Goal: Information Seeking & Learning: Check status

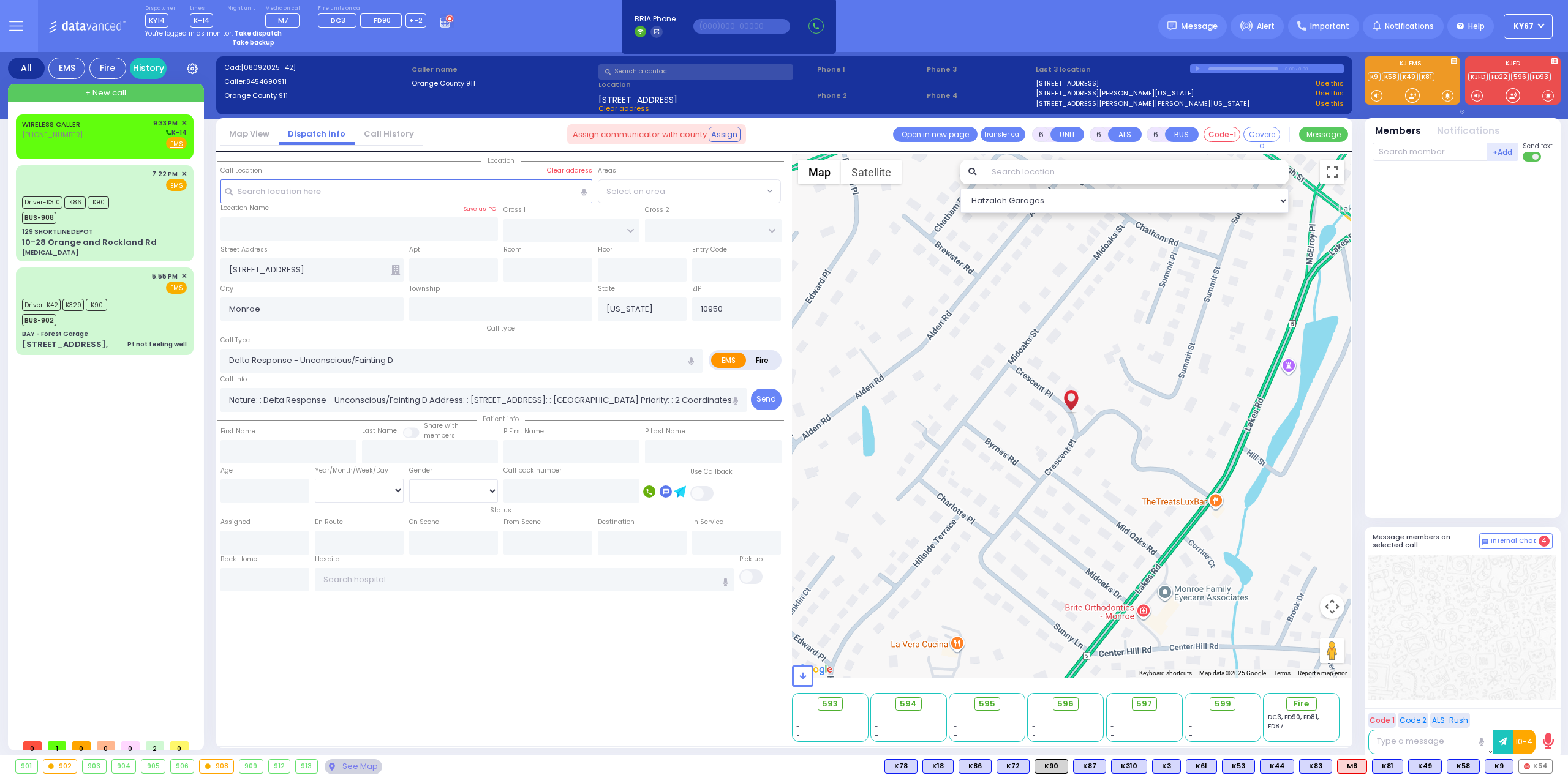
select select
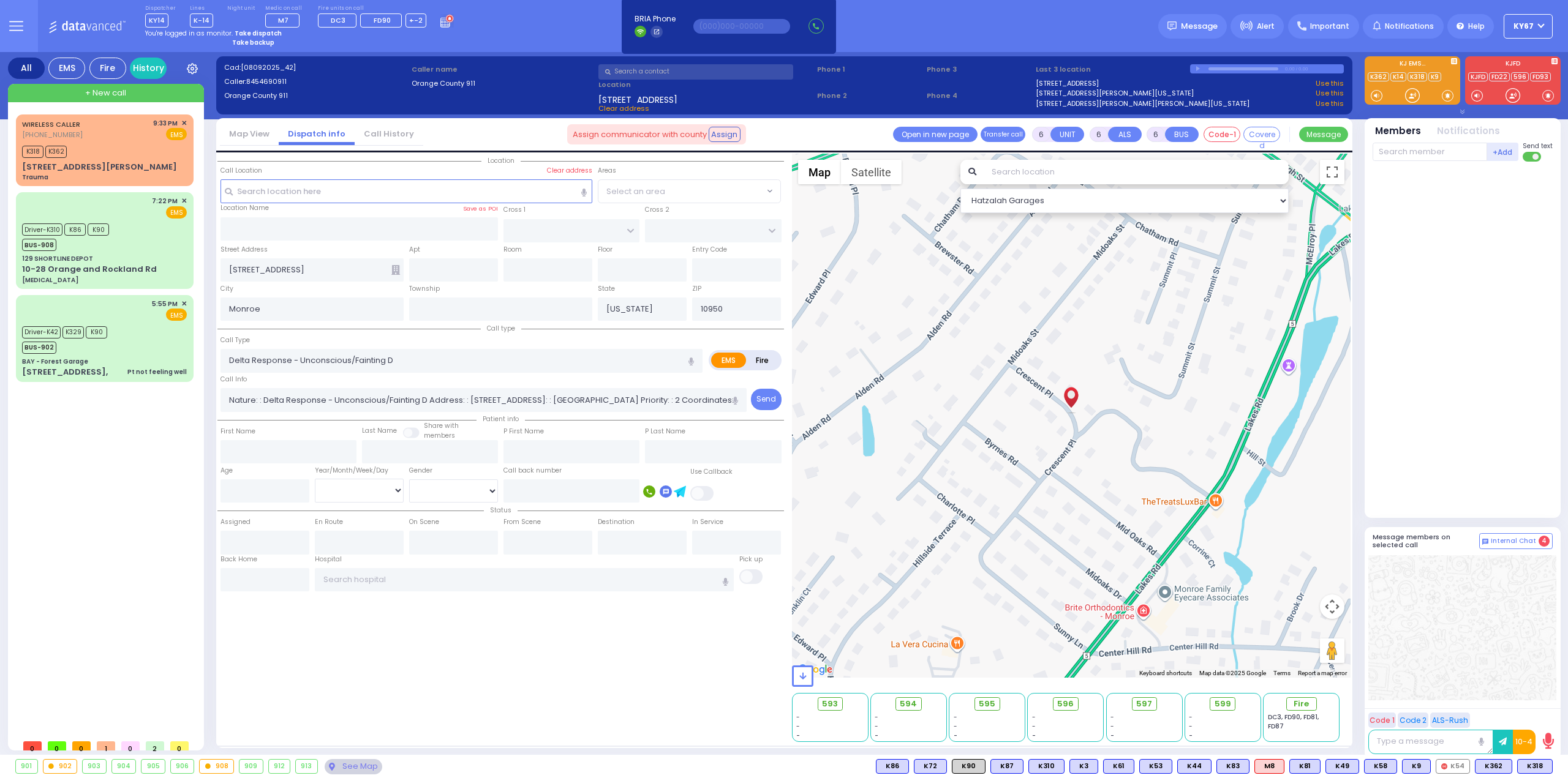
click at [261, 34] on strong "Take dispatch" at bounding box center [258, 33] width 47 height 9
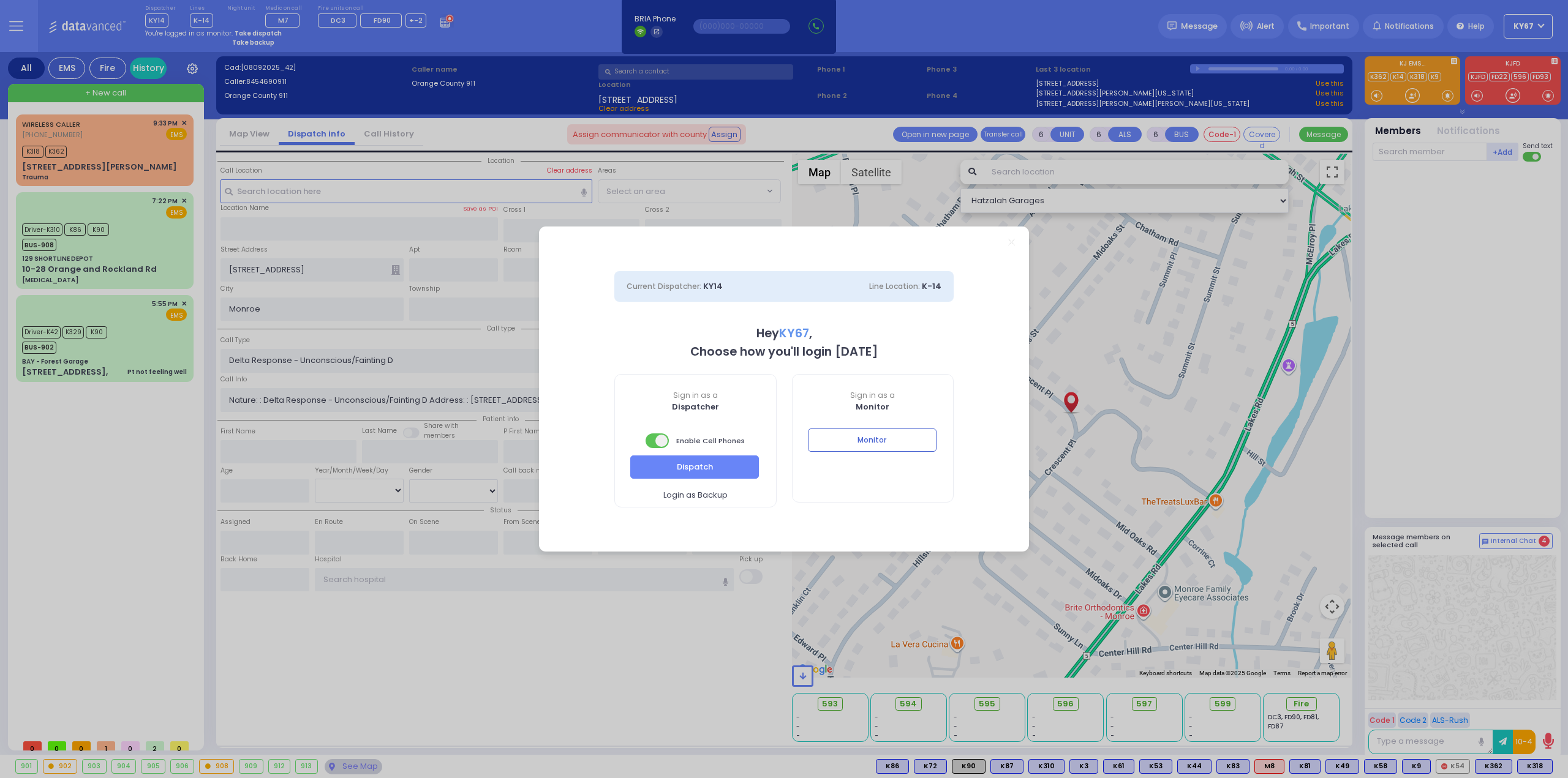
select select "9"
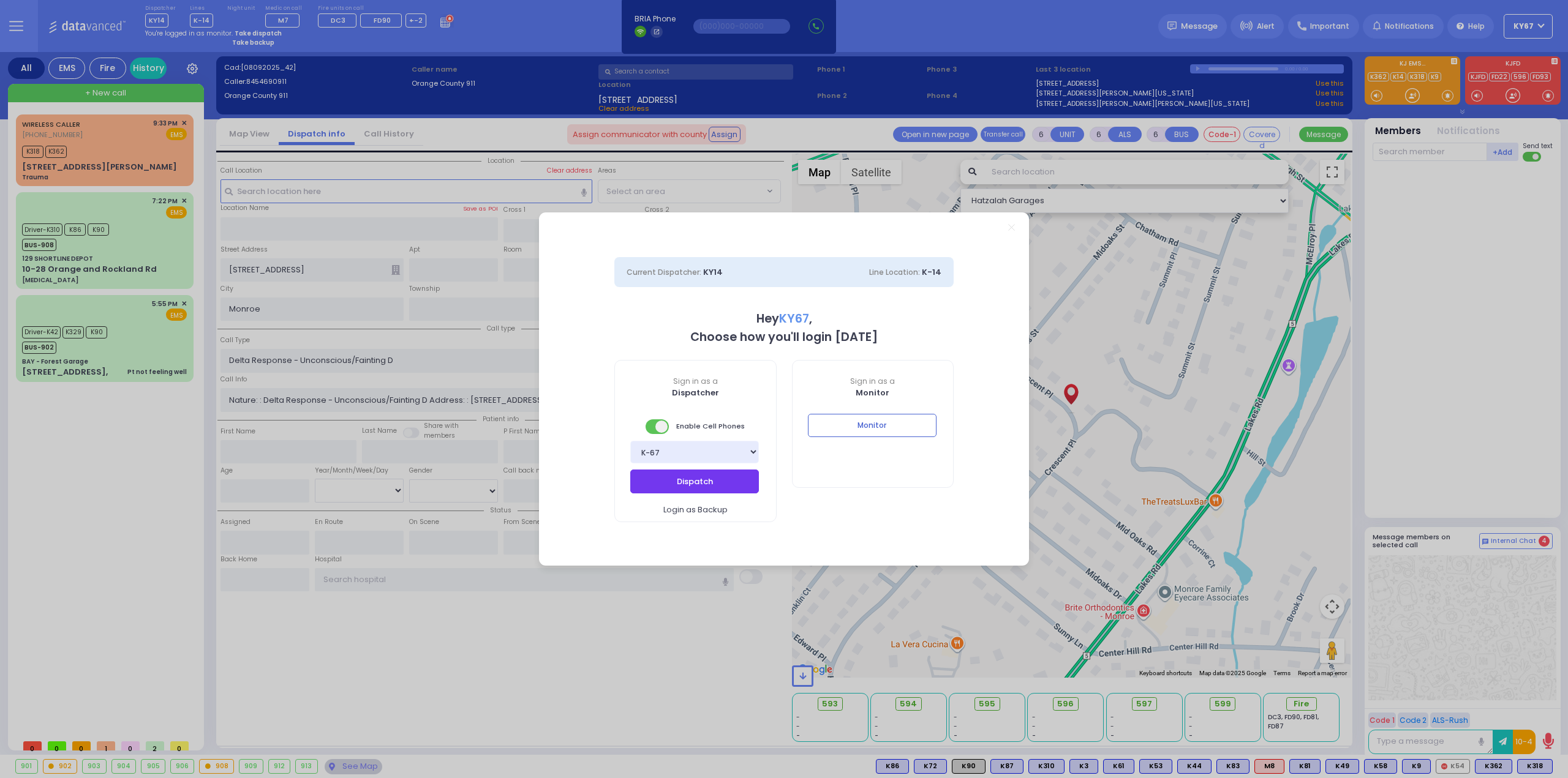
click at [697, 475] on button "Dispatch" at bounding box center [694, 481] width 129 height 23
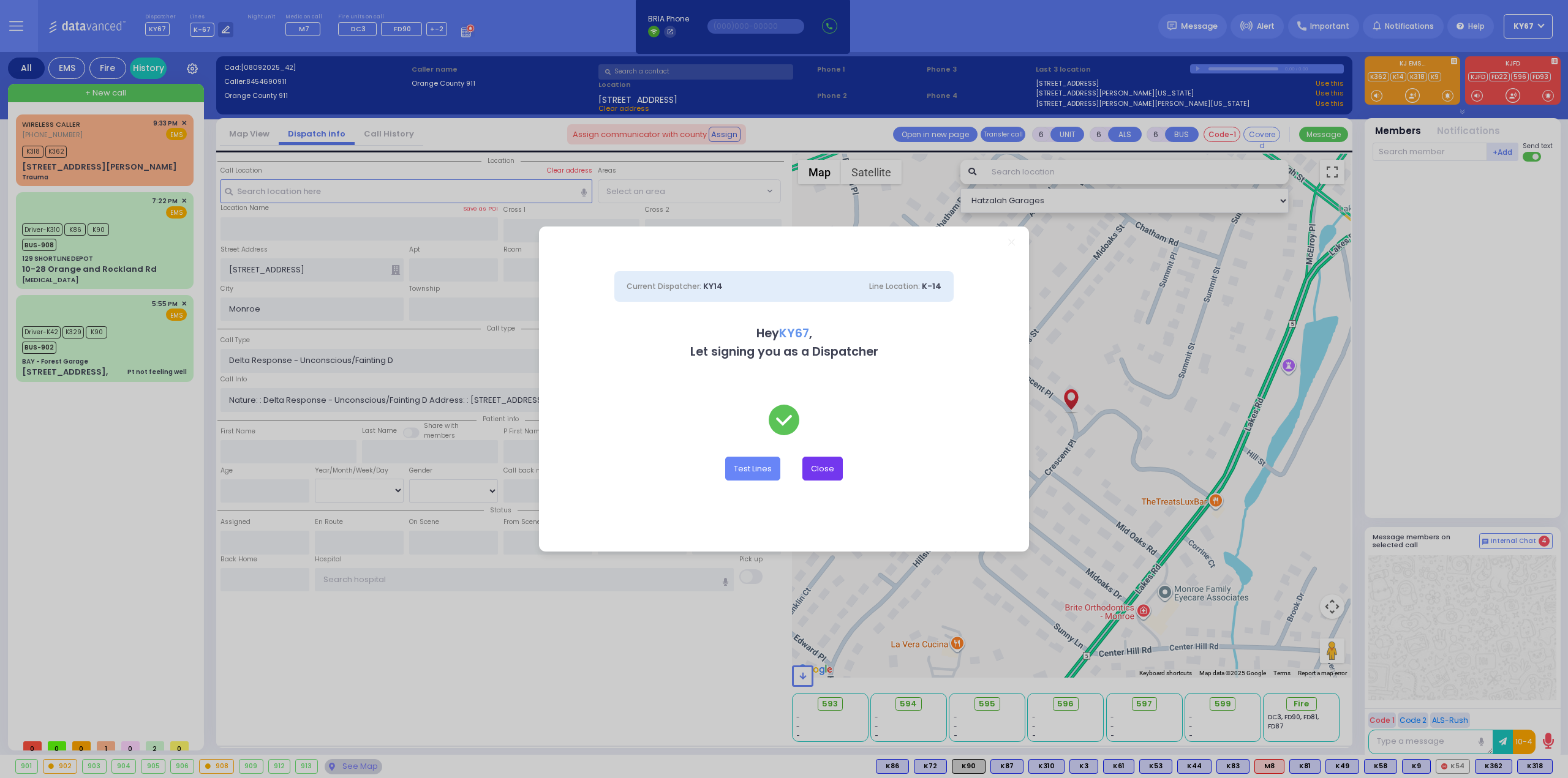
click at [822, 472] on button "Close" at bounding box center [823, 468] width 41 height 23
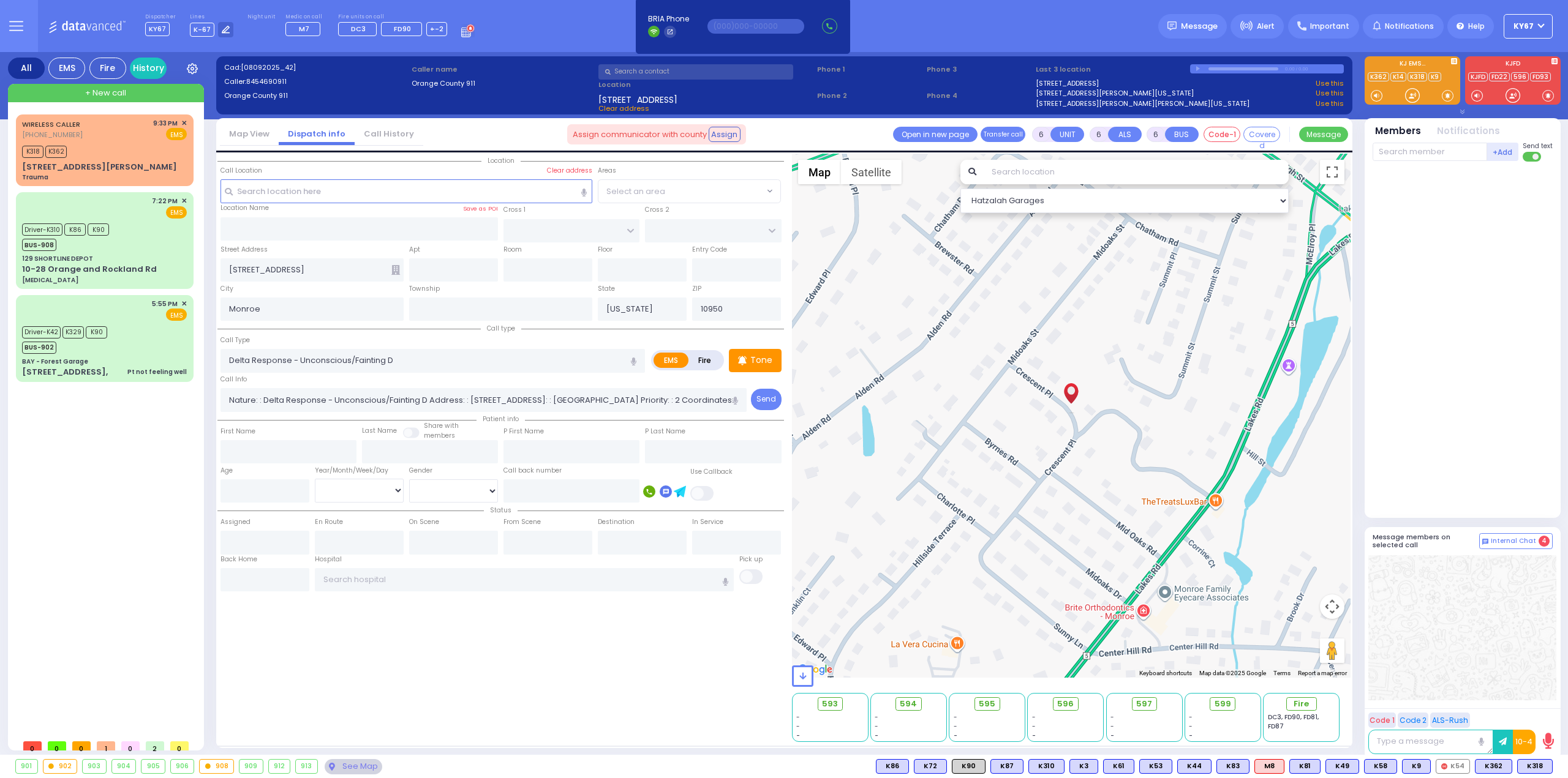
click at [1459, 486] on div at bounding box center [1463, 337] width 182 height 341
click at [123, 136] on div "WIRELESS CALLER (646) 413-8253 9:33 PM ✕ EMS" at bounding box center [104, 129] width 165 height 22
type input "2"
type input "0"
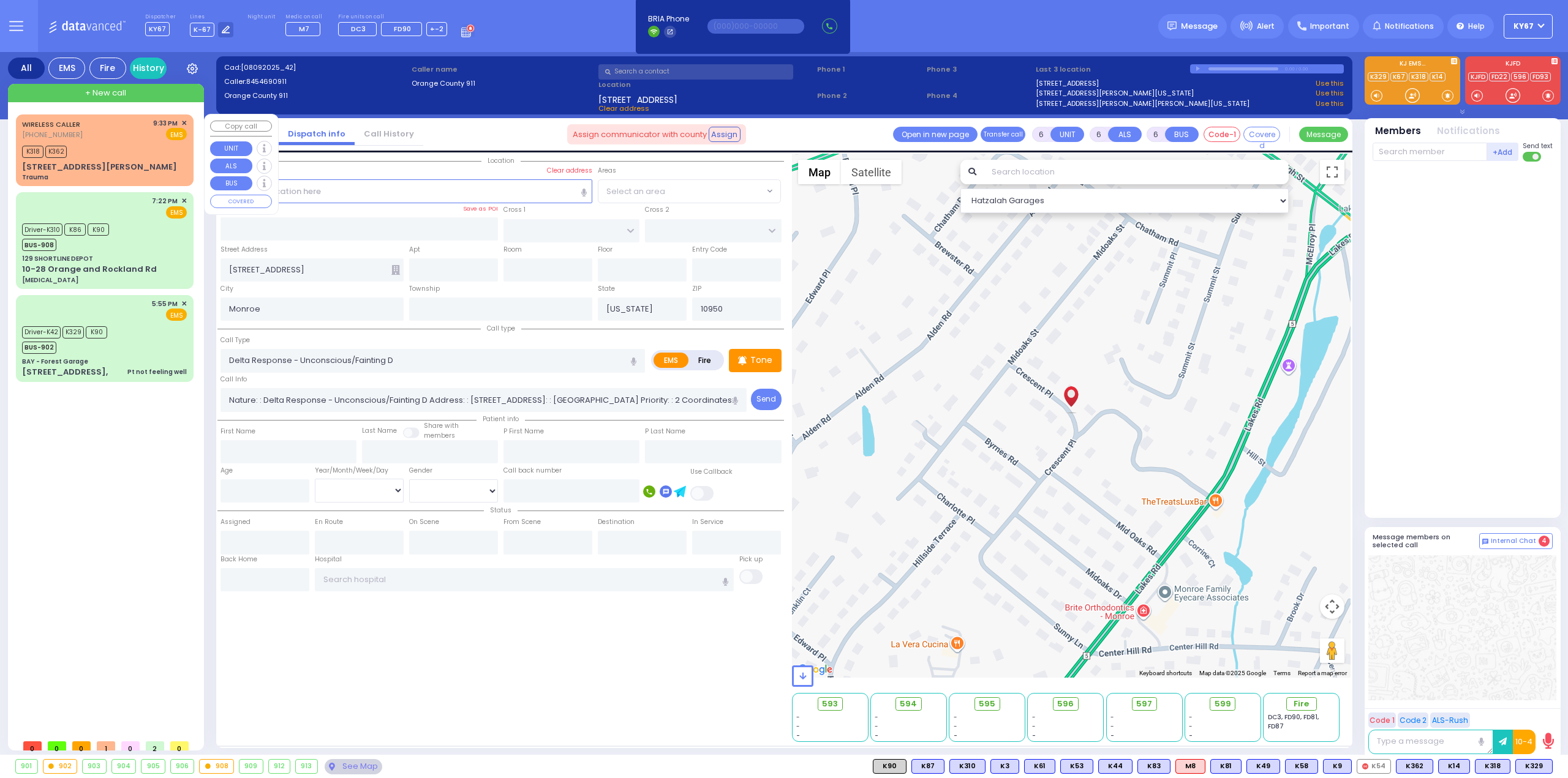
select select
type input "Trauma"
radio input "true"
select select
type input "21:33"
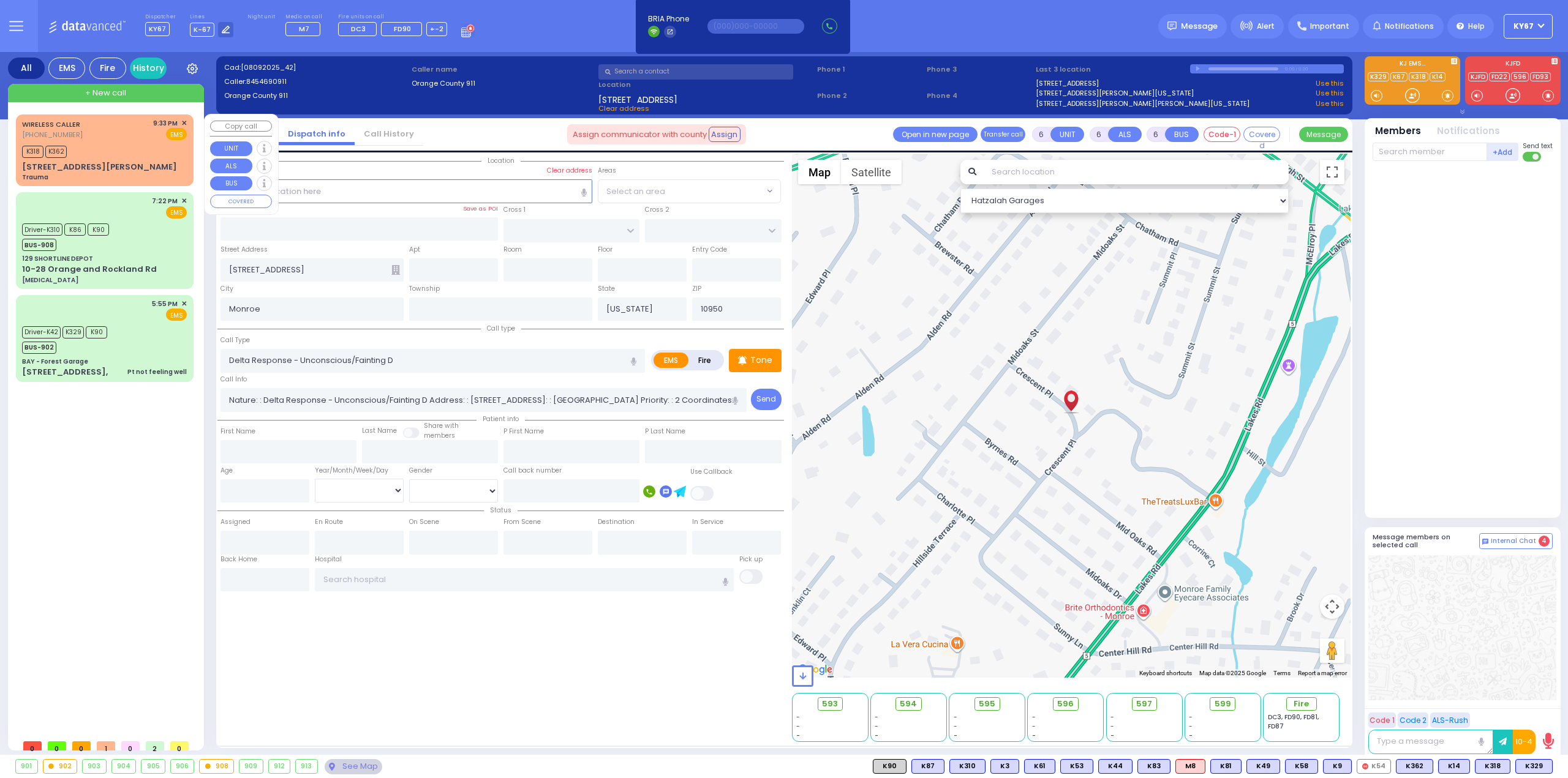
type input "21:35"
type input "COLONIAL VILLAGE"
type input "PHEASANT RUN"
type input "57 Owens Drive d7 d7"
type input "Woodbury"
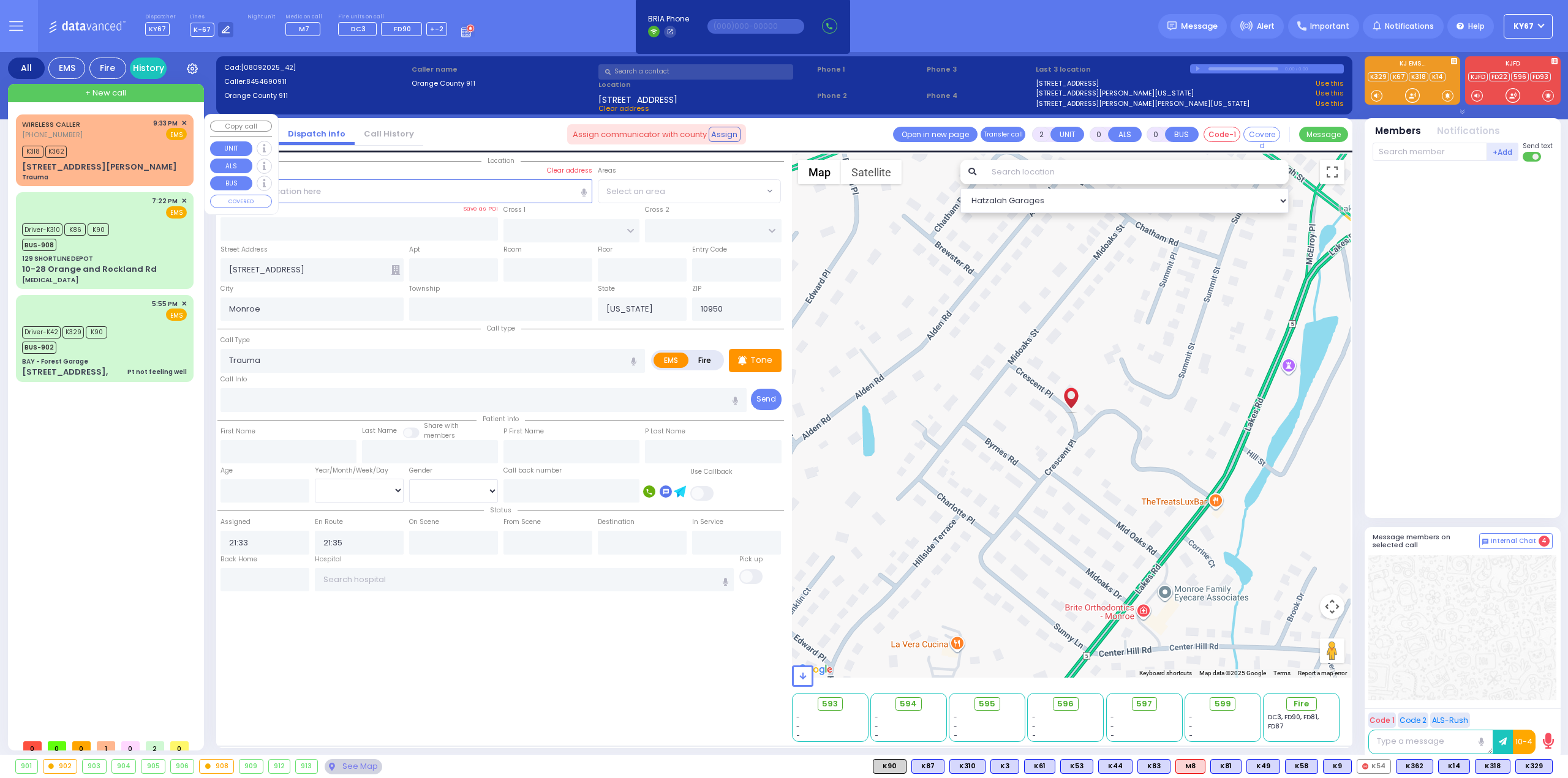
type input "10930"
select select "Hatzalah Garages"
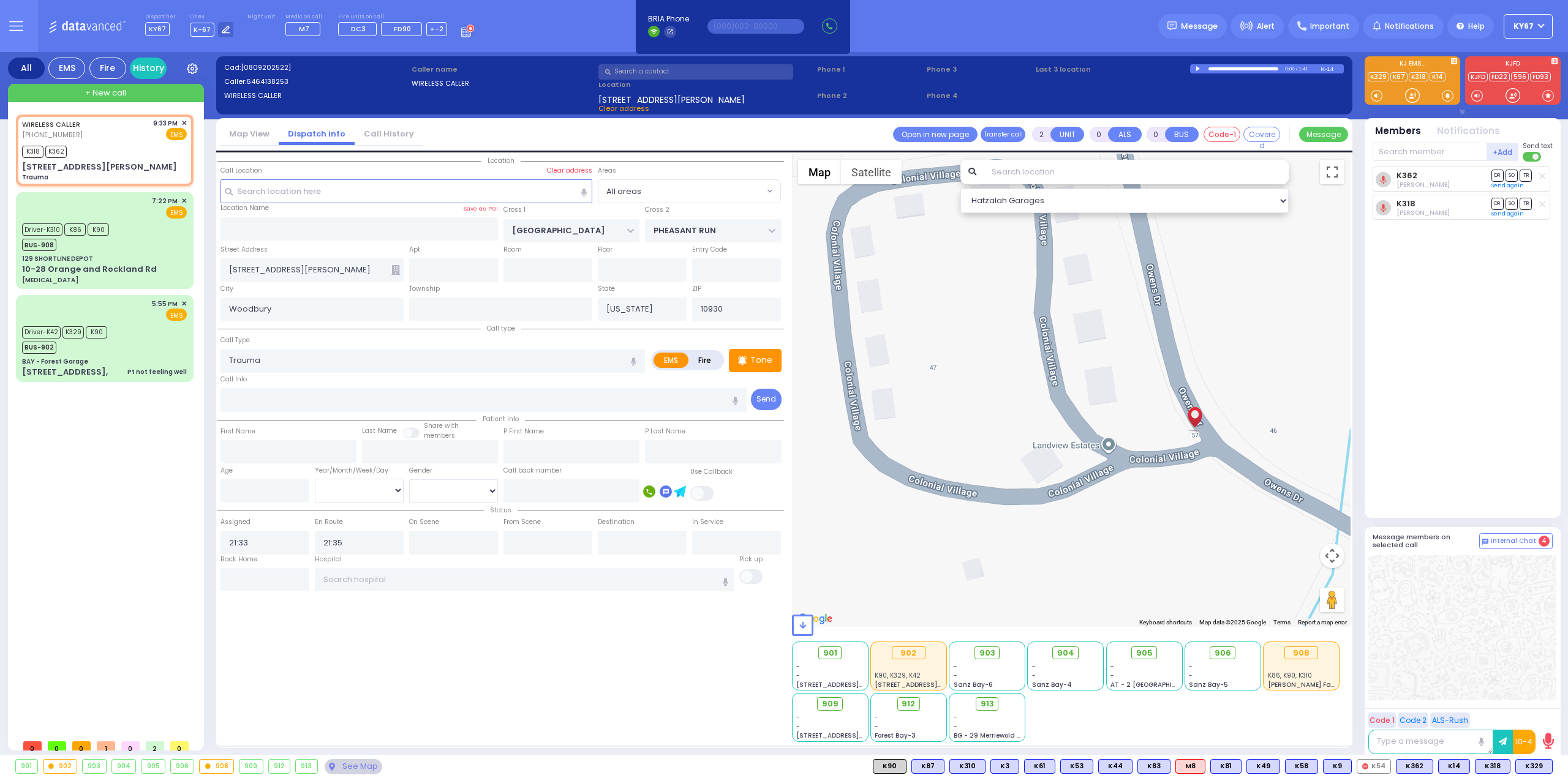
drag, startPoint x: 1046, startPoint y: 440, endPoint x: 1110, endPoint y: 455, distance: 65.7
click at [1110, 455] on div at bounding box center [1071, 390] width 559 height 473
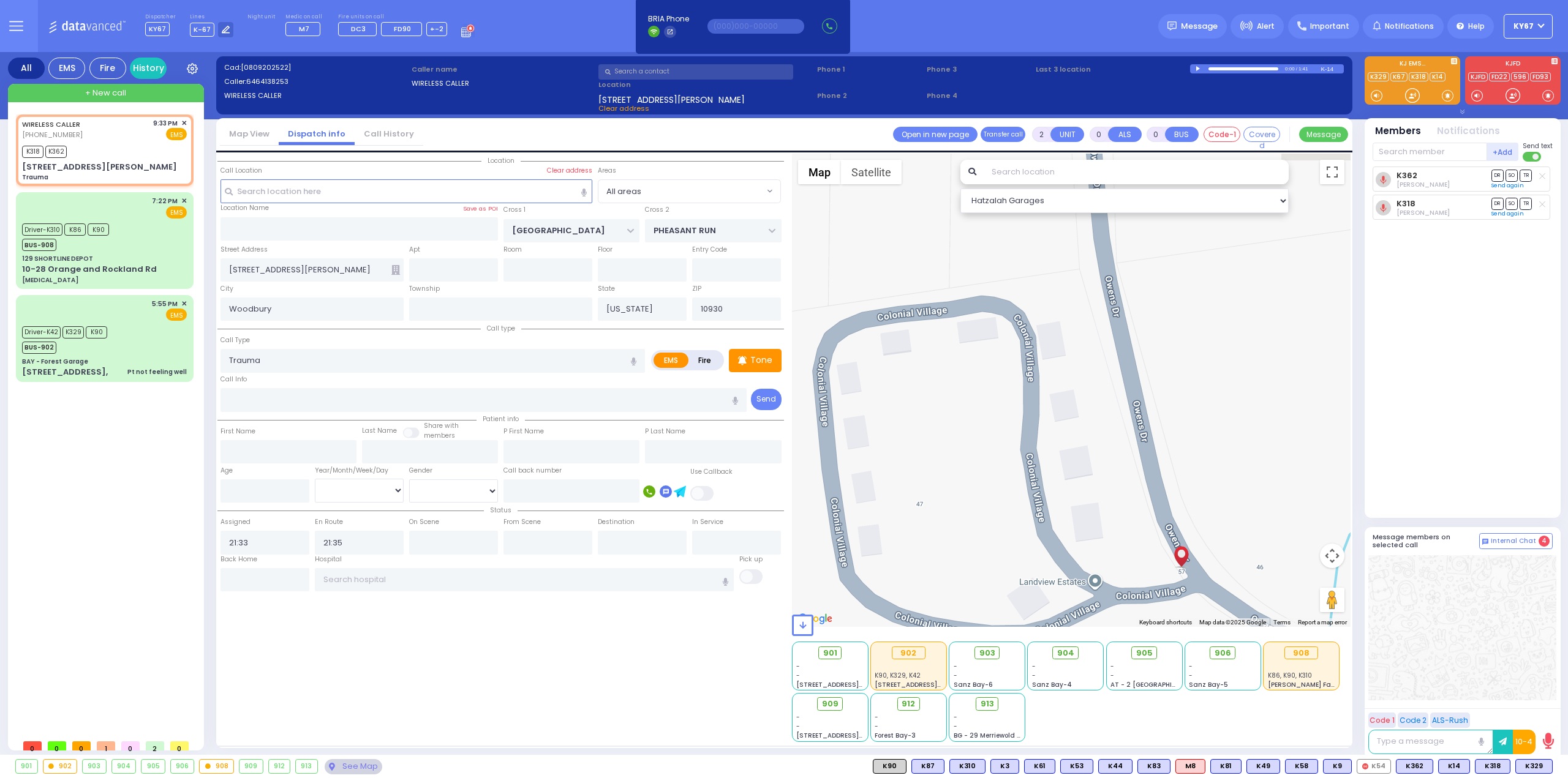
drag, startPoint x: 1013, startPoint y: 357, endPoint x: 998, endPoint y: 496, distance: 139.8
click at [998, 496] on div at bounding box center [1071, 390] width 559 height 473
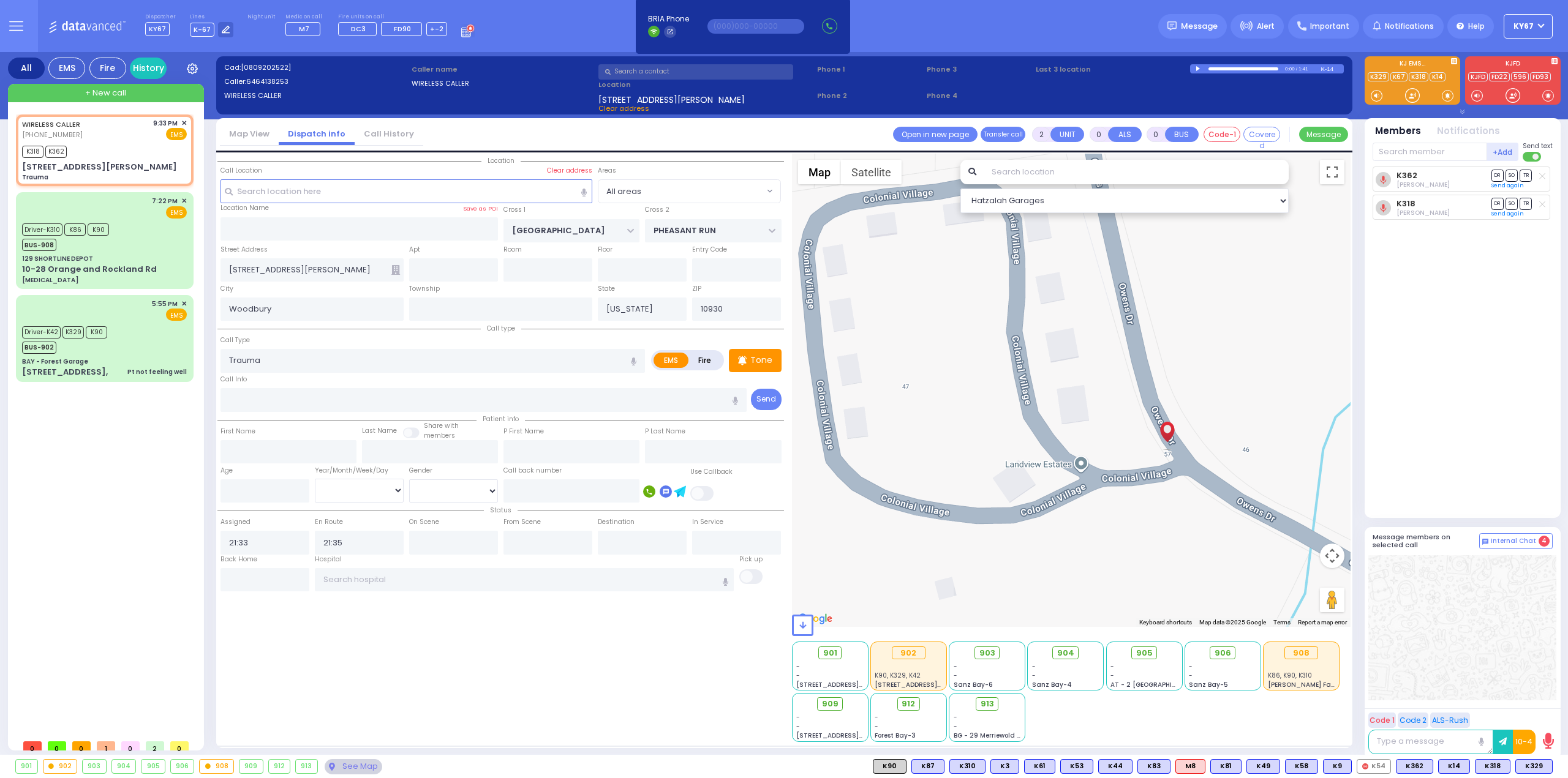
drag, startPoint x: 1120, startPoint y: 500, endPoint x: 1105, endPoint y: 381, distance: 119.9
click at [1105, 381] on div at bounding box center [1071, 390] width 559 height 473
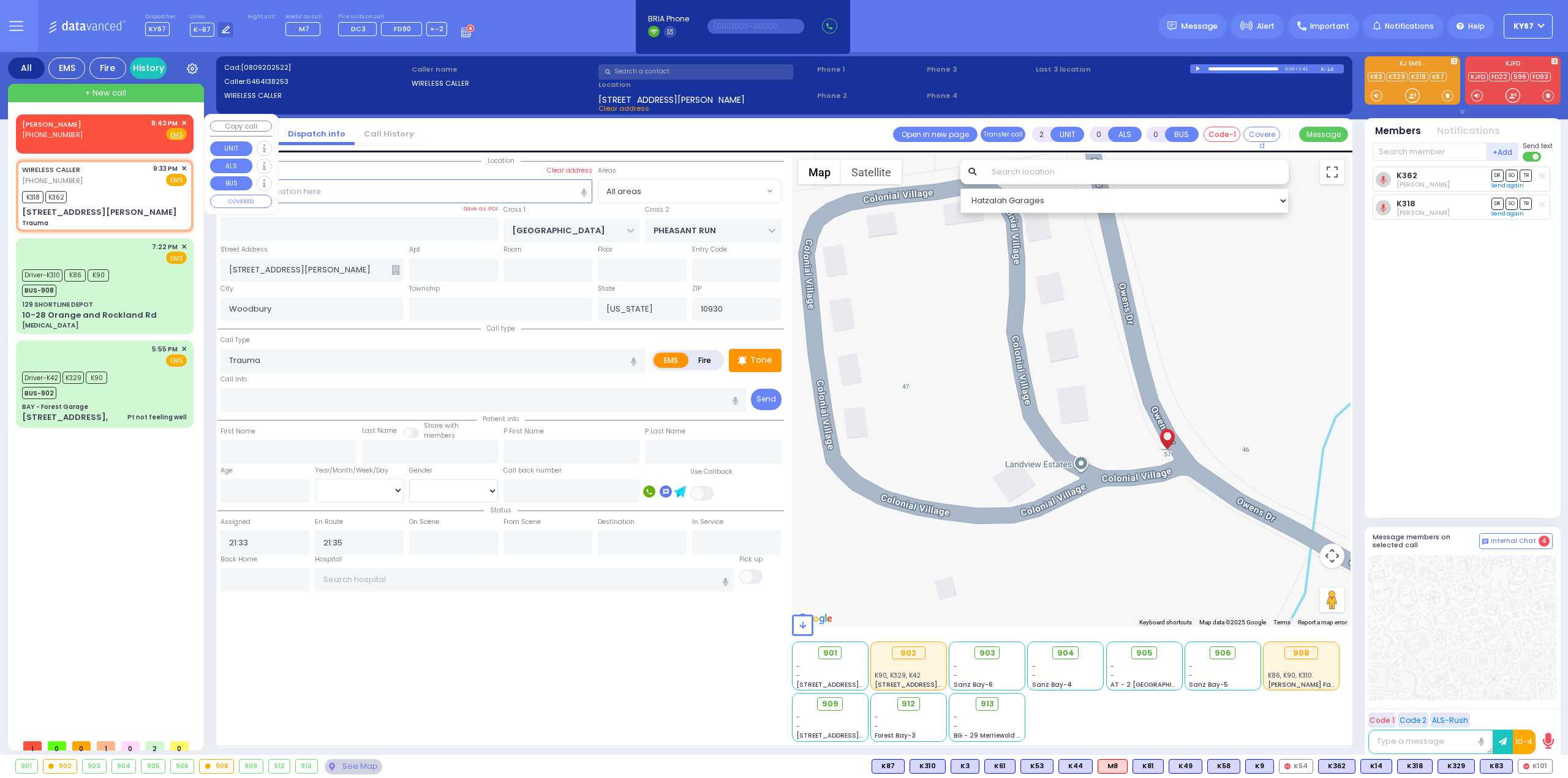
click at [184, 122] on span "✕" at bounding box center [184, 123] width 6 height 11
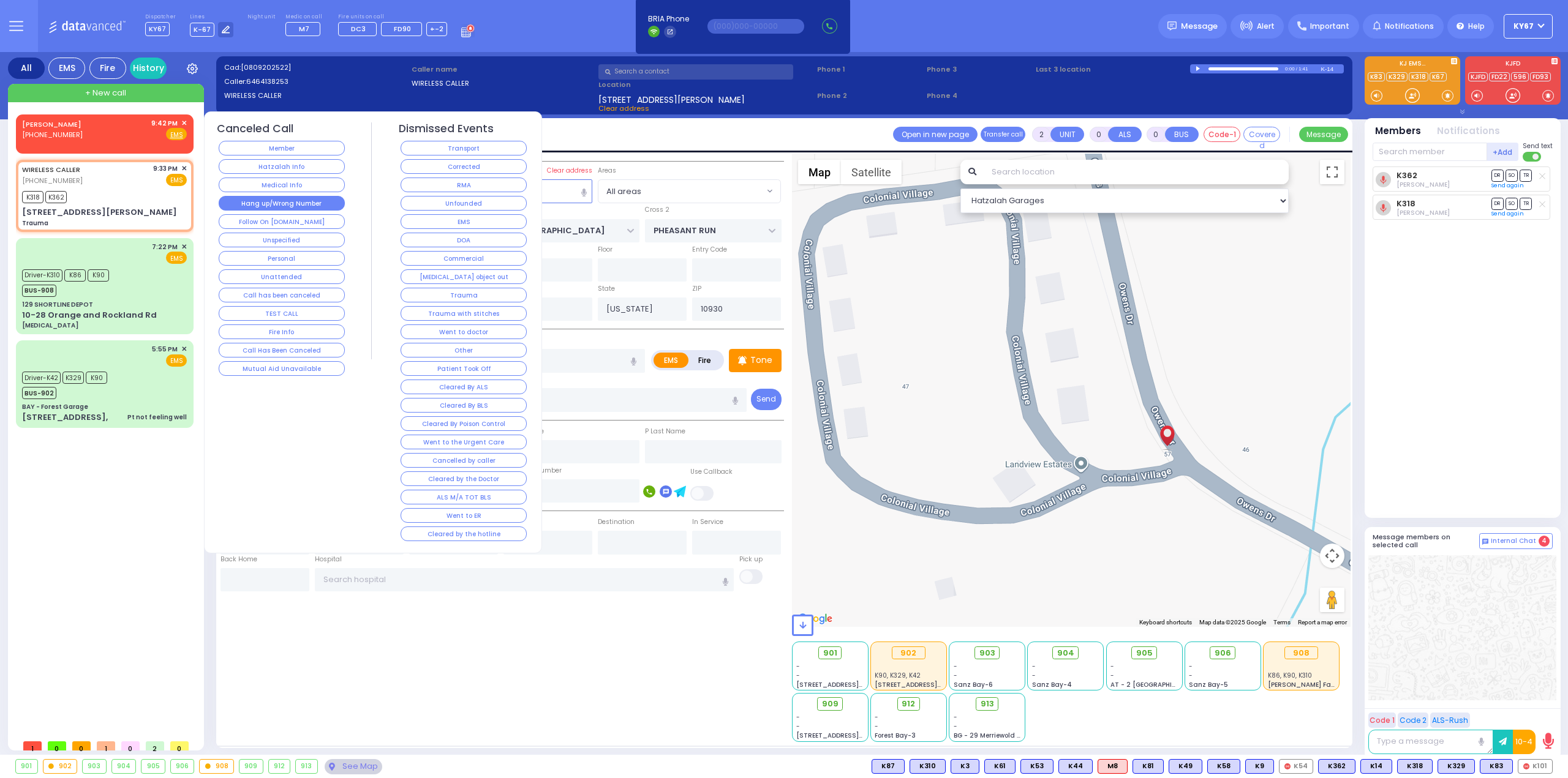
click at [310, 203] on button "Hang up/Wrong Number" at bounding box center [282, 203] width 127 height 15
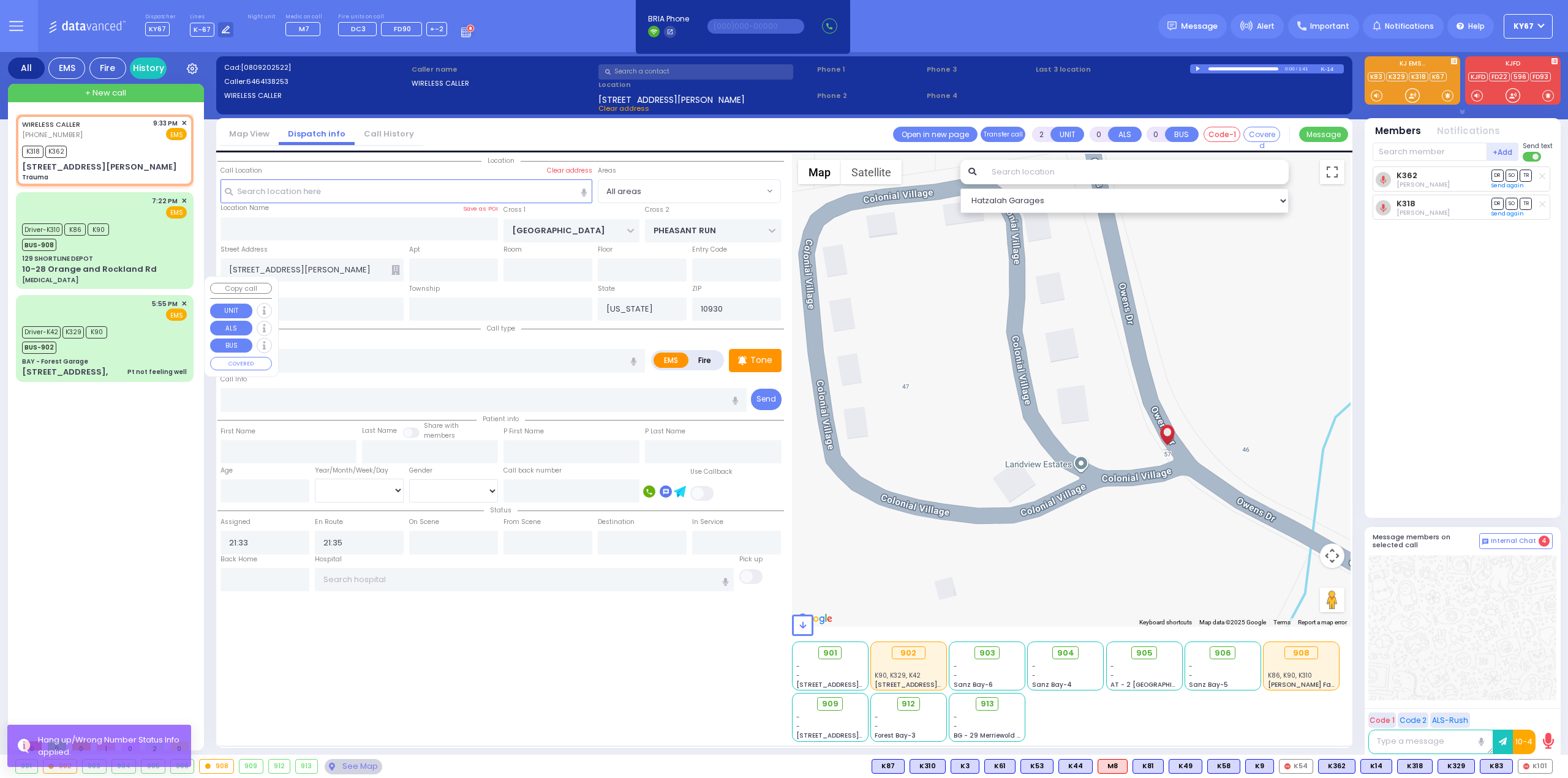
click at [132, 323] on div "Driver-K42 K329 K90 BUS-902" at bounding box center [104, 338] width 165 height 30
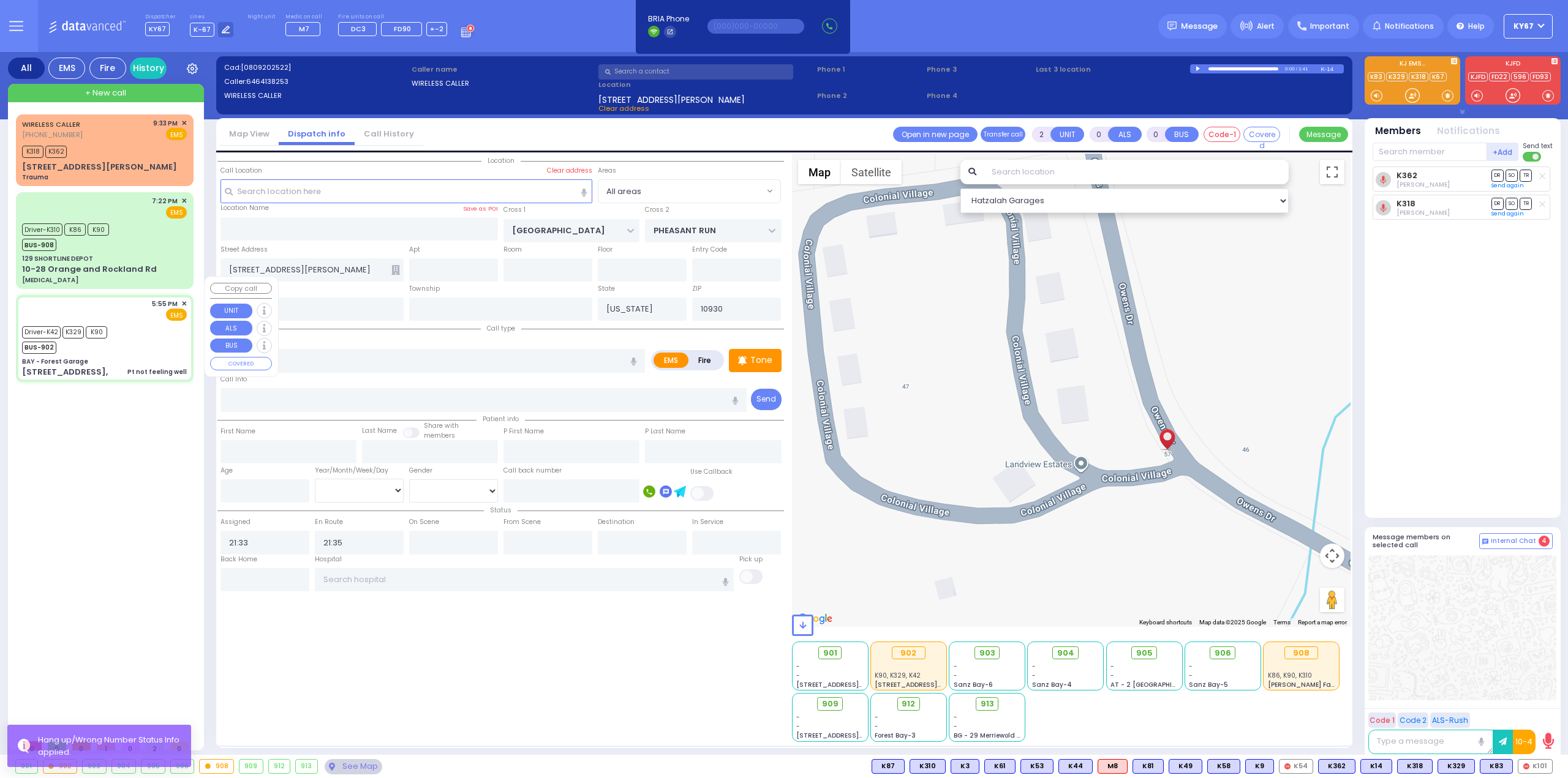
type input "6"
select select
type input "Pt not feeling well"
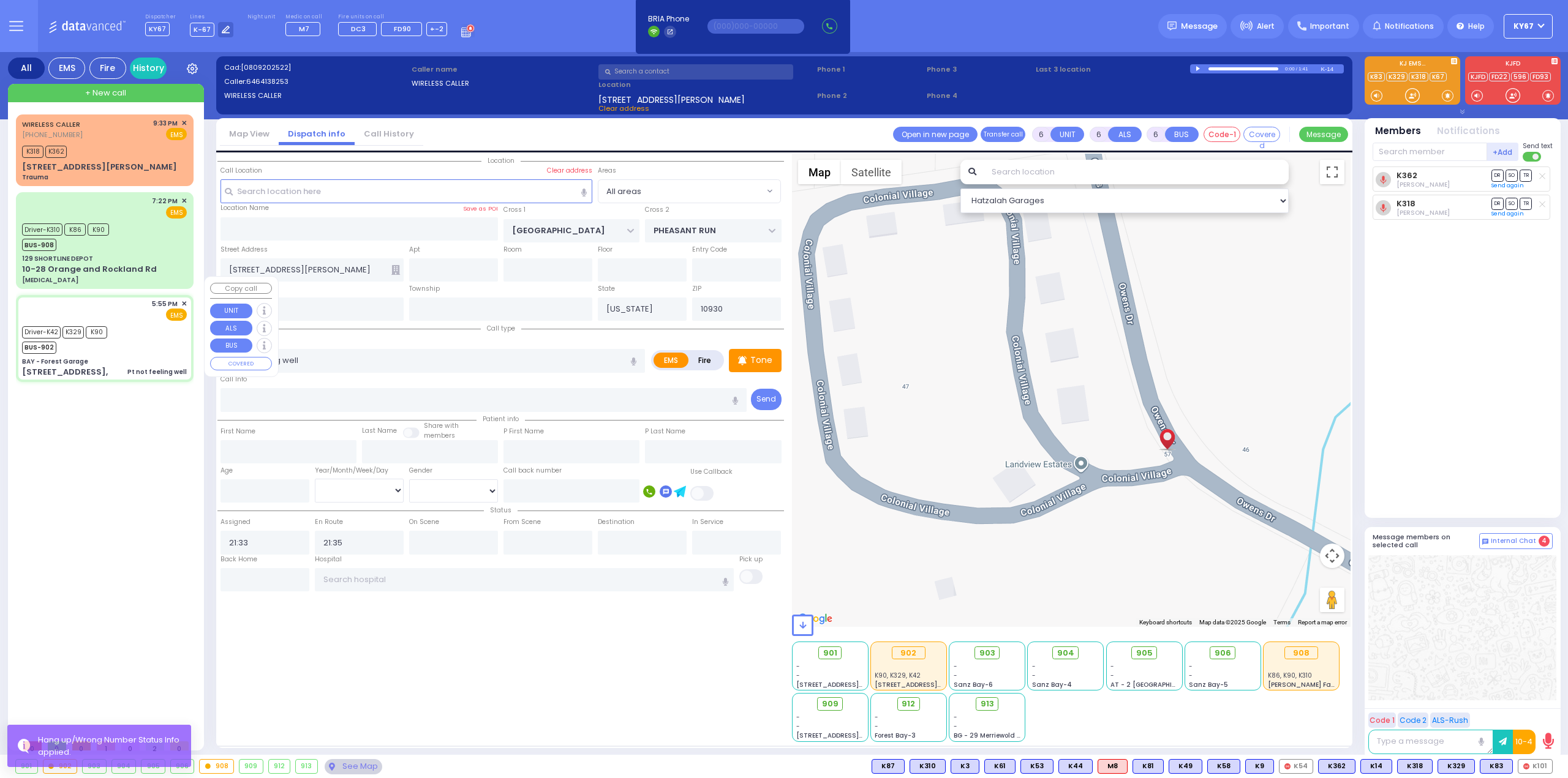
radio input "true"
type input "Avi"
type input "Noskow"
type input "17"
select select "Year"
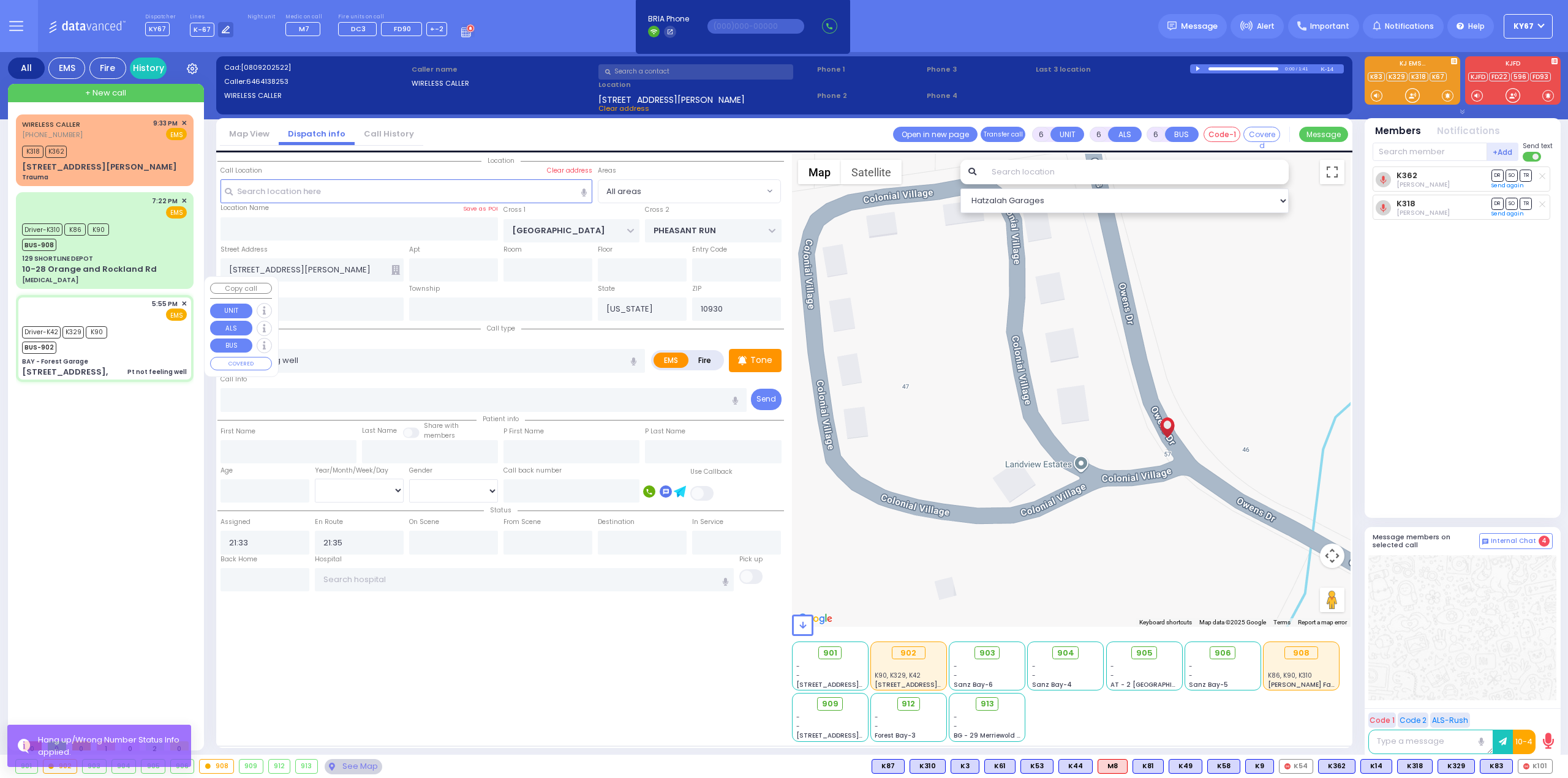
select select "[DEMOGRAPHIC_DATA]"
type input "17:55"
type input "17:58"
type input "18:15"
type input "18:17"
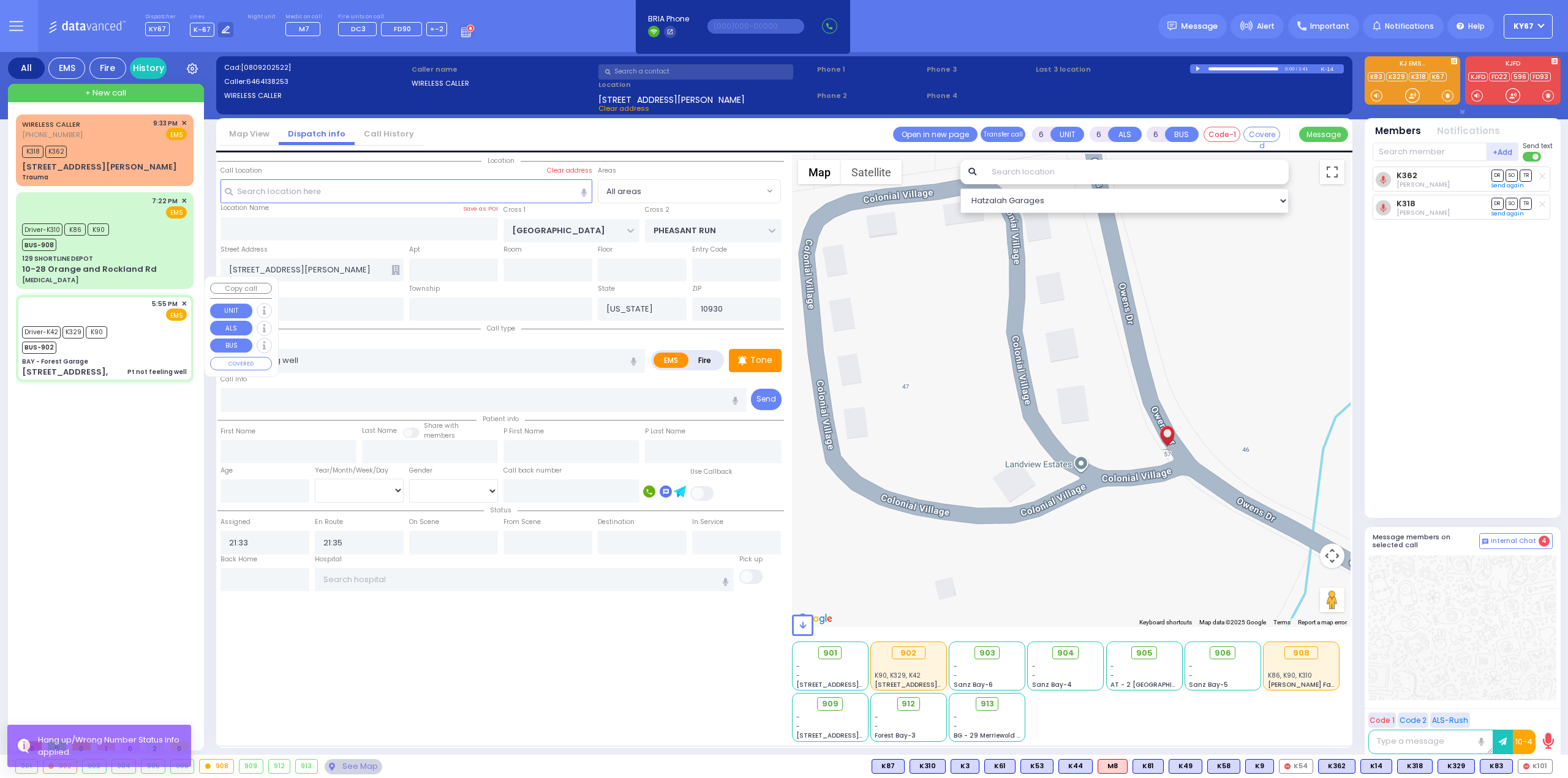
type input "18:52"
type input "19:16"
type input "Westchester Medical Center-Woods Road"
select select "Hatzalah Garages"
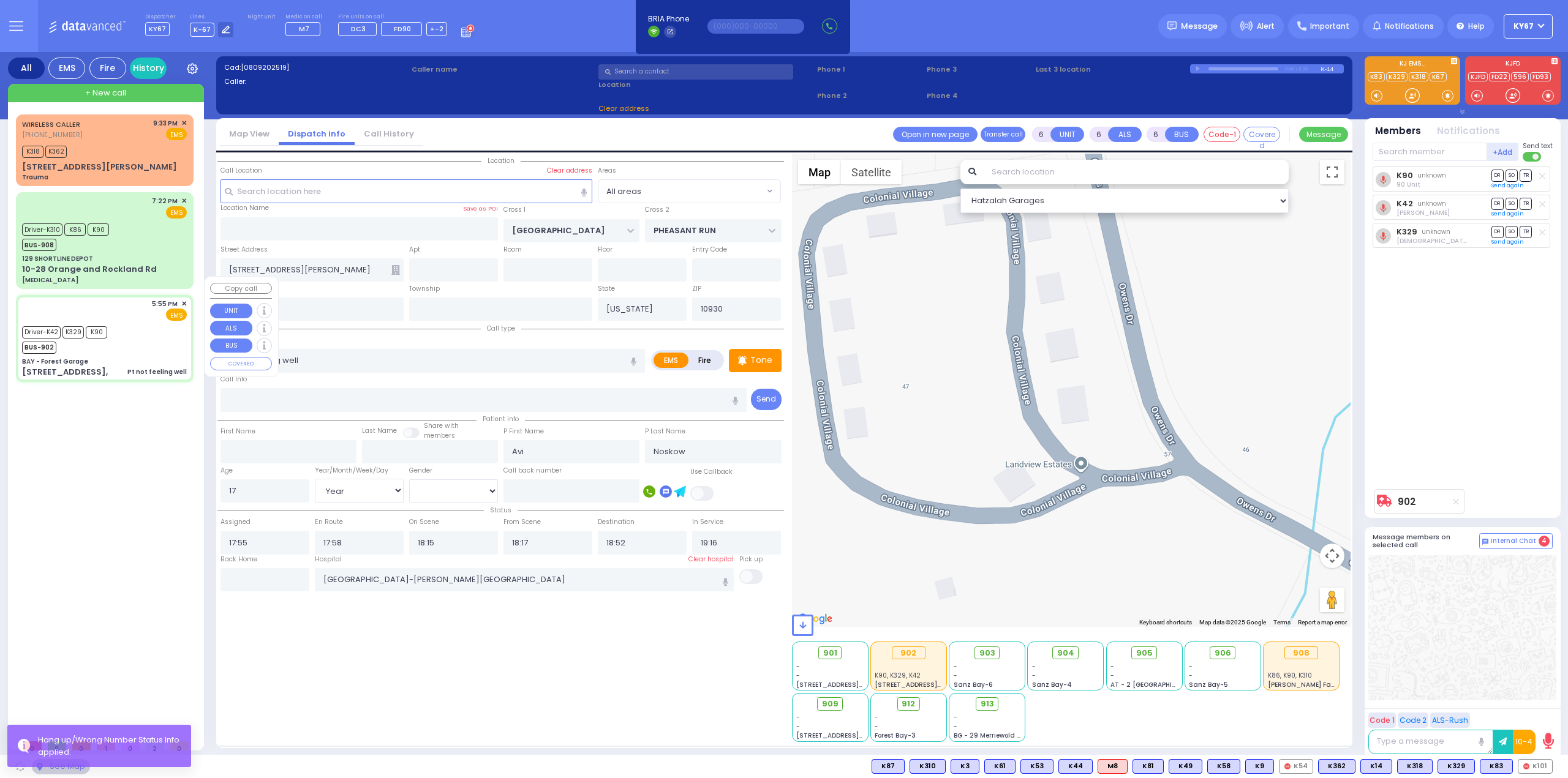
type input "BAY - Forest Garage"
type input "SANZ COURT"
type input "HAYES COURT"
type input "63 Forest Rd,"
type input "Monroe"
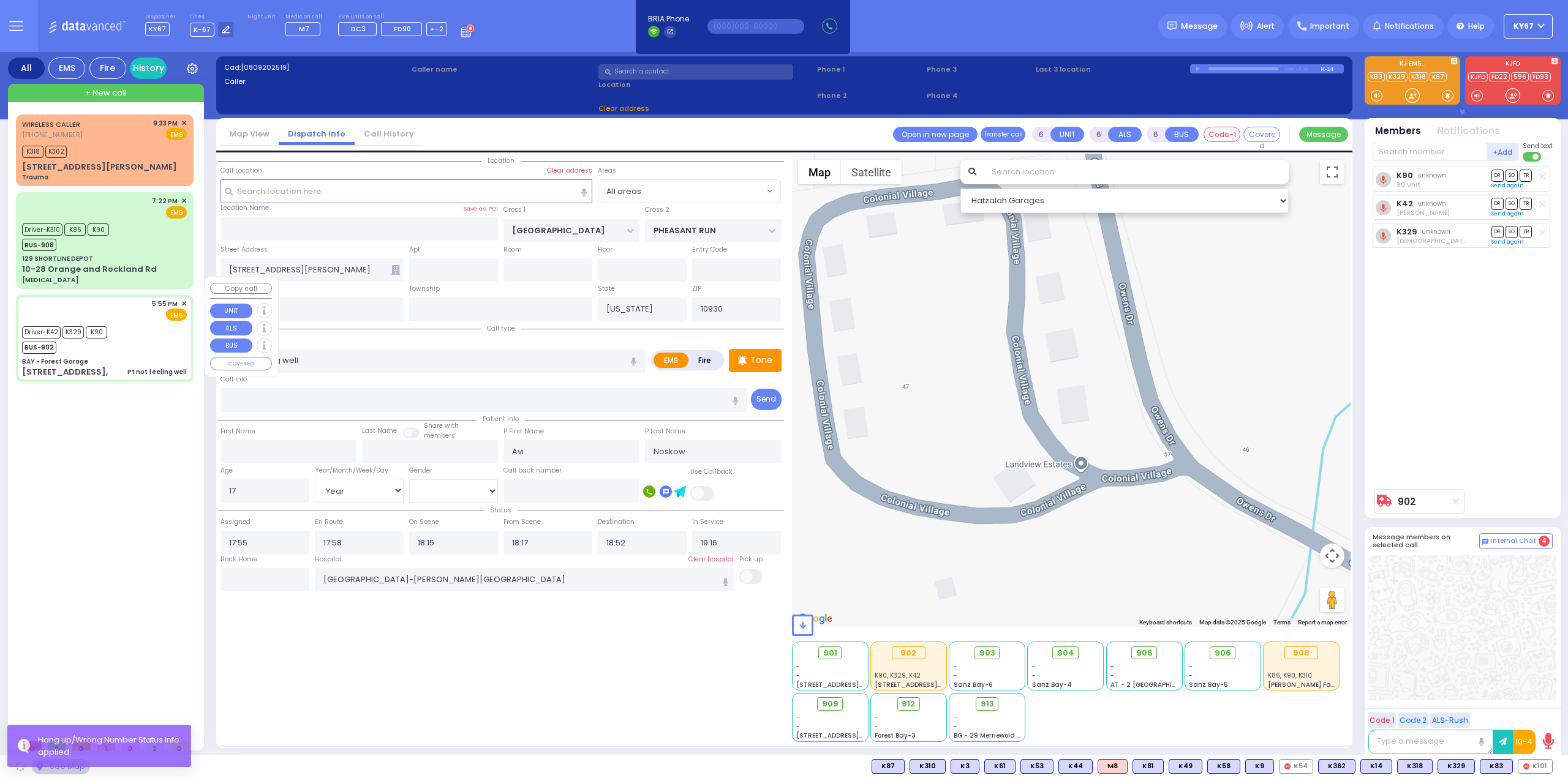
type input "10950"
select select "SECTION 2"
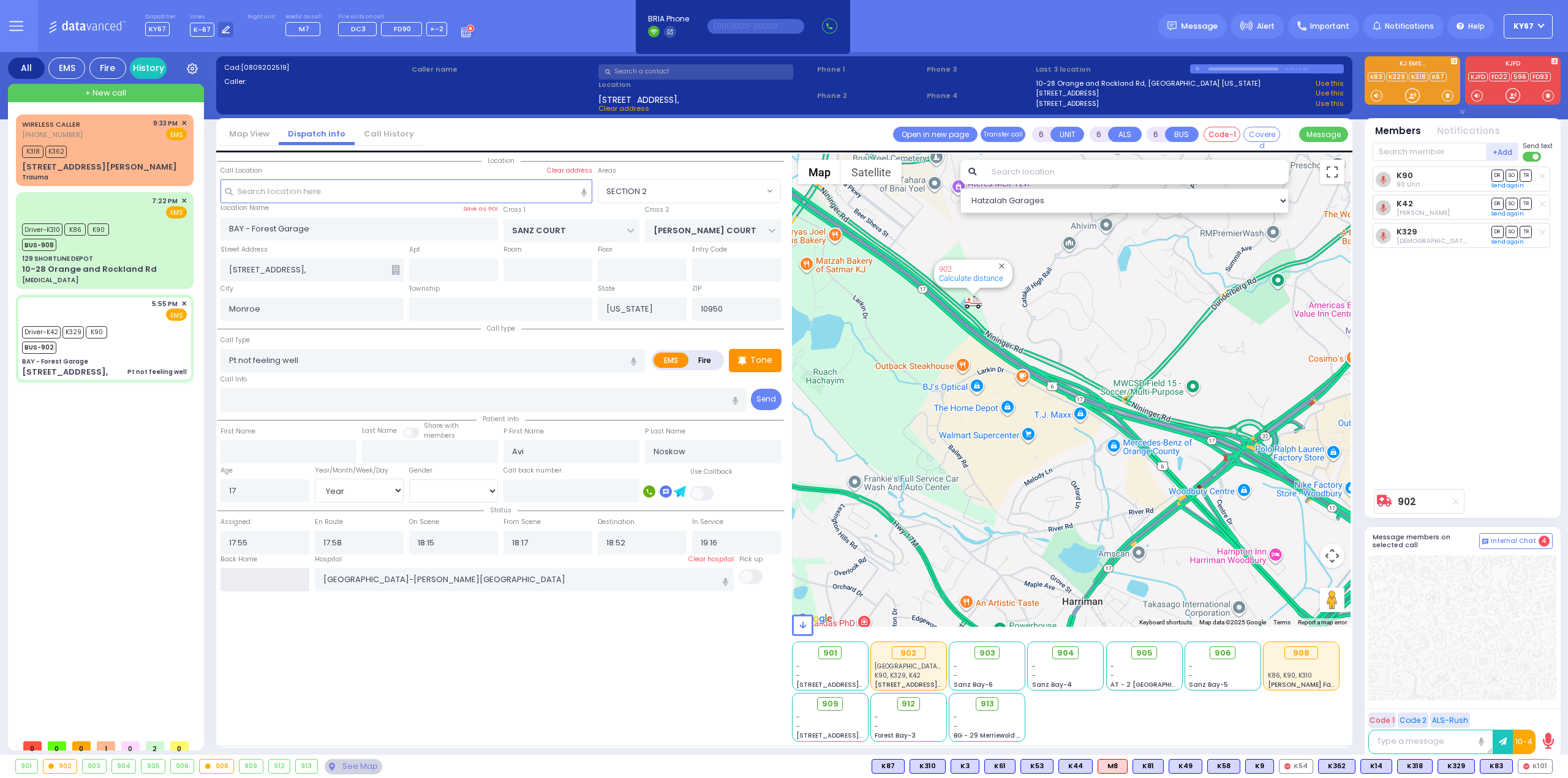
click at [280, 576] on input "text" at bounding box center [264, 580] width 89 height 23
type input "21:44"
select select
radio input "true"
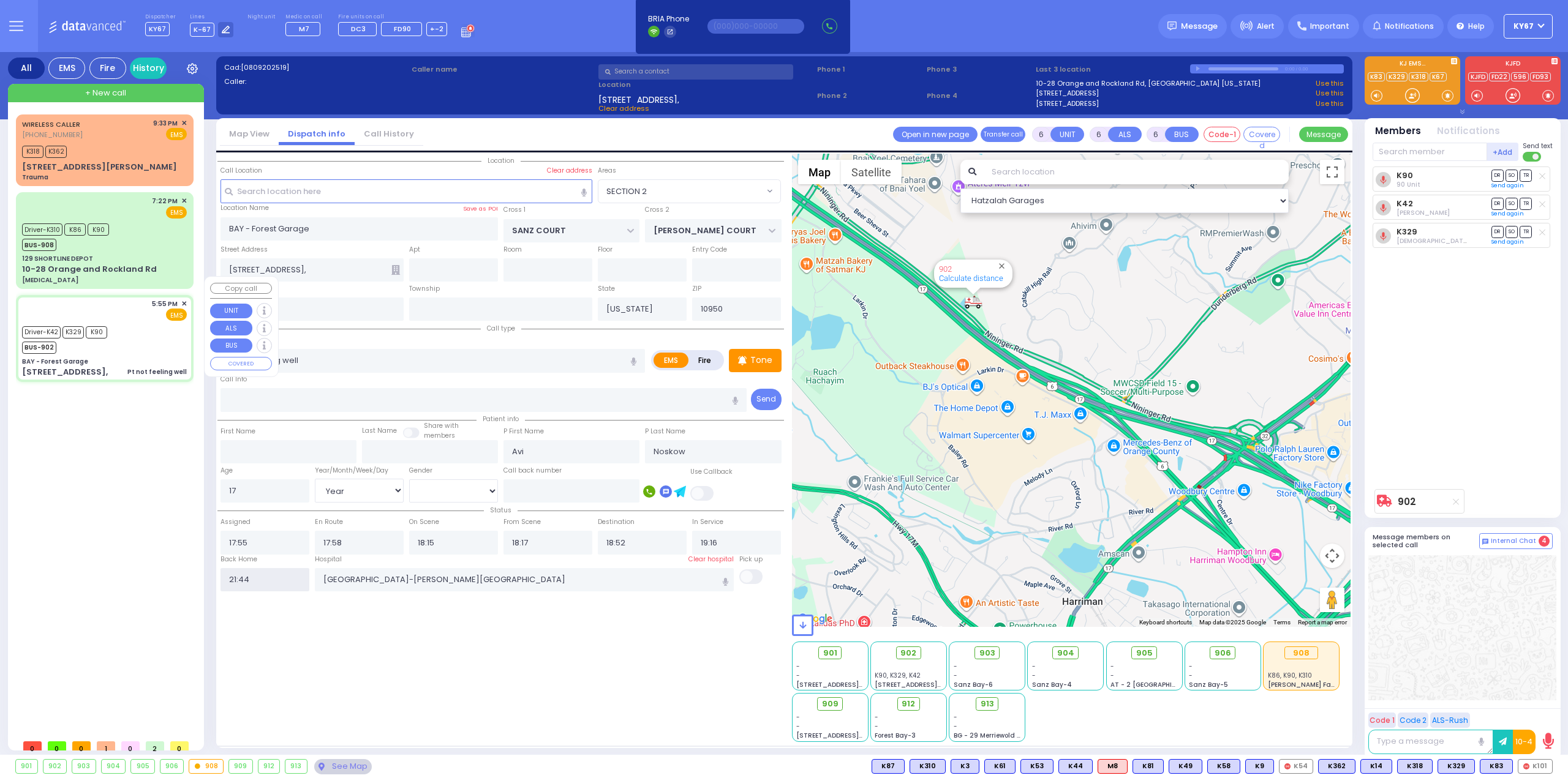
select select
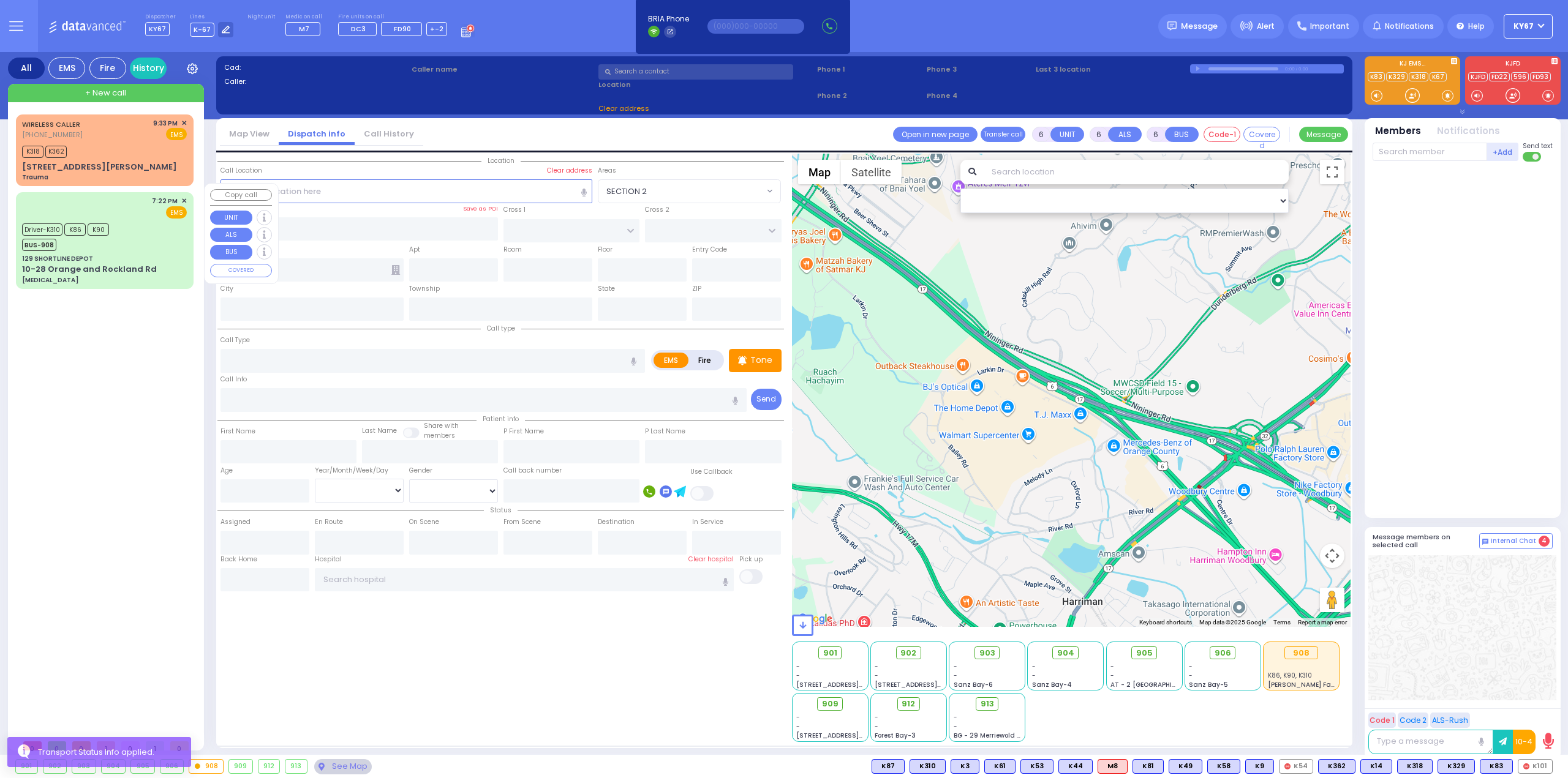
click at [134, 220] on div "Driver-K310 K86 K90 BUS-908" at bounding box center [104, 235] width 165 height 30
select select
type input "pneumonia"
radio input "true"
type input "Chantzy"
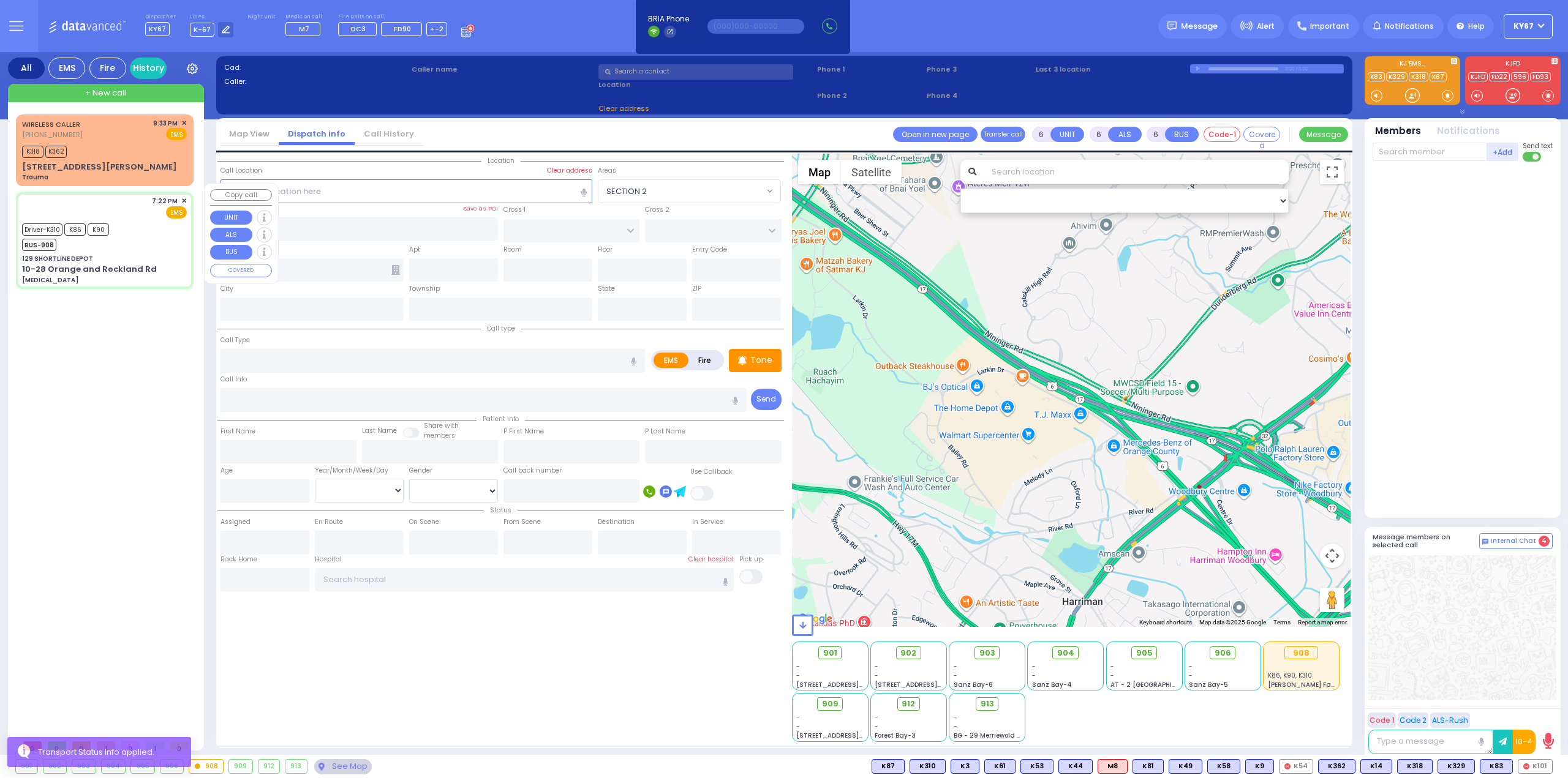
type input "Lichter"
type input "3"
select select "Year"
select select "[DEMOGRAPHIC_DATA]"
type input "19:22"
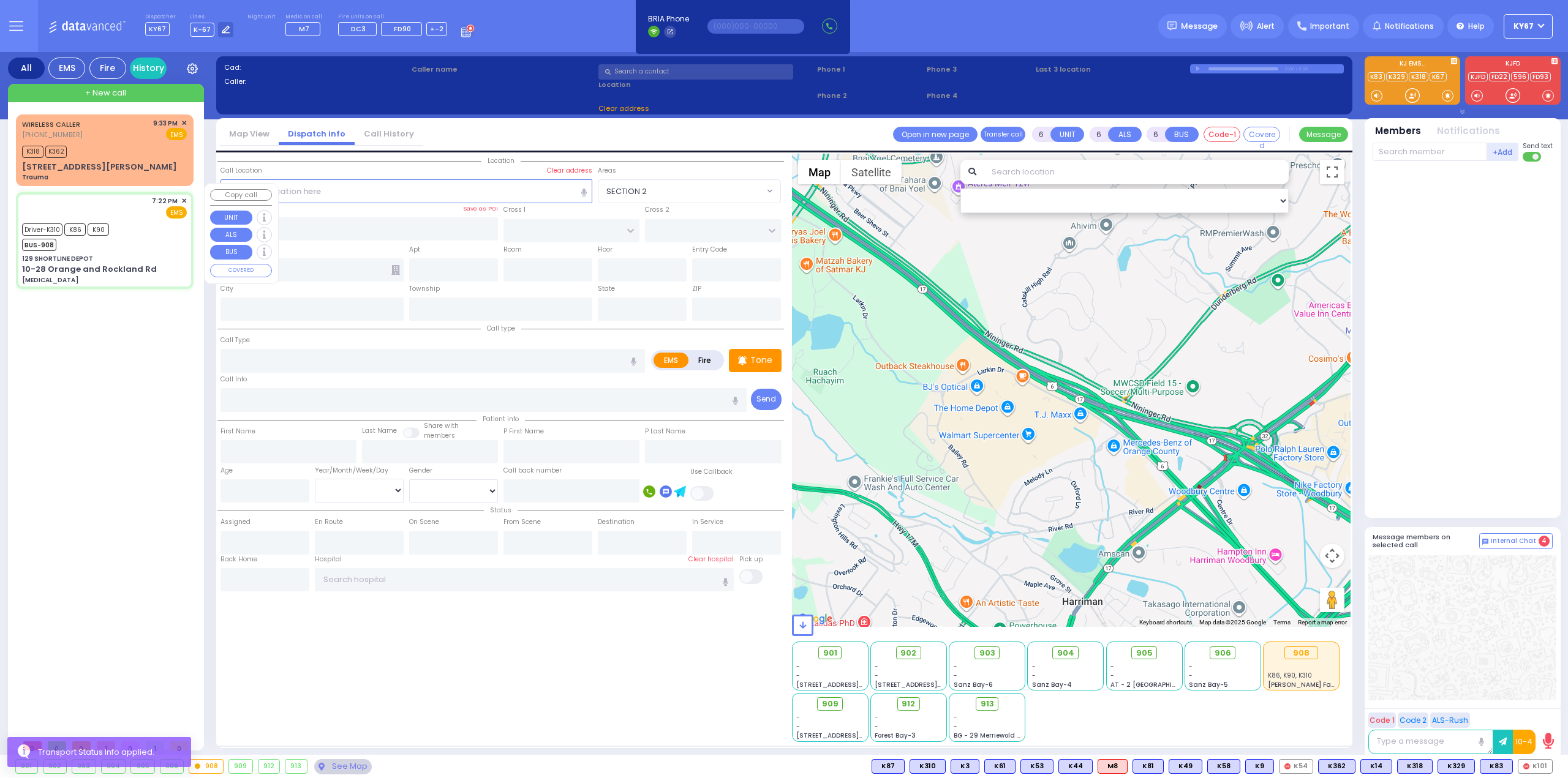
type input "19:24"
type input "19:40"
type input "19:56"
type input "20:42"
type input "21:06"
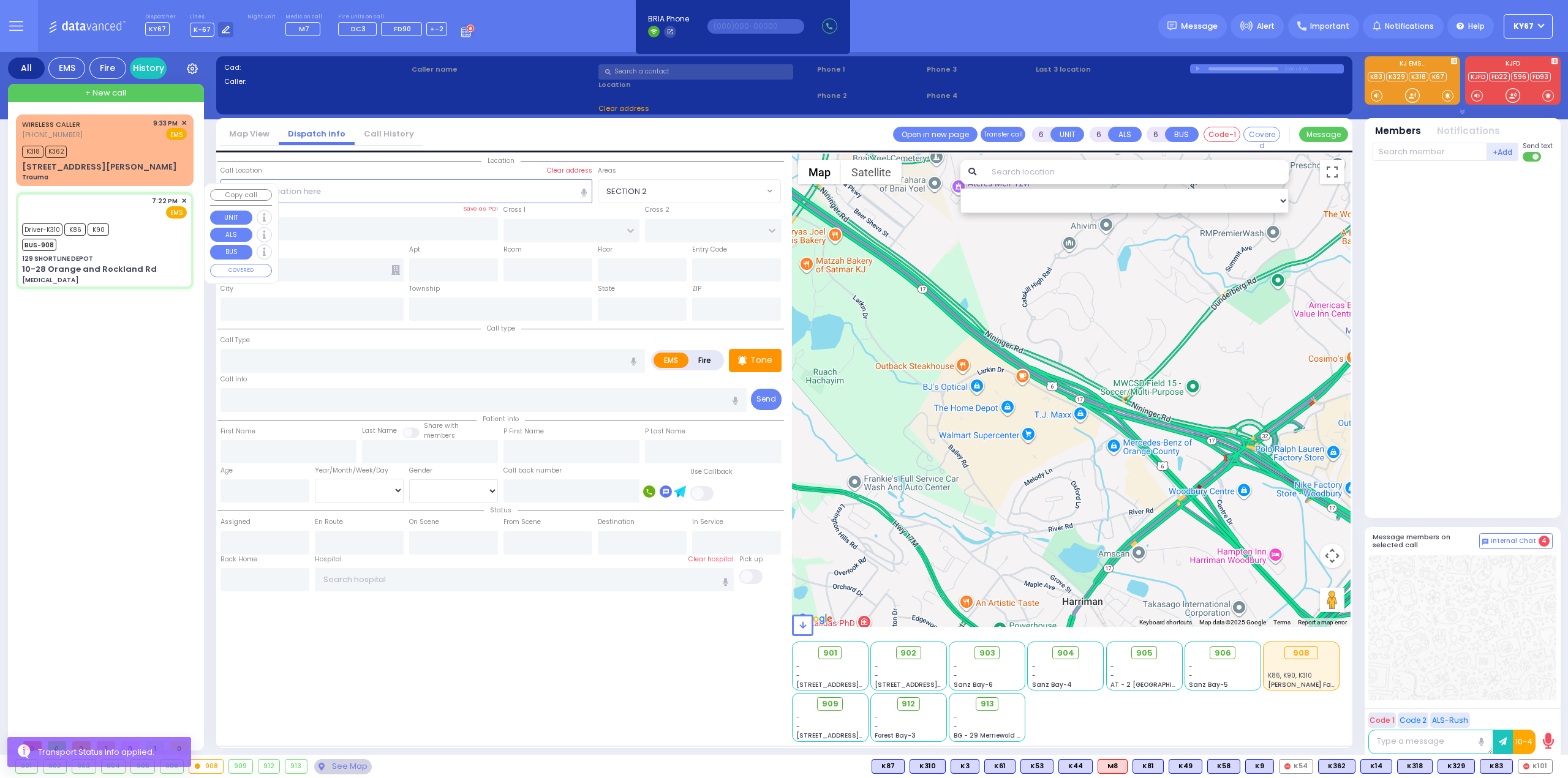
type input "New York Presbyterian Hospital- Columbia Campus 622, West 168th Street New York…"
select select "Hatzalah Garages"
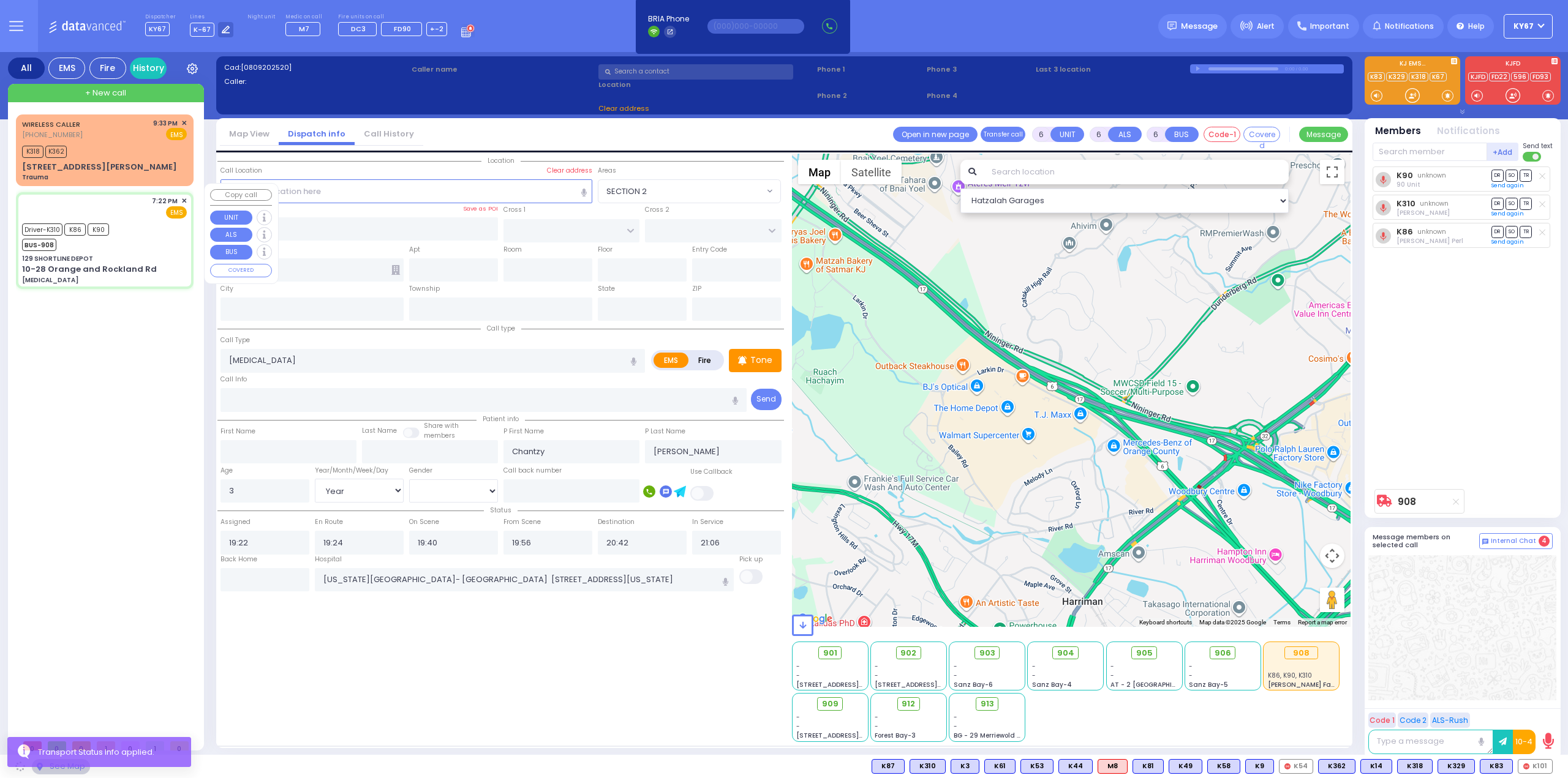
type input "129 SHORTLINE DEPOT"
type input "10-28 Orange and Rockland Rd"
type input "Monroe"
type input "[US_STATE]"
type input "10950"
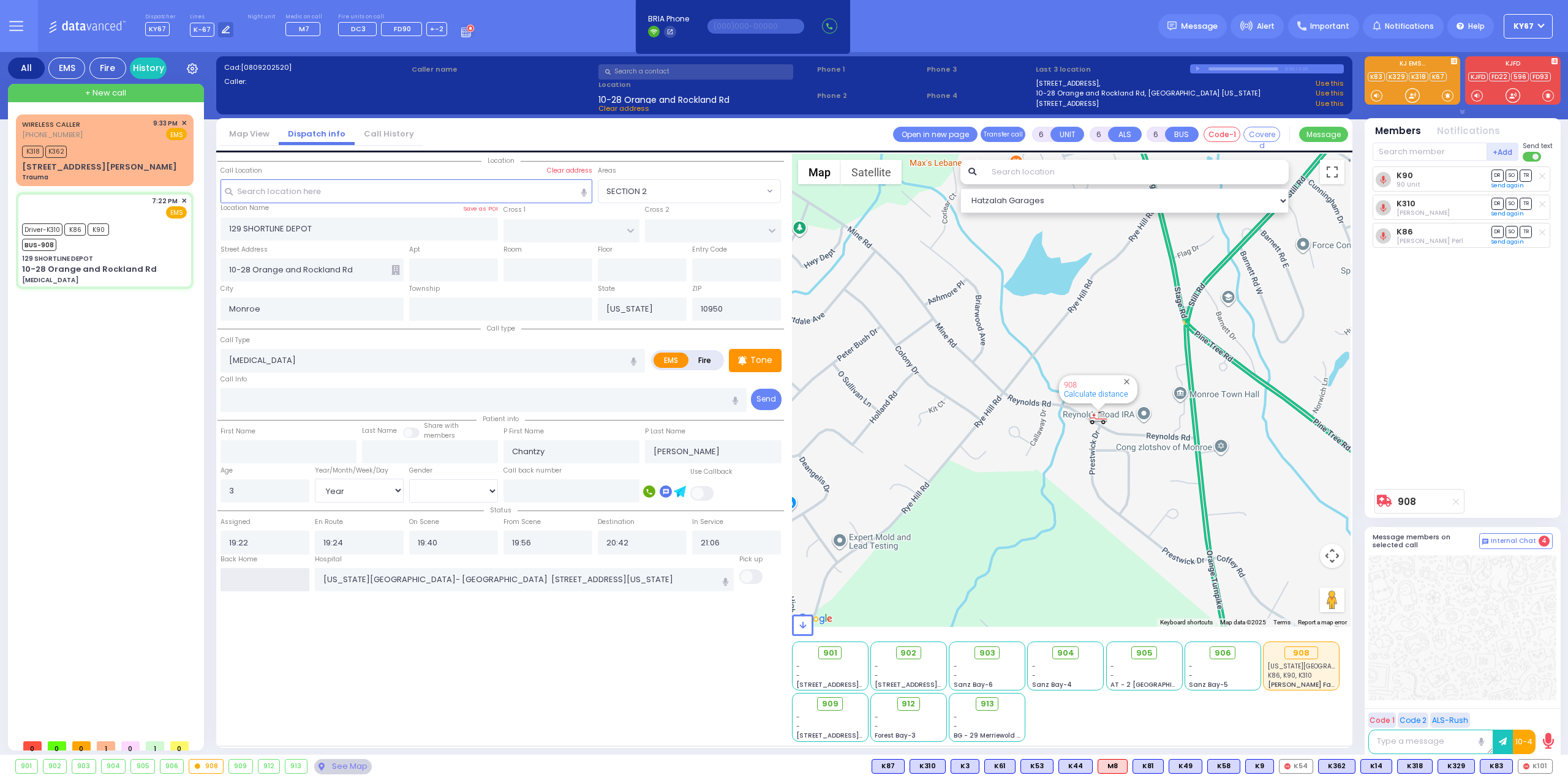
click at [252, 582] on input "text" at bounding box center [264, 580] width 89 height 23
type input "21:44"
select select
radio input "true"
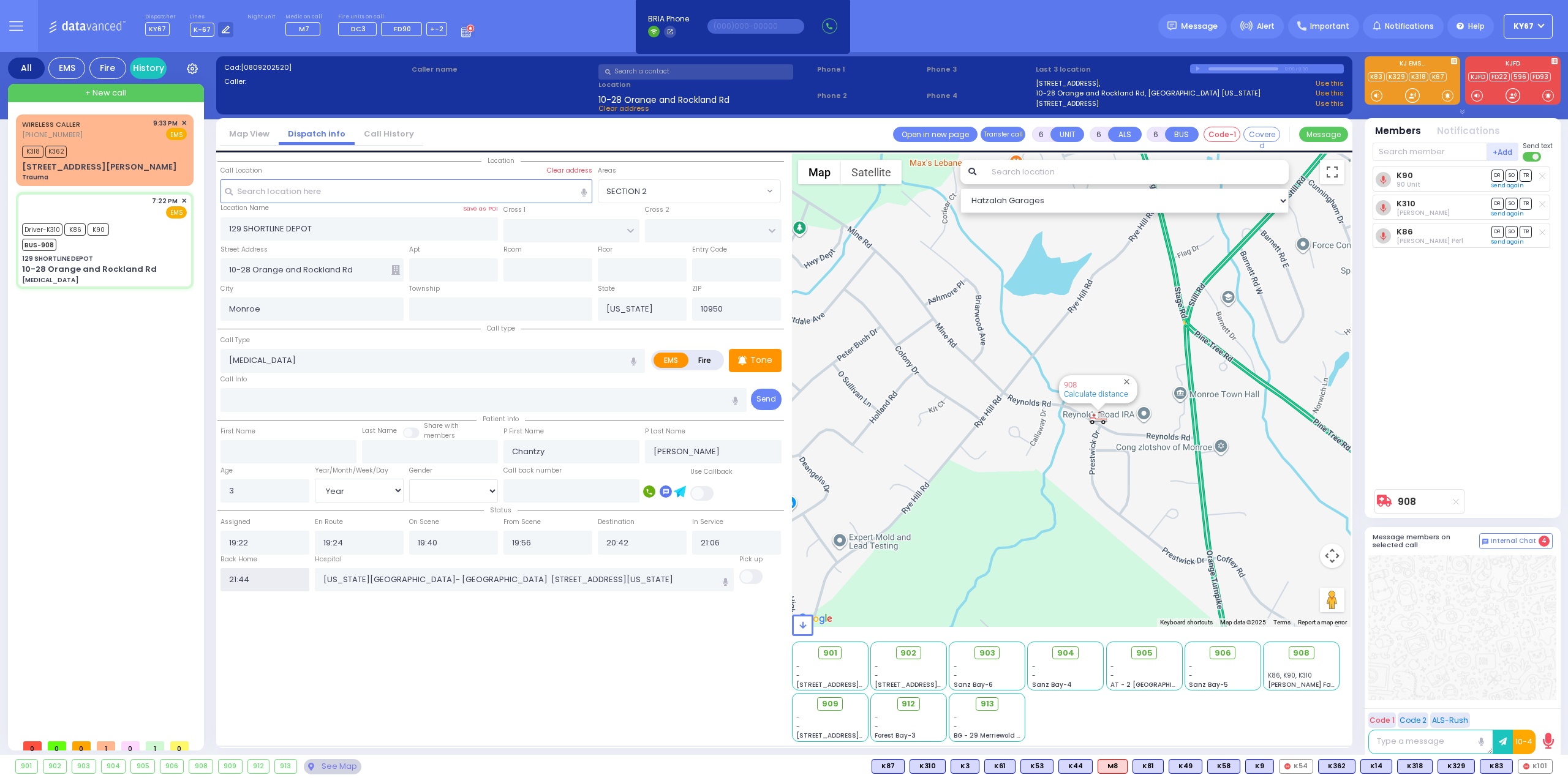
select select
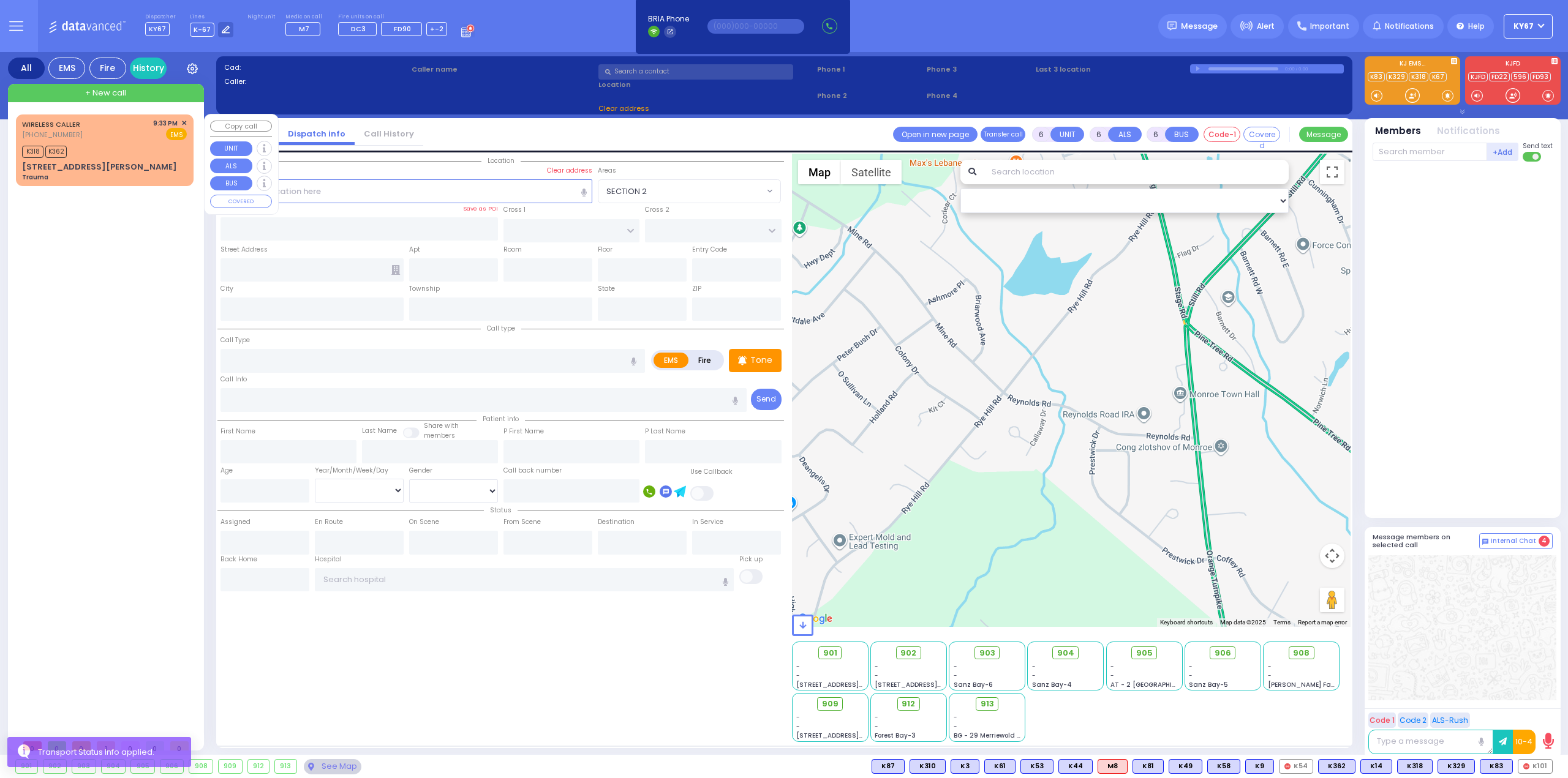
click at [96, 143] on div "K318 K362" at bounding box center [104, 151] width 165 height 16
type input "2"
type input "0"
select select
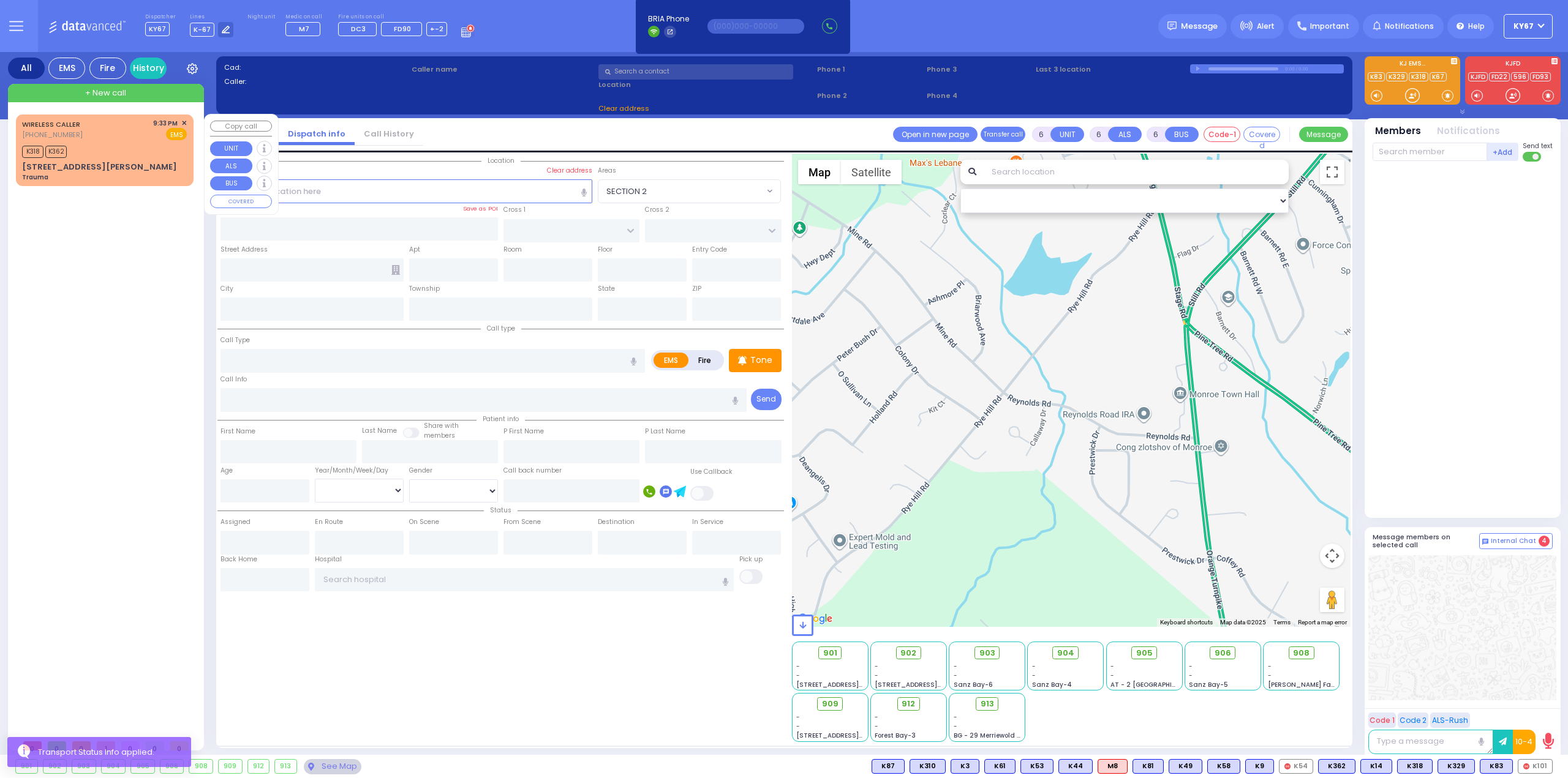
type input "Trauma"
radio input "true"
select select
type input "21:33"
type input "21:35"
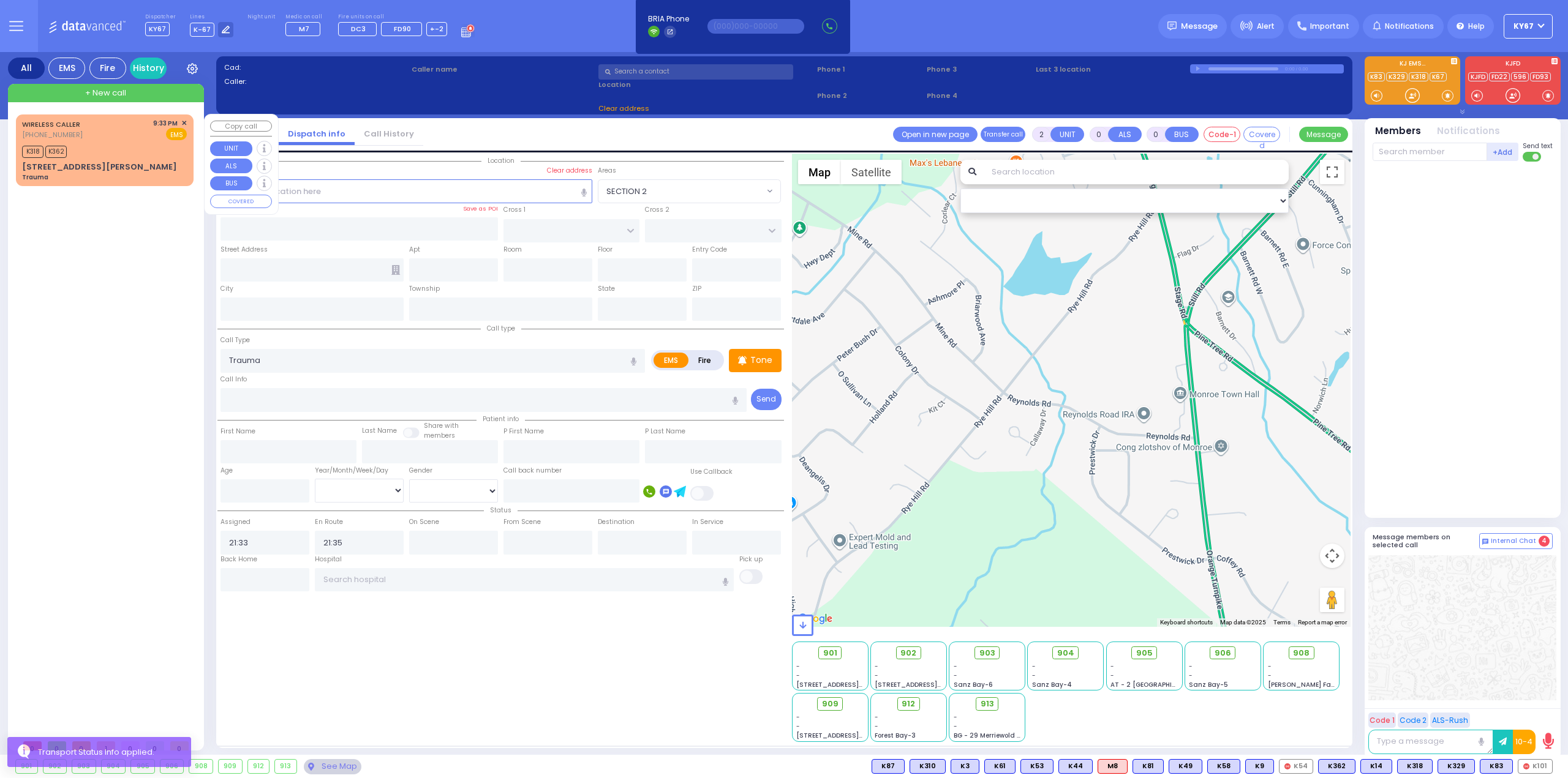
select select "Hatzalah Garages"
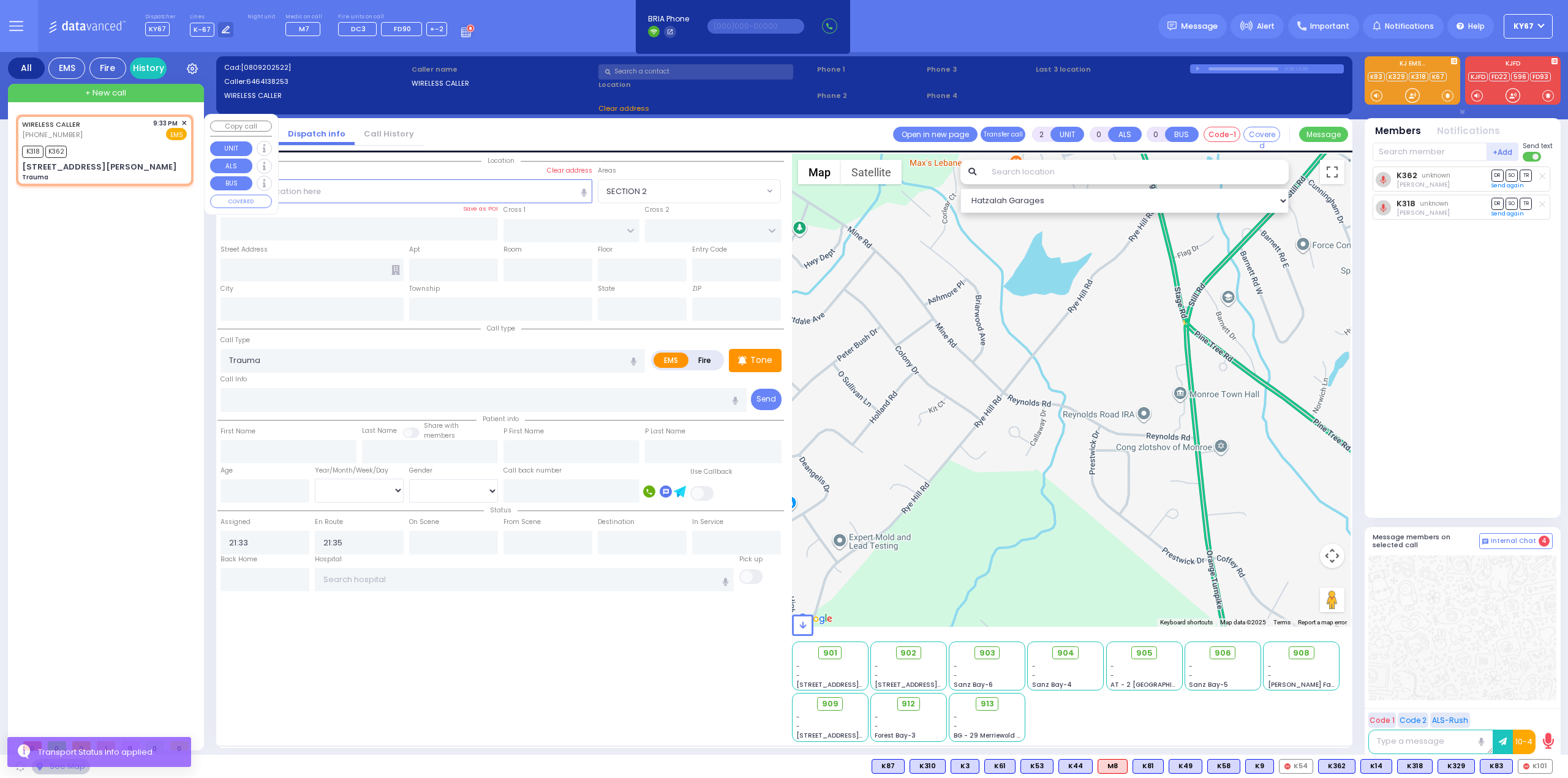
type input "COLONIAL VILLAGE"
type input "PHEASANT RUN"
type input "57 Owens Drive d7 d7"
type input "Woodbury"
type input "[US_STATE]"
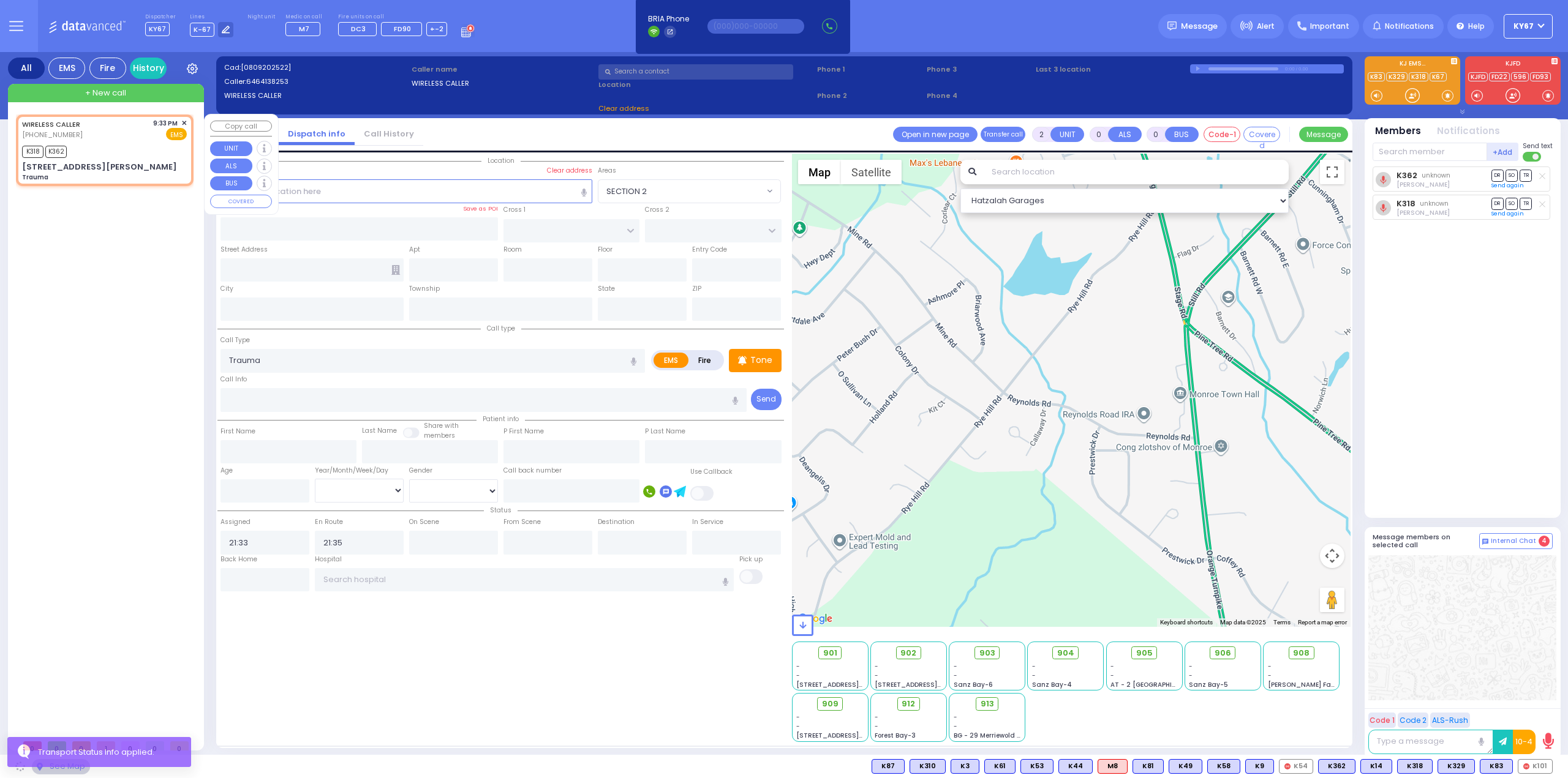
type input "10930"
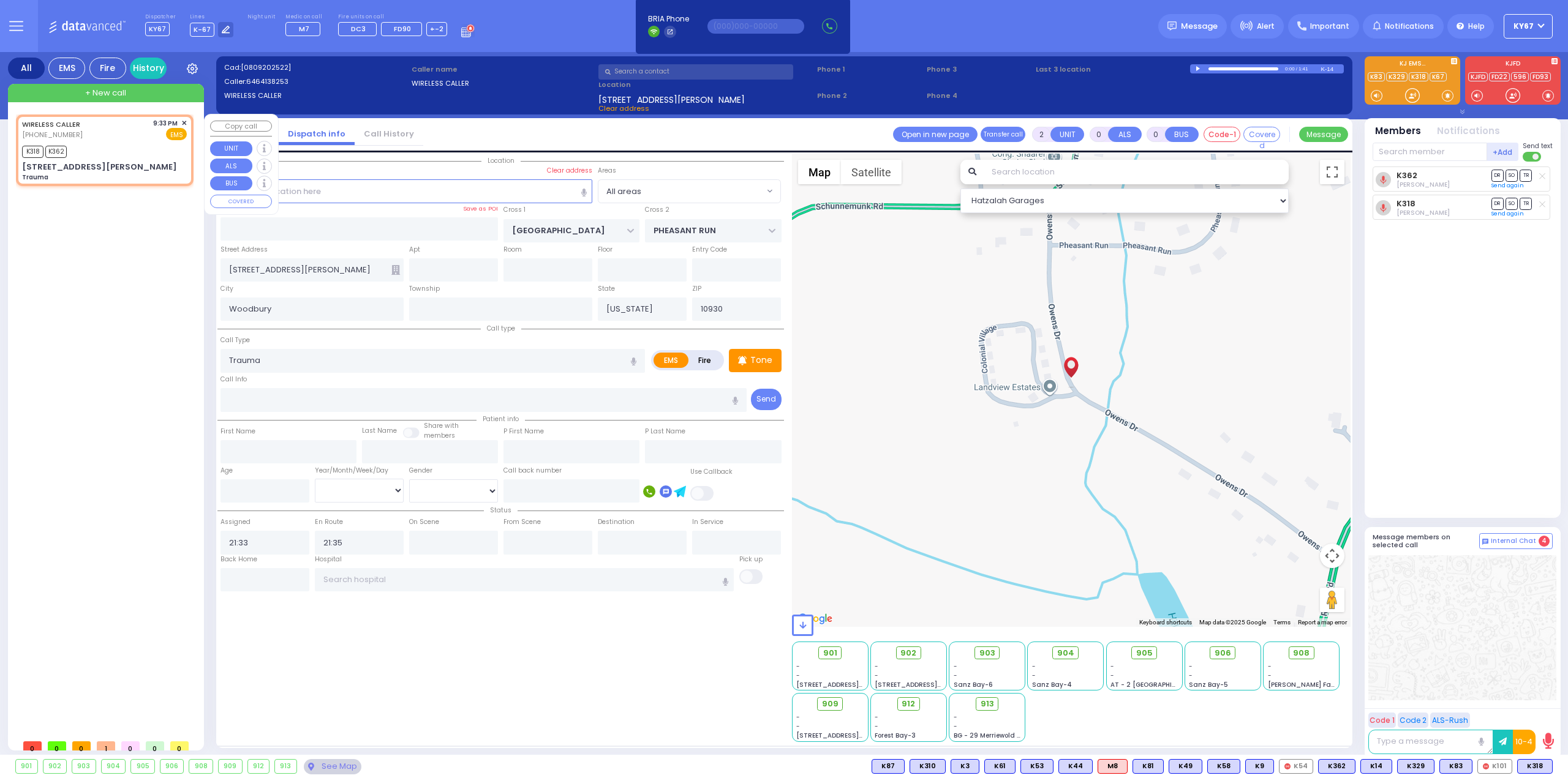
click at [182, 121] on span "✕" at bounding box center [184, 123] width 6 height 11
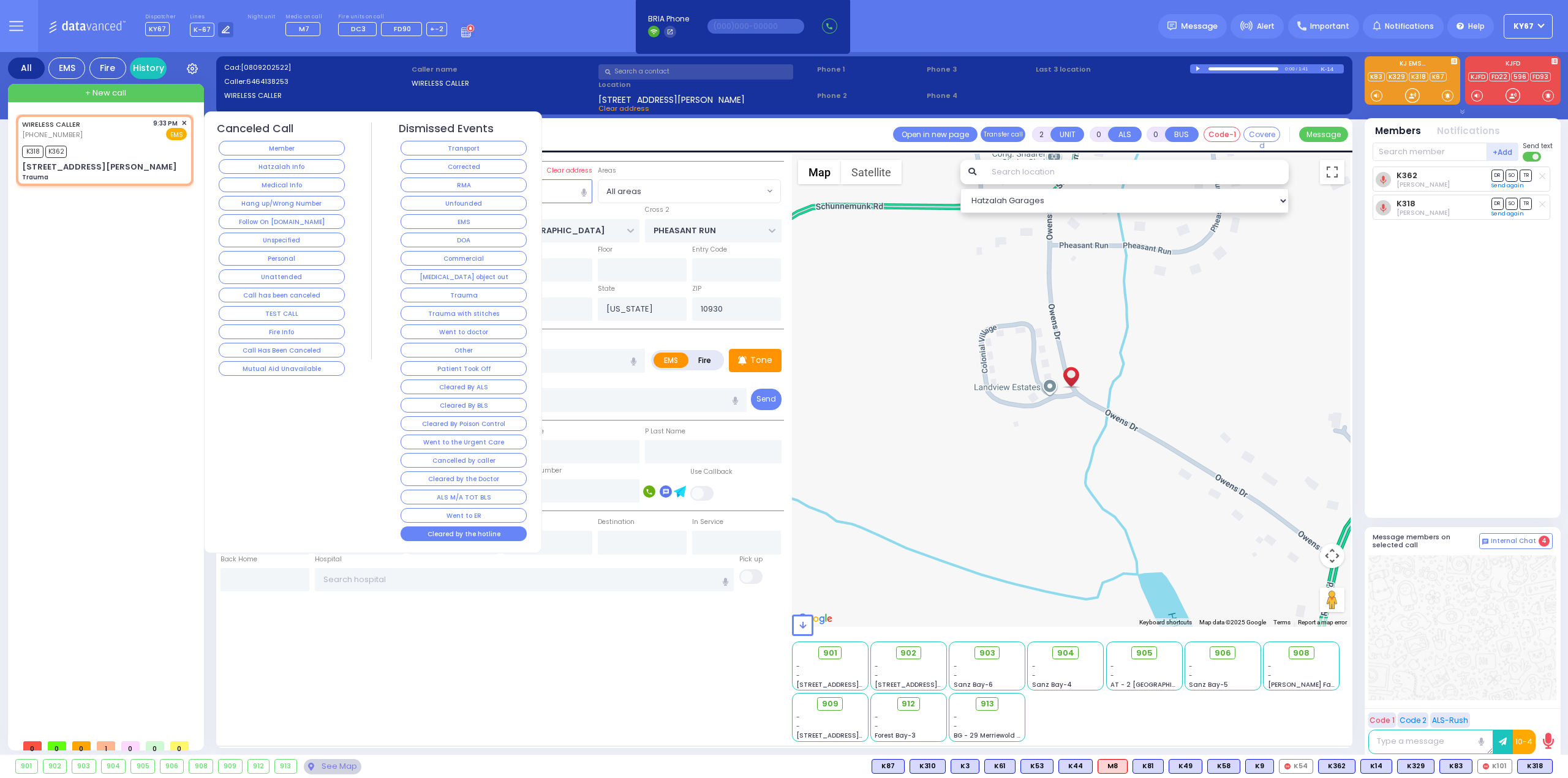
click at [446, 527] on button "Cleared by the hotline" at bounding box center [464, 534] width 127 height 15
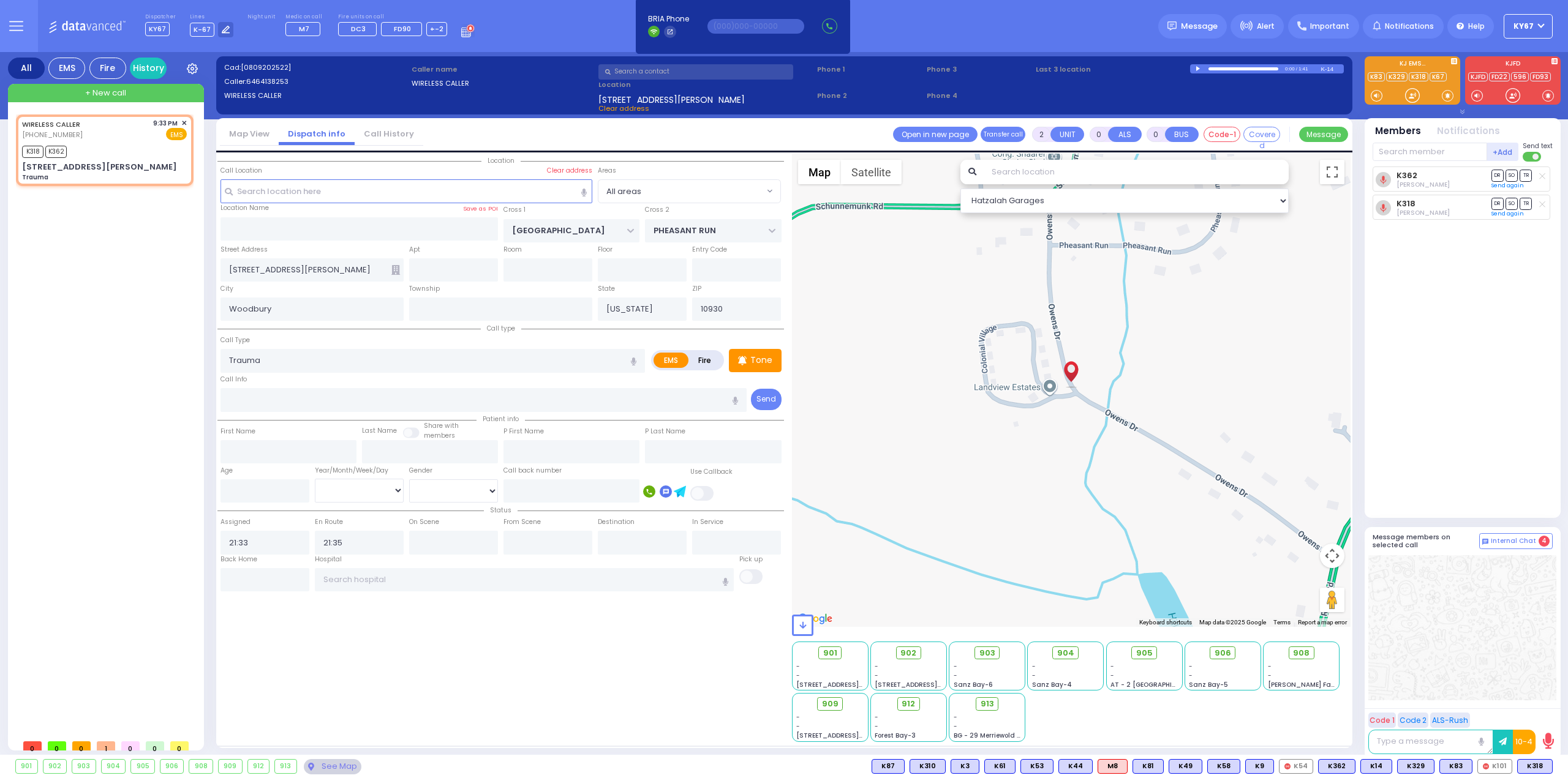
select select
radio input "true"
select select
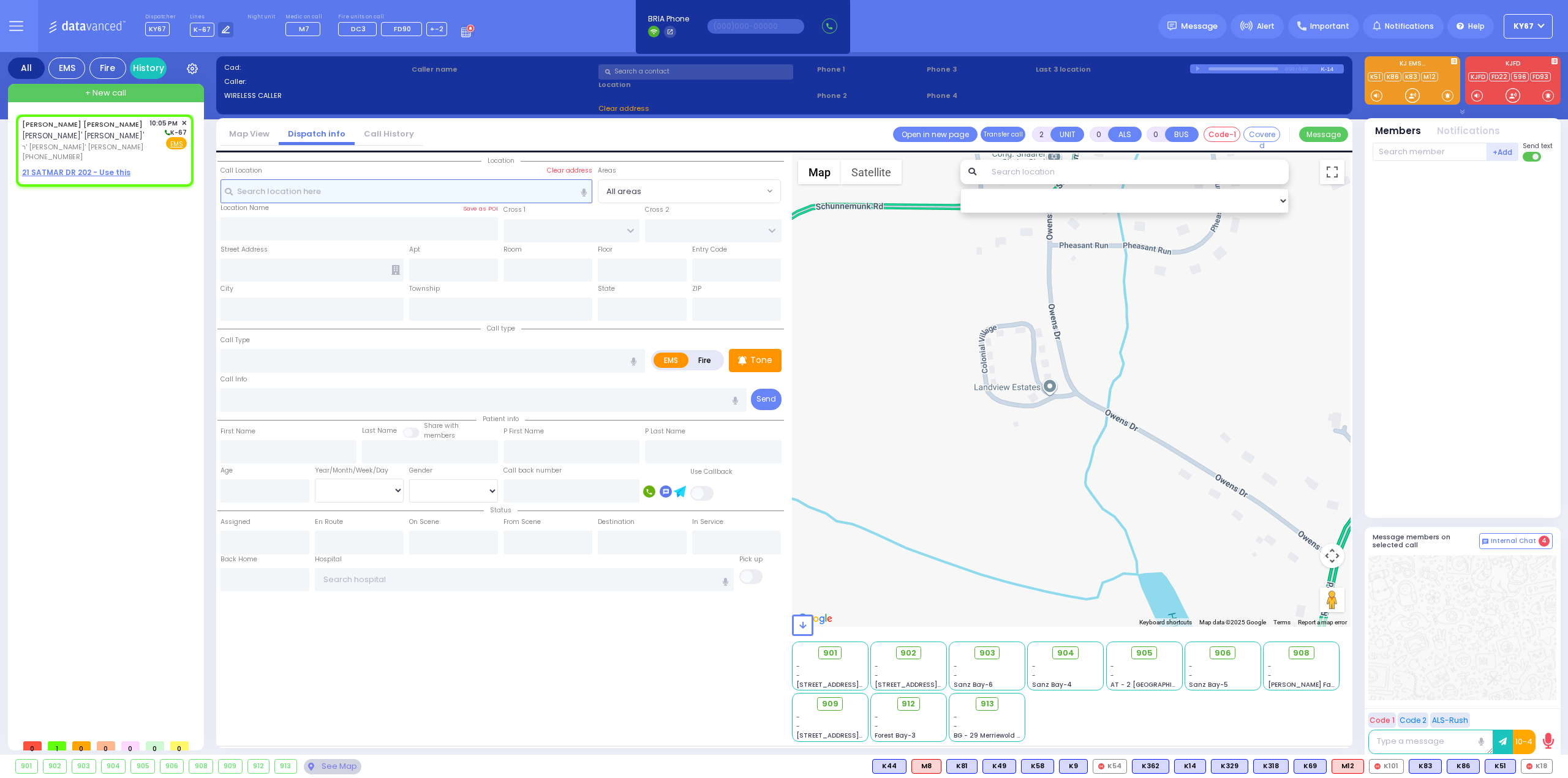
type input "1"
select select
radio input "true"
type input "MOSHE TOVYA G."
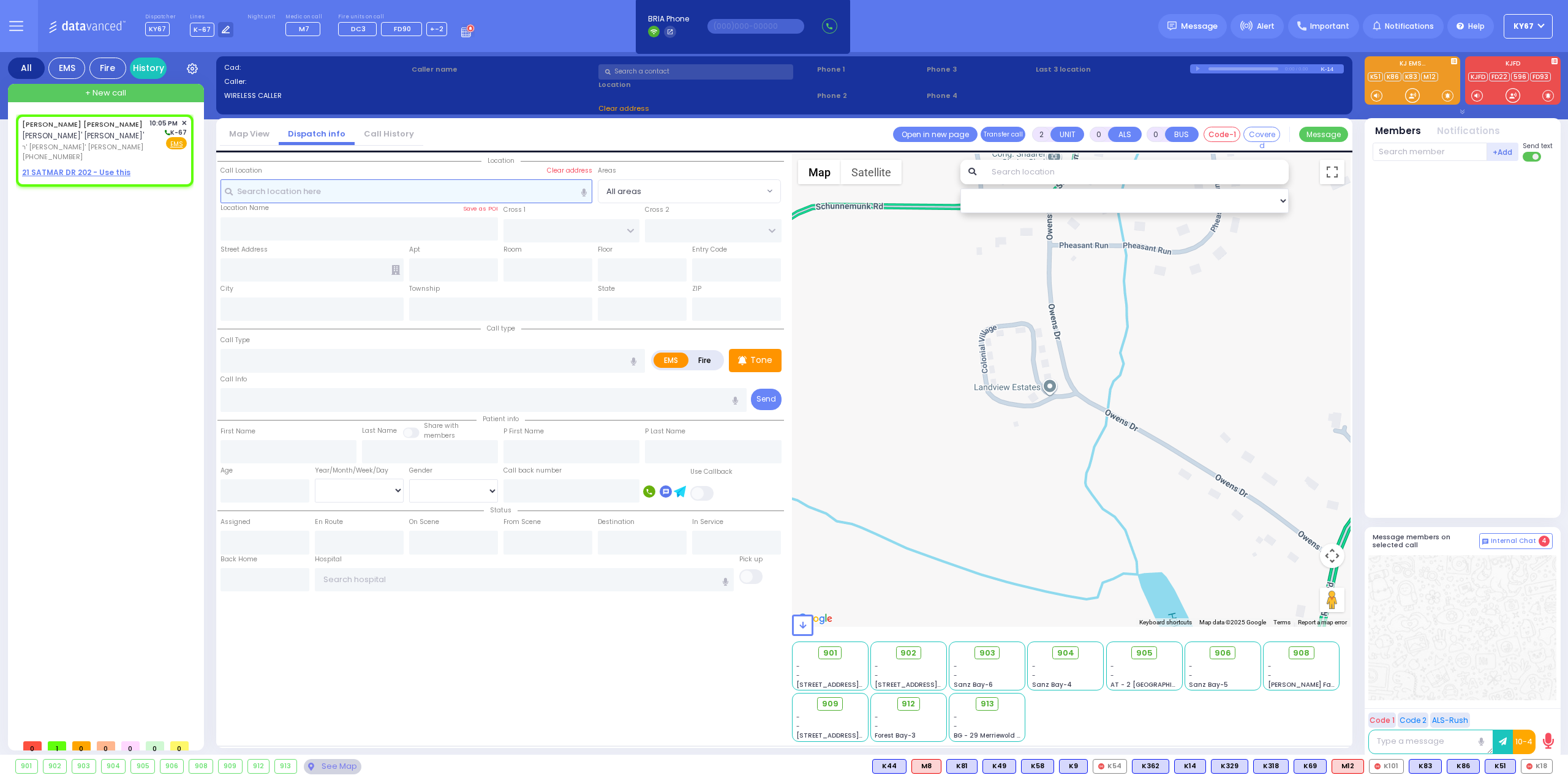
type input "BRAVER"
select select
type input "22:05"
select select "Hatzalah Garages"
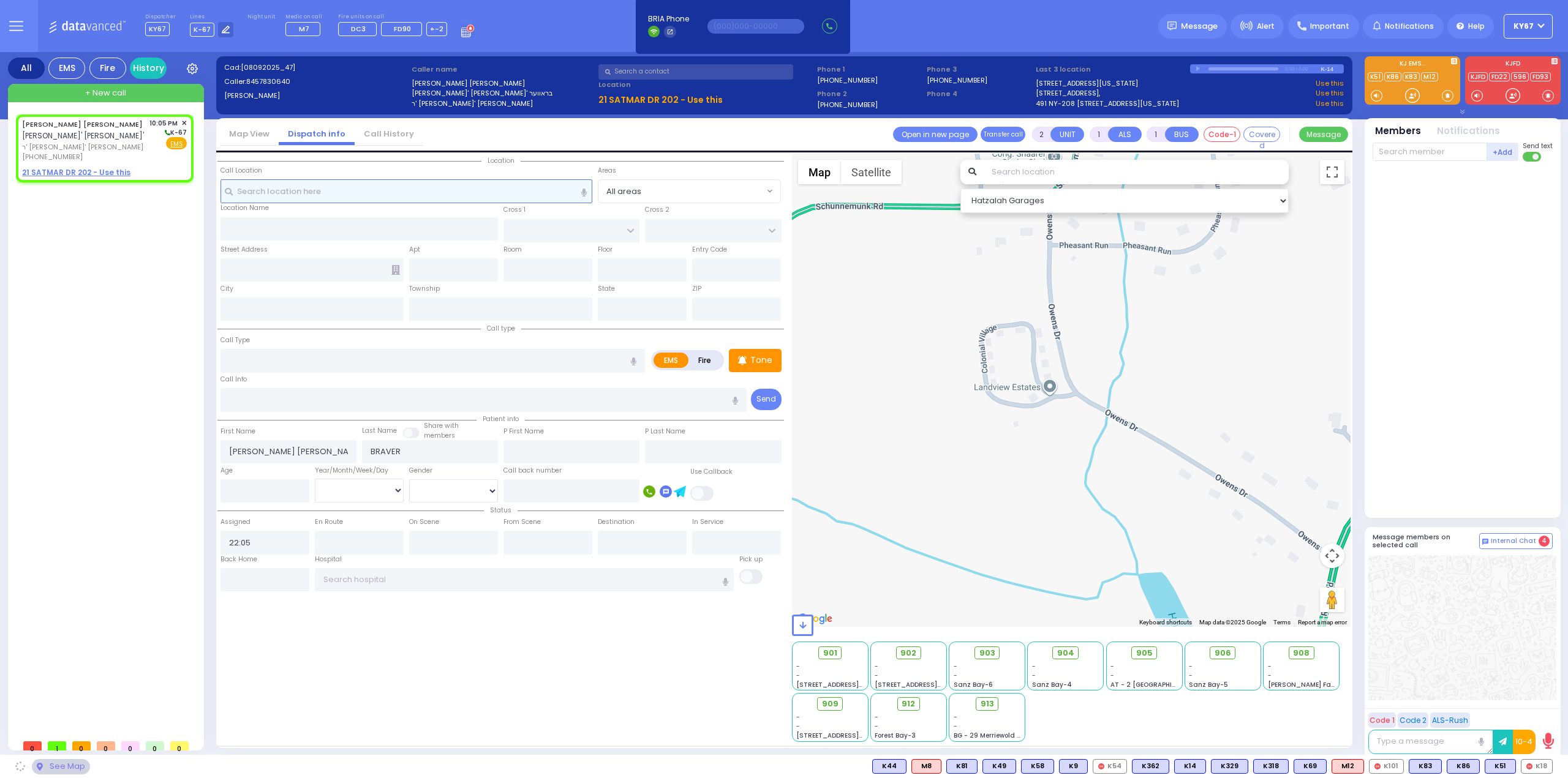
select select
radio input "true"
select select
select select "Hatzalah Garages"
select select
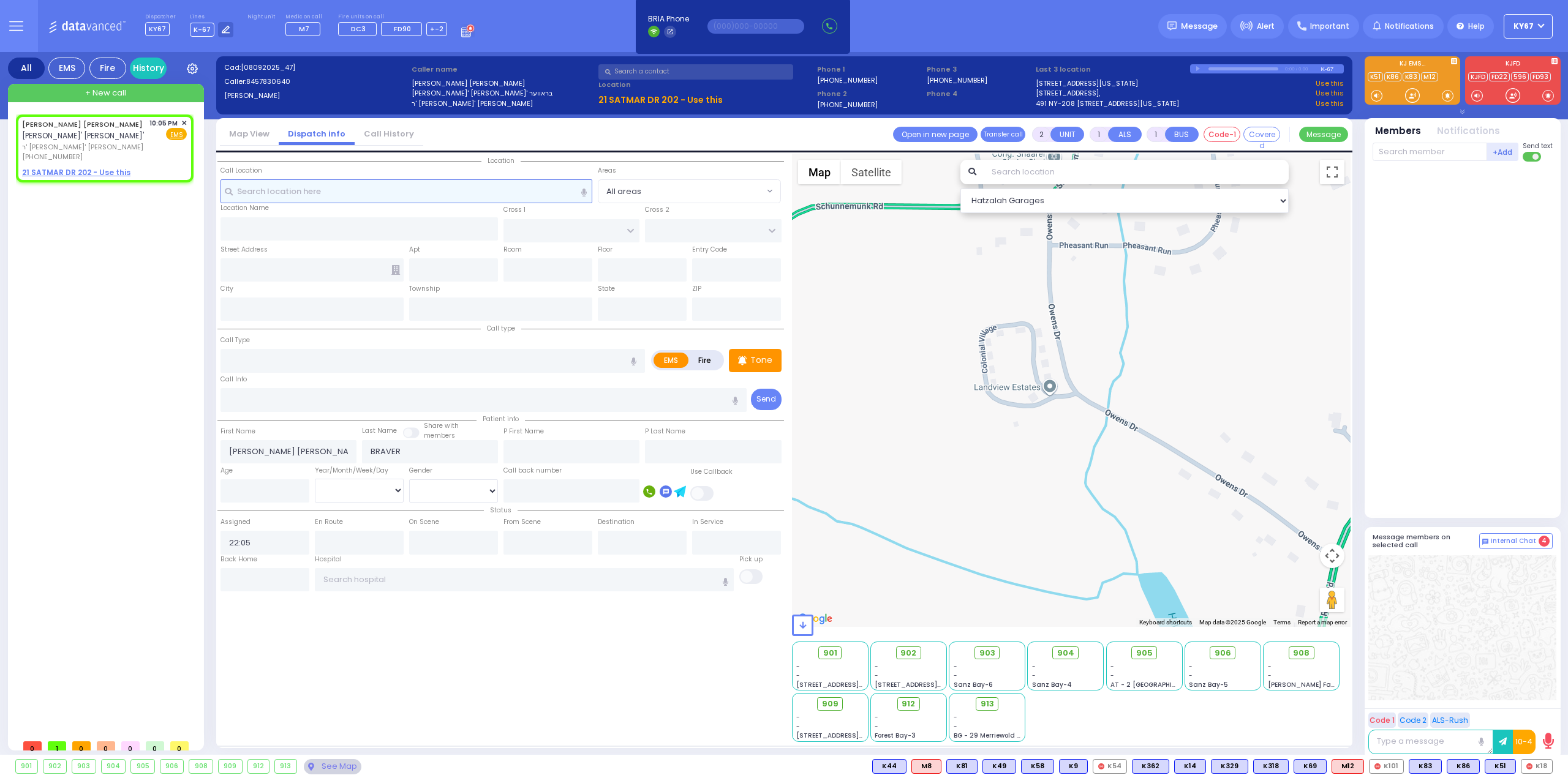
radio input "true"
select select
select select "Hatzalah Garages"
click at [186, 122] on span "✕" at bounding box center [184, 123] width 6 height 11
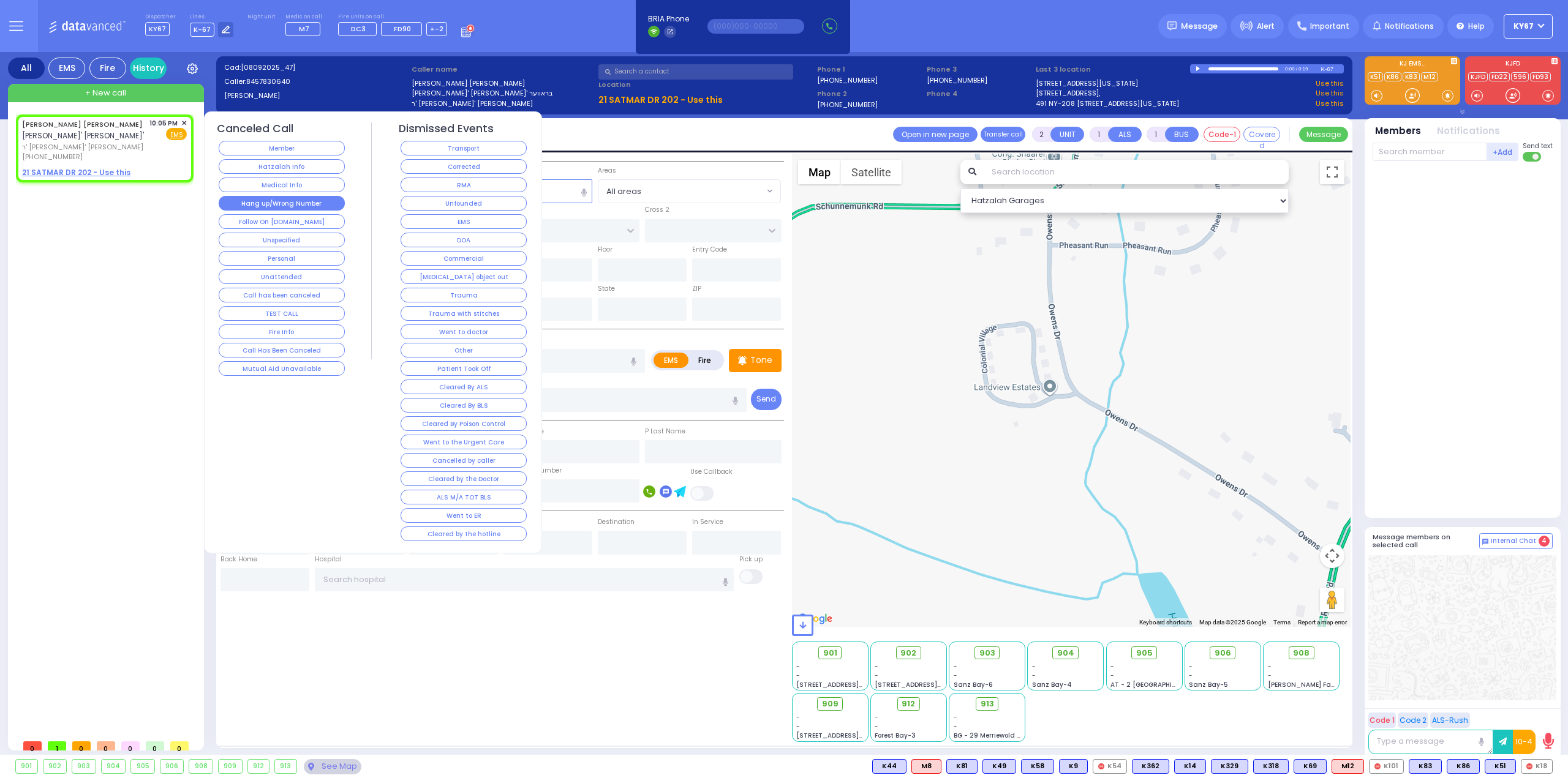
click at [276, 201] on button "Hang up/Wrong Number" at bounding box center [282, 203] width 127 height 15
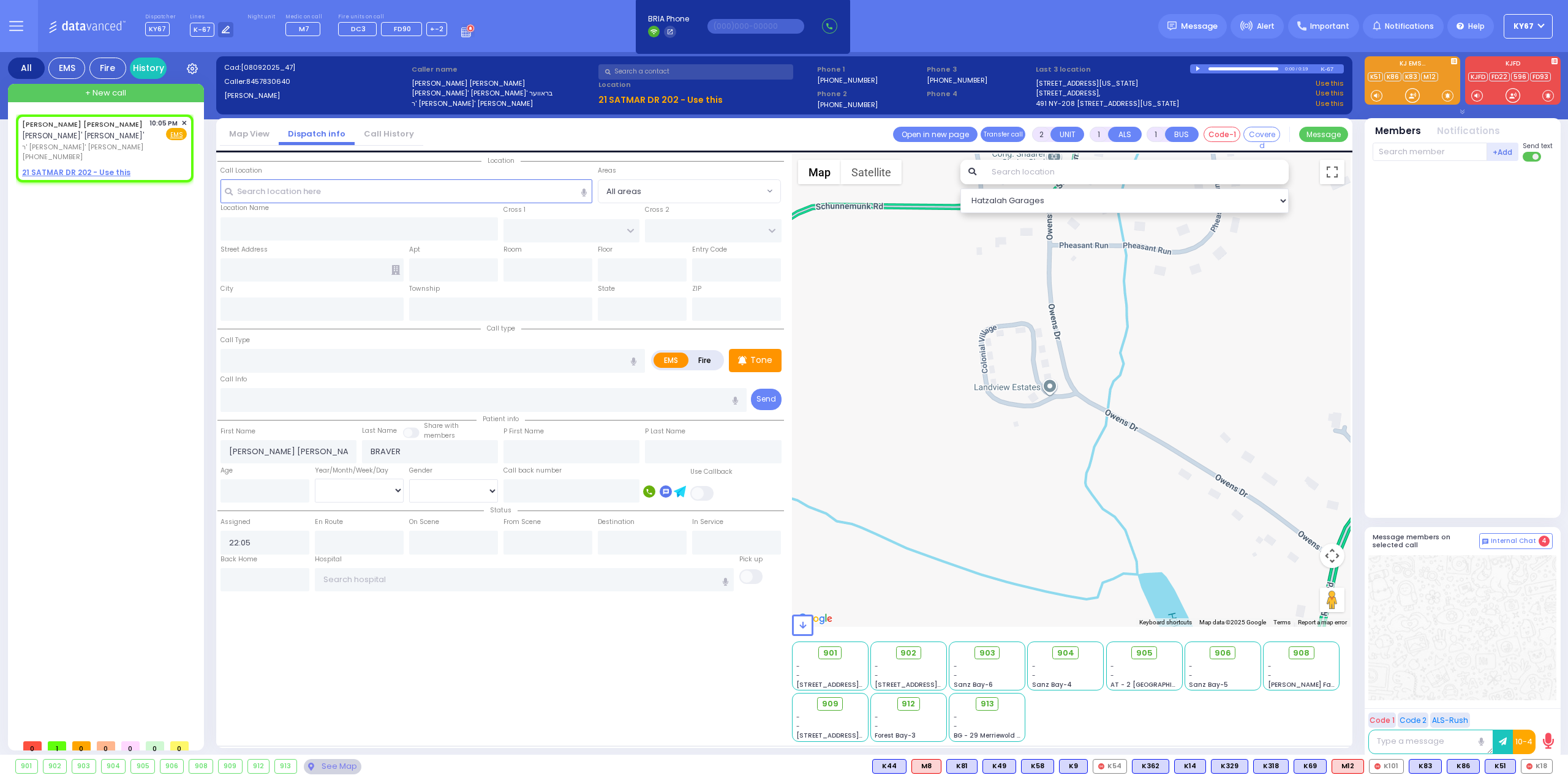
select select
radio input "true"
select select
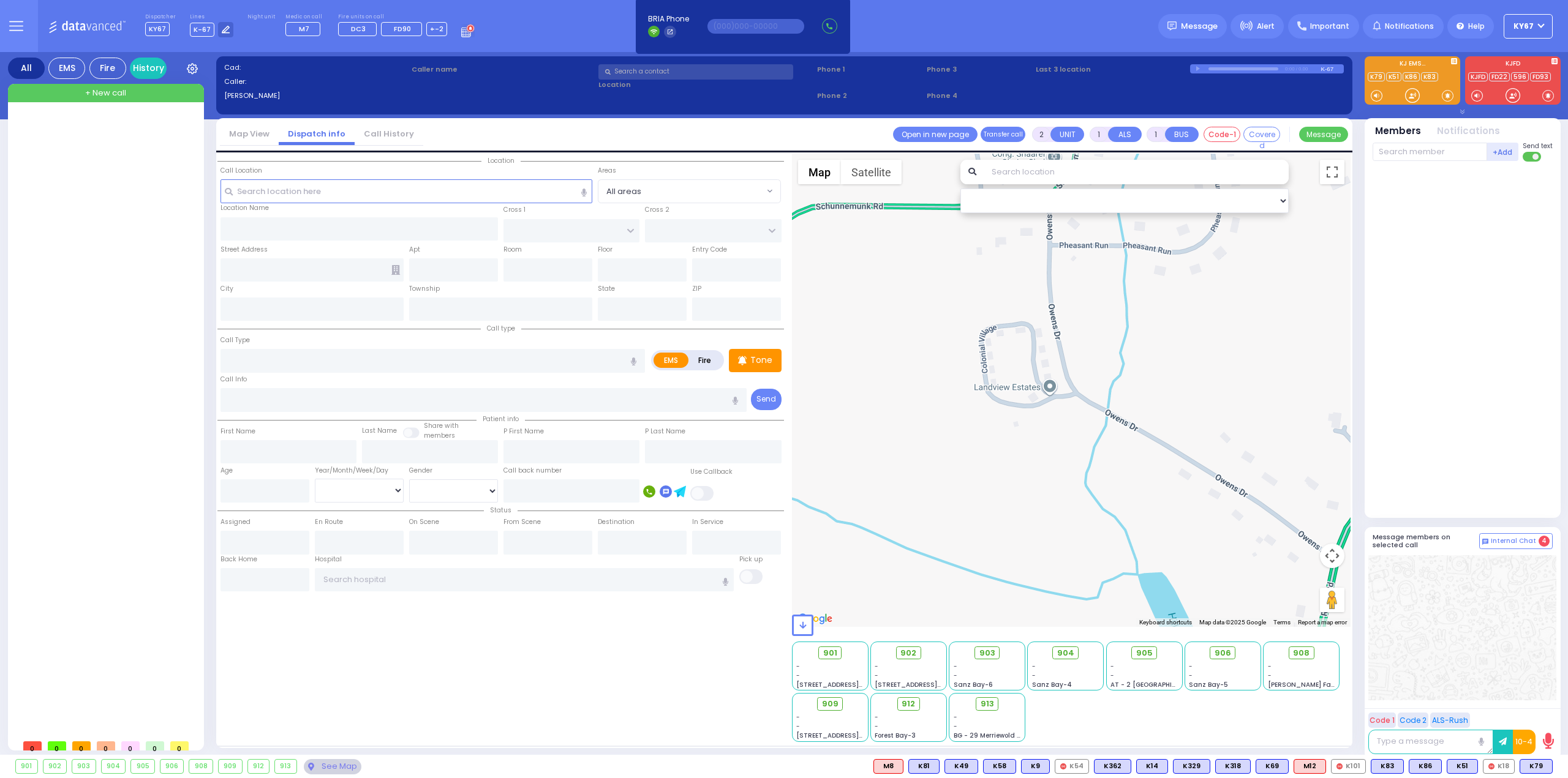
click at [111, 93] on span "+ New call" at bounding box center [105, 93] width 41 height 13
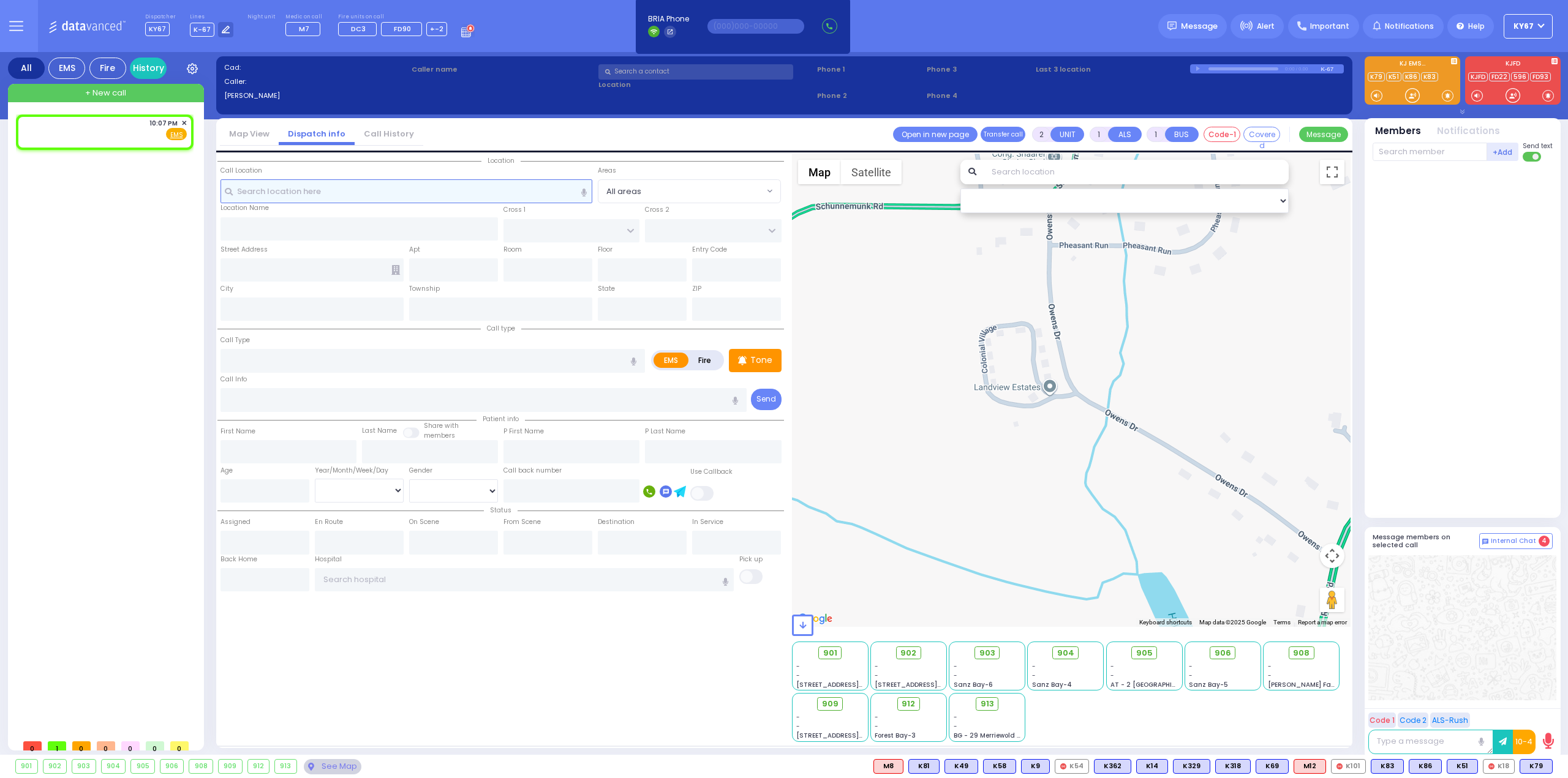
select select
radio input "true"
select select
type input "22:07"
select select "Hatzalah Garages"
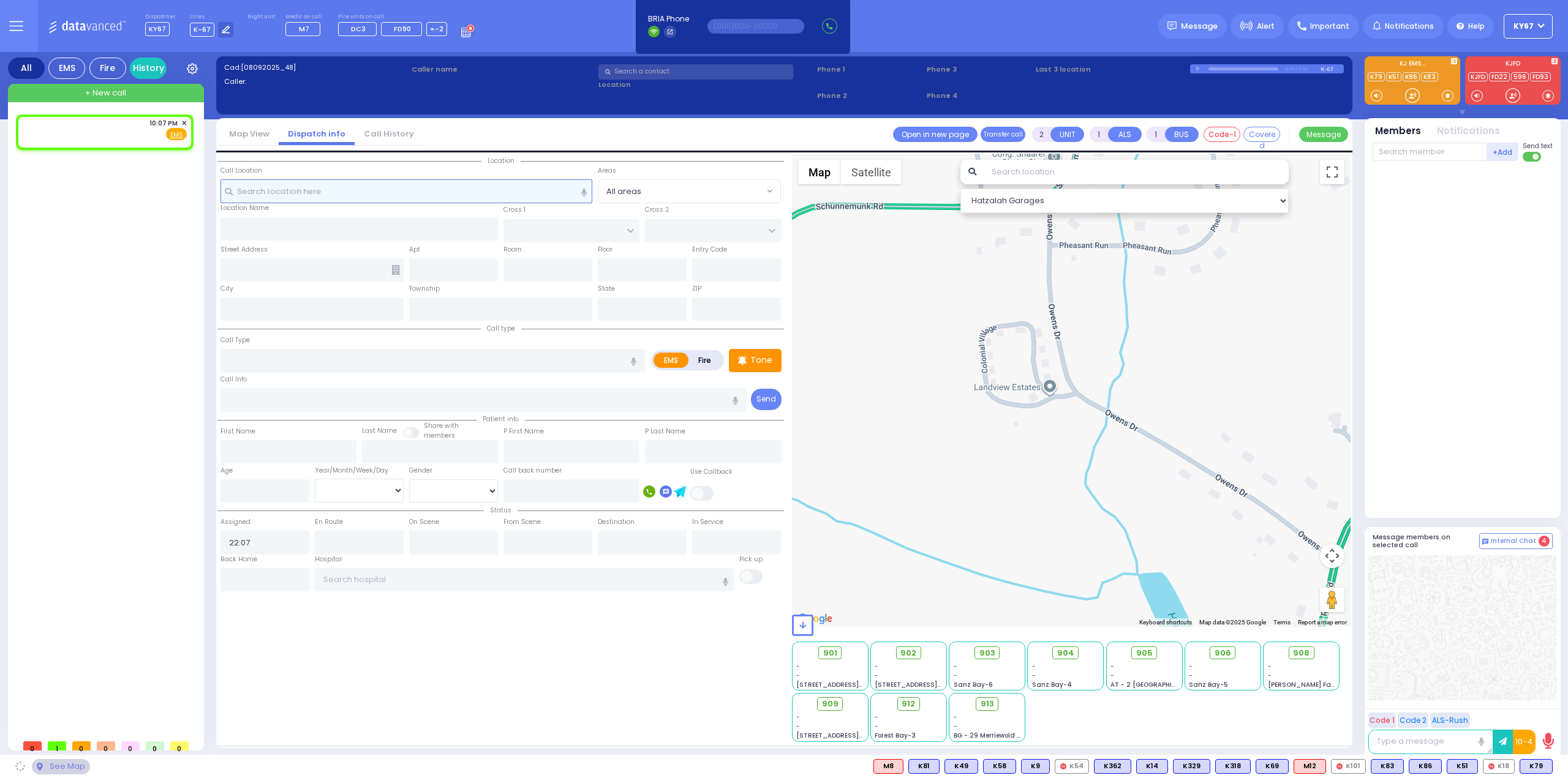
select select
radio input "true"
select select
select select "Hatzalah Garages"
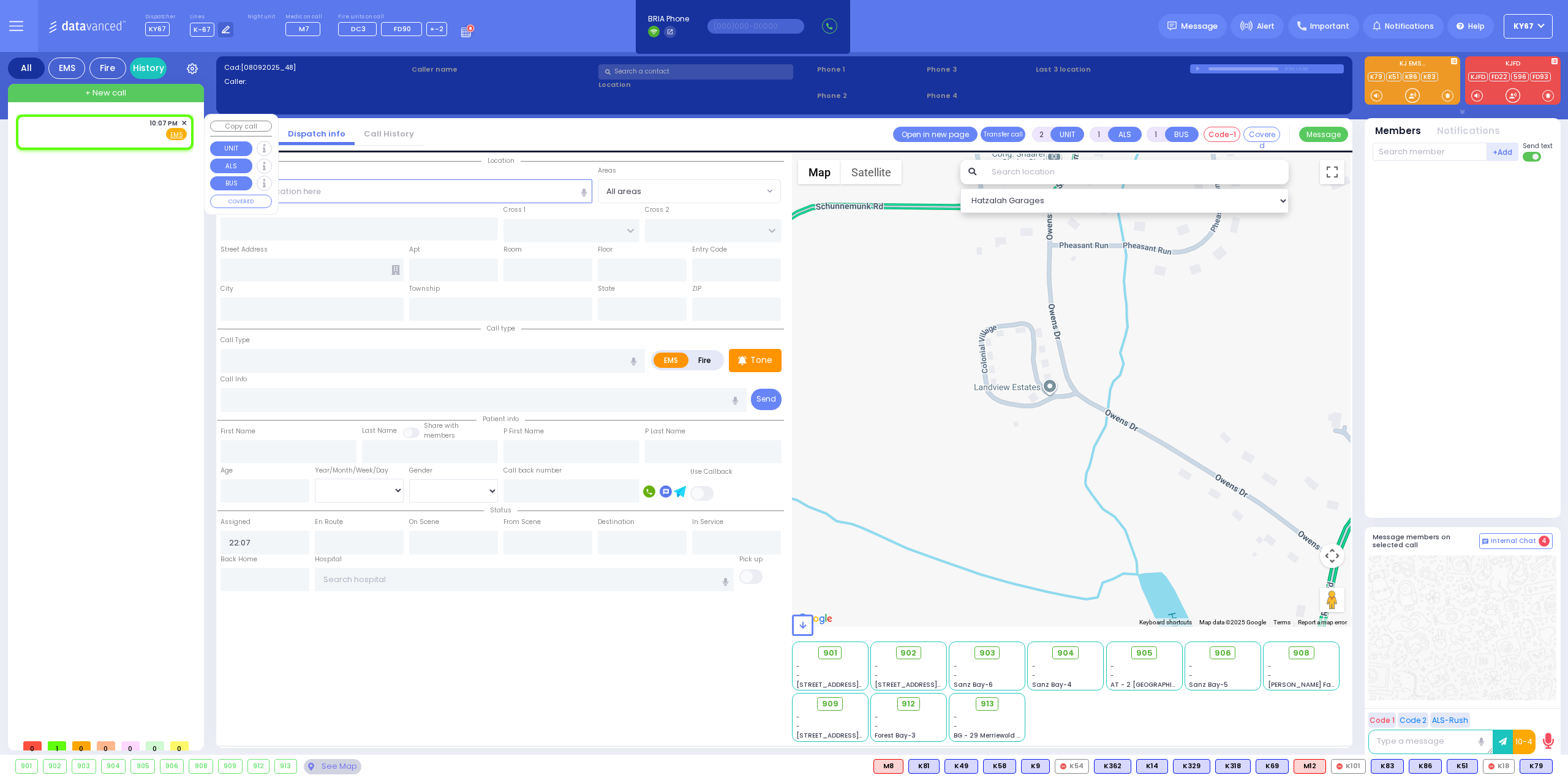
click at [88, 123] on div "10:07 PM ✕ Fire EMS" at bounding box center [104, 129] width 165 height 22
select select
radio input "true"
select select
select select "Hatzalah Garages"
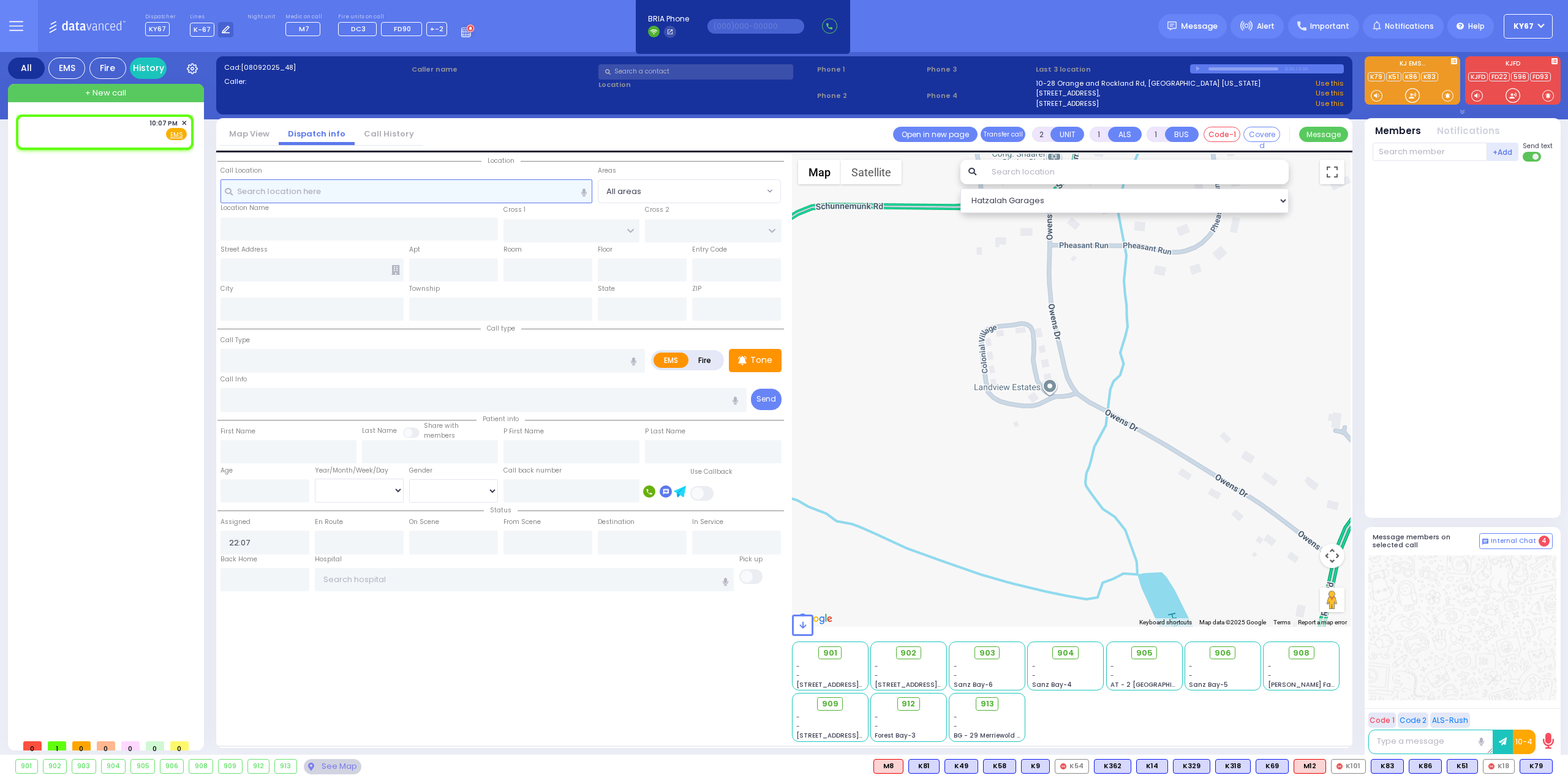
click at [365, 194] on input "text" at bounding box center [406, 191] width 372 height 23
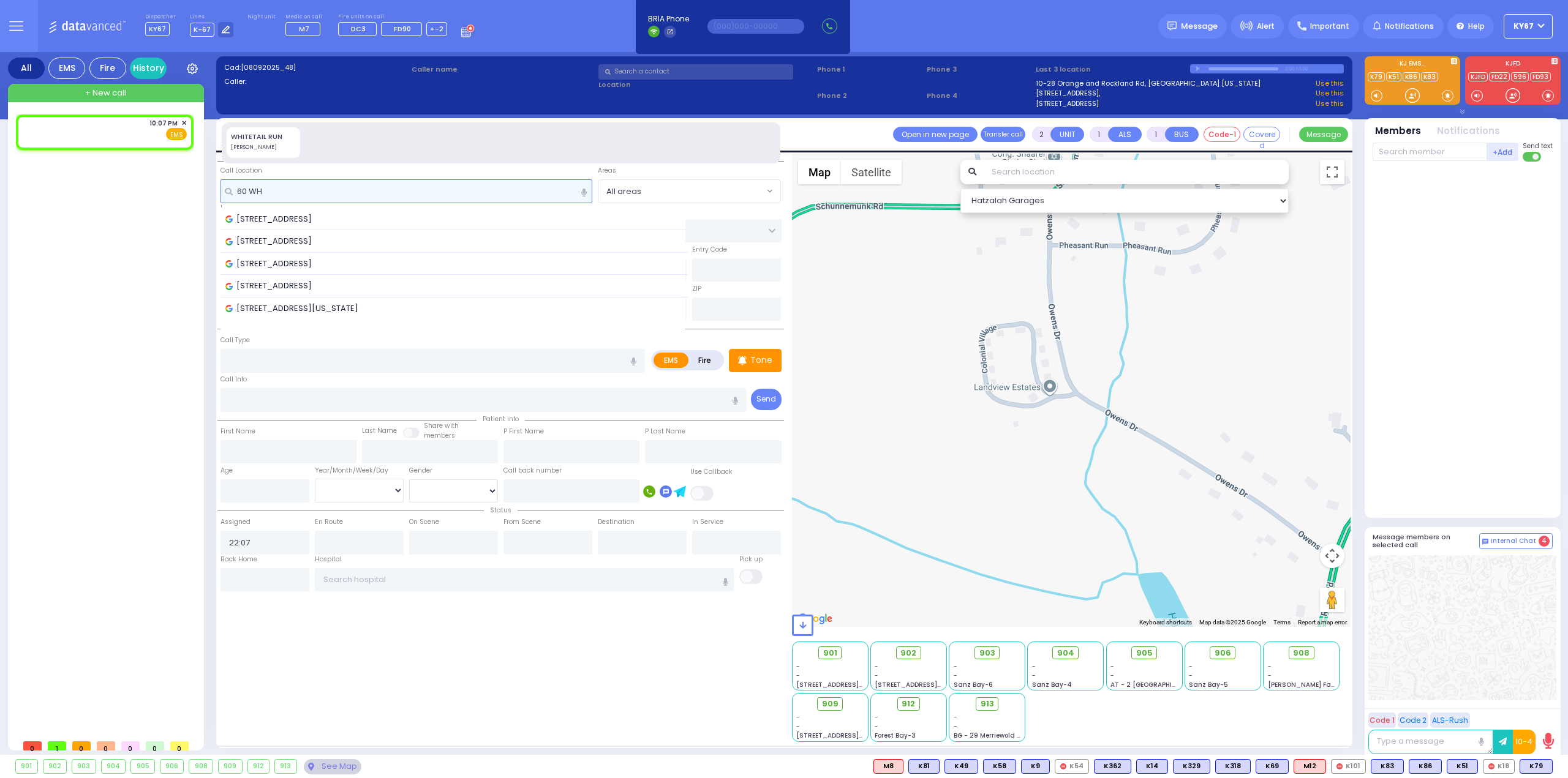
type input "60 WH"
click at [268, 138] on div "WHITETAIL RUN" at bounding box center [263, 136] width 65 height 11
type input "60 WHITETAIL RUN"
type input "[PERSON_NAME]"
type input "10918"
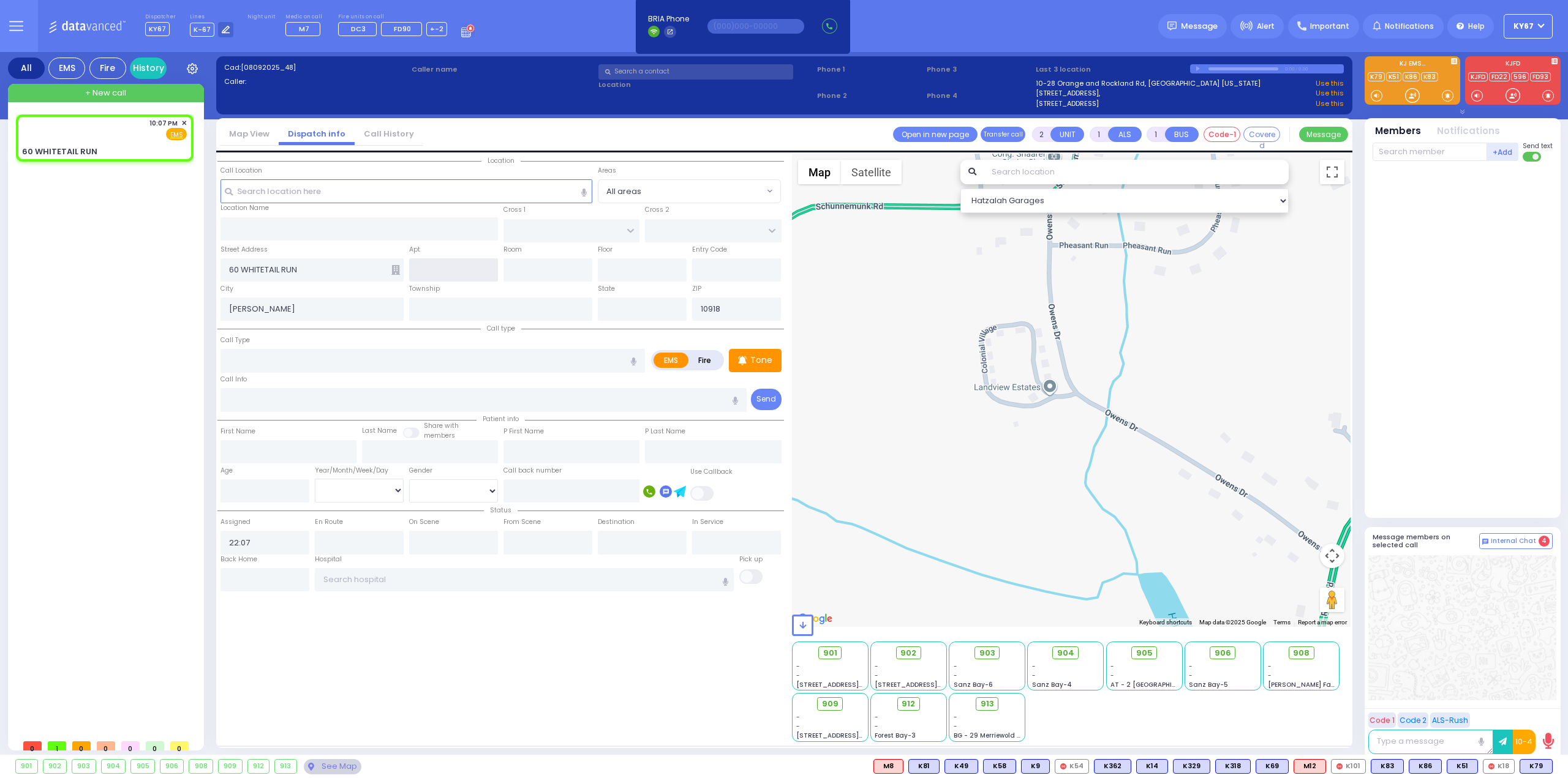
select select
radio input "true"
select select
select select "Hatzalah Garages"
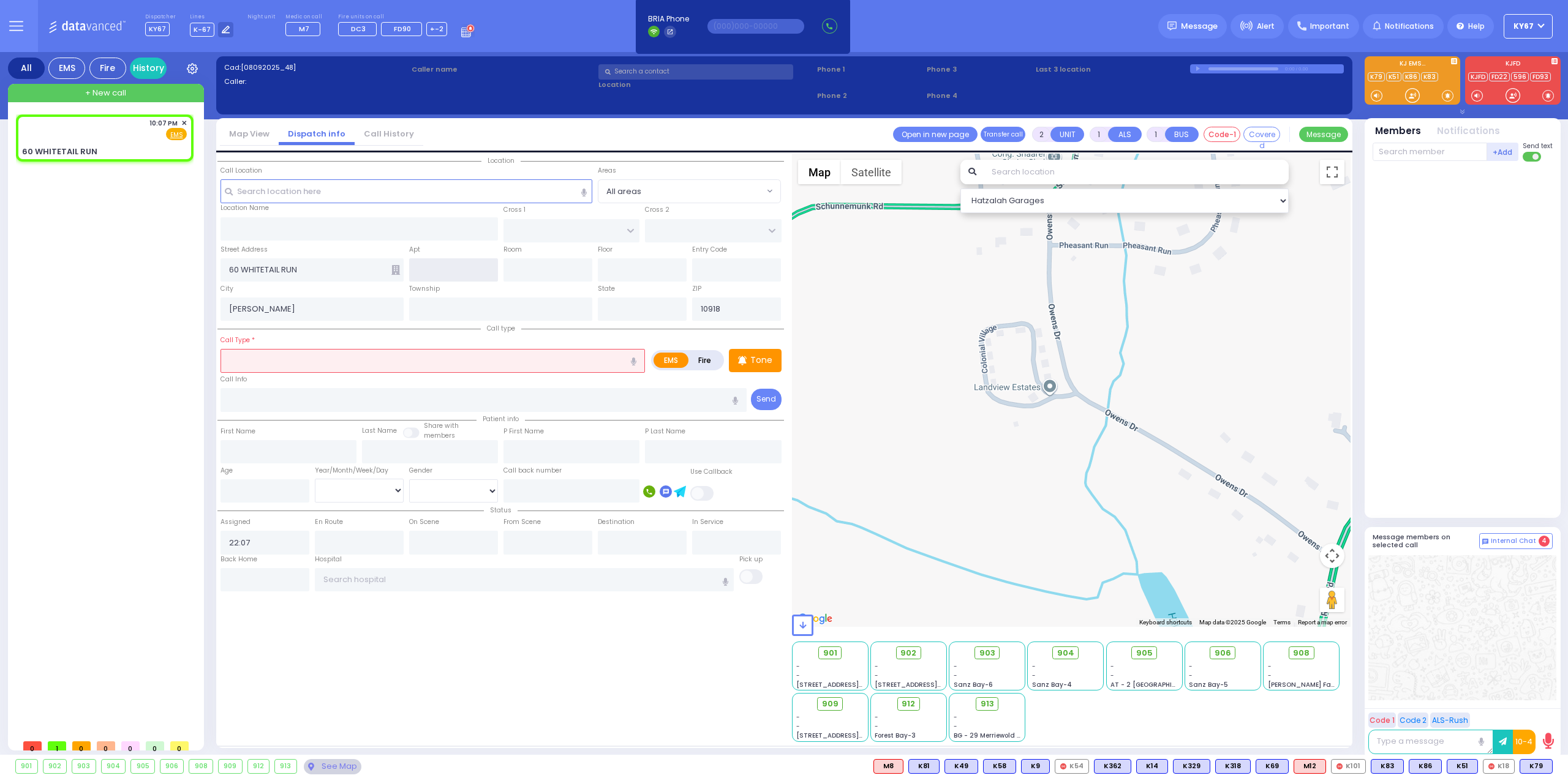
type input "[US_STATE]"
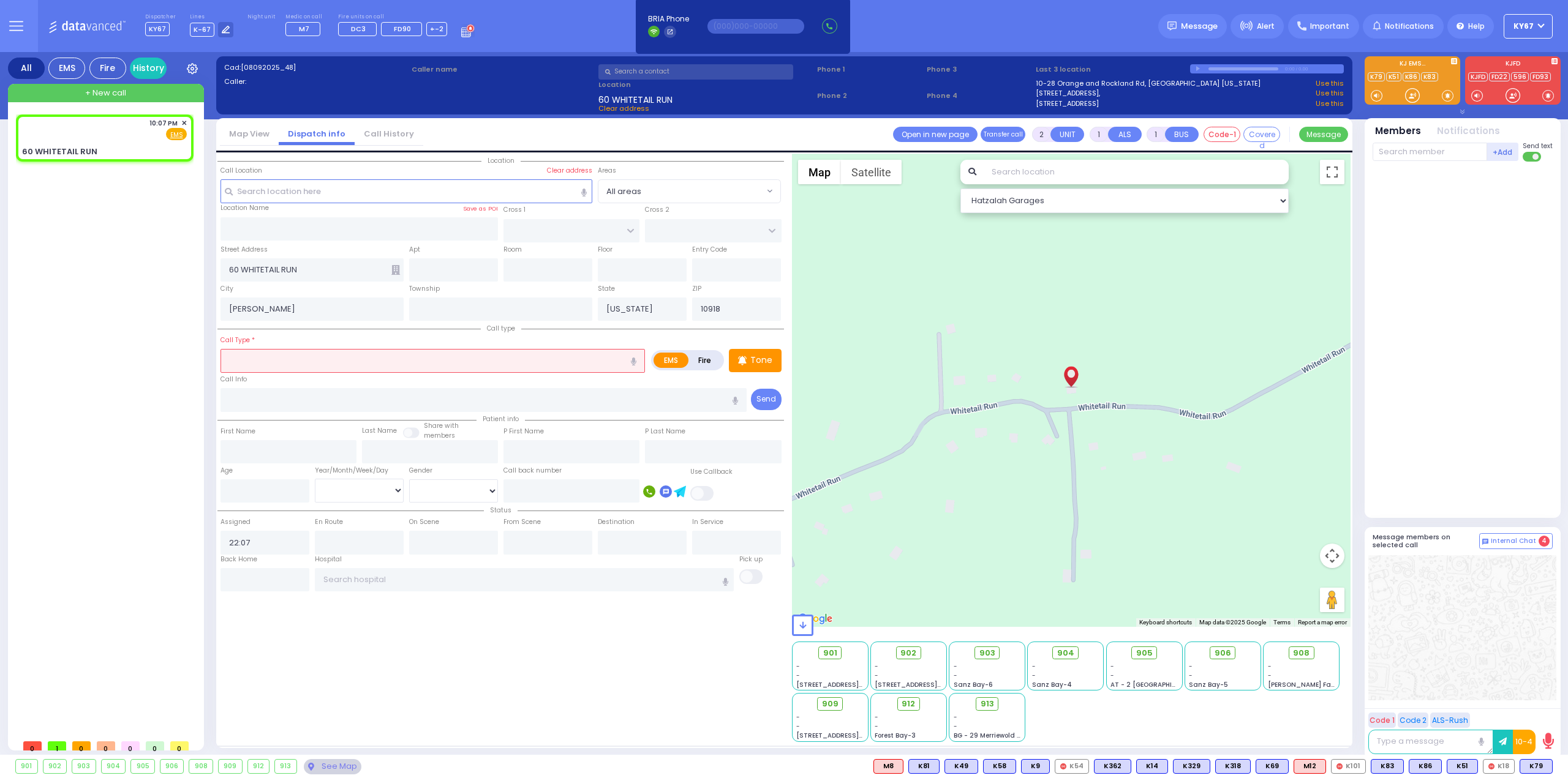
click at [425, 365] on input "text" at bounding box center [432, 361] width 425 height 23
click at [423, 357] on input "text" at bounding box center [432, 361] width 425 height 23
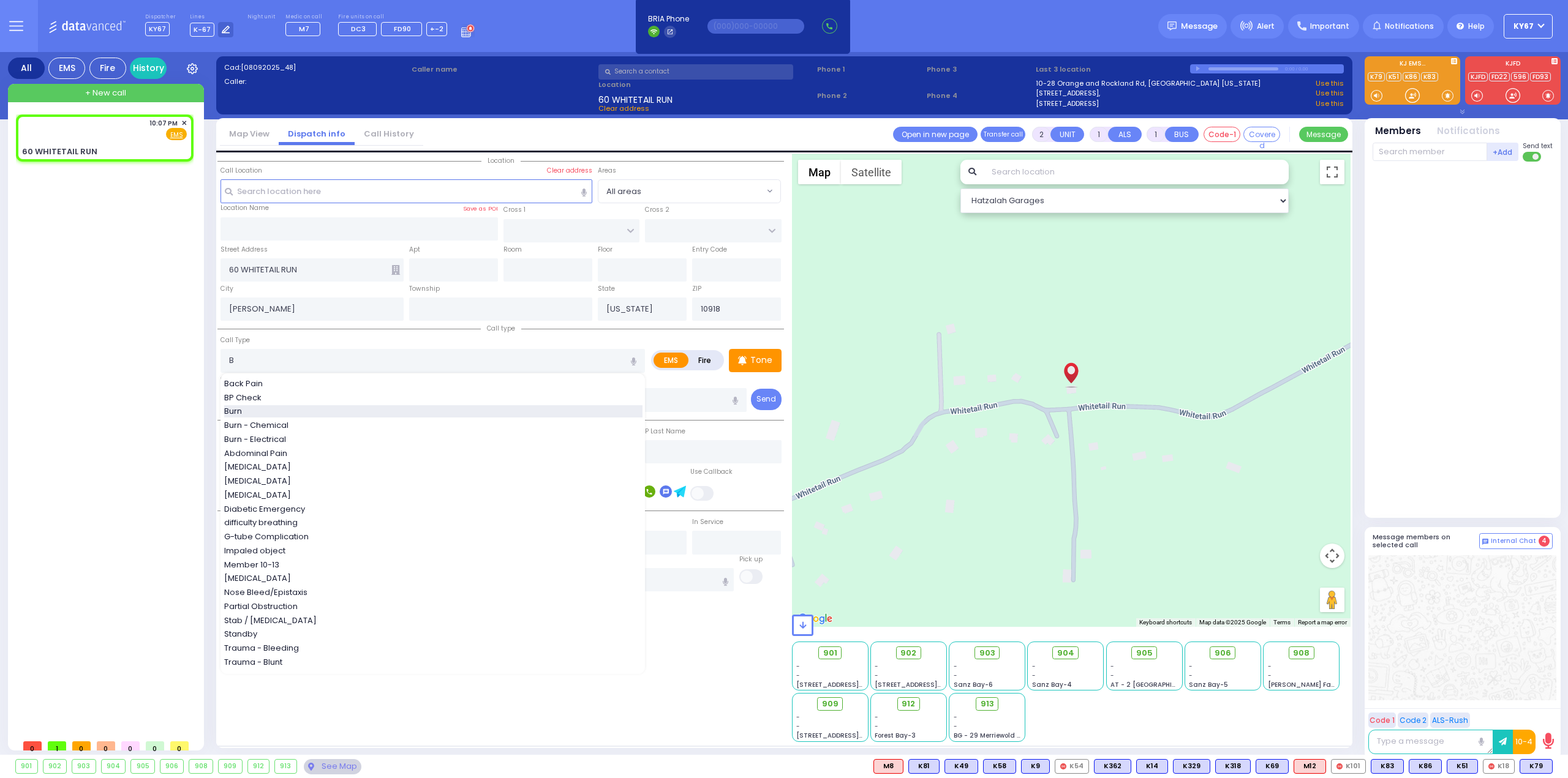
click at [260, 407] on div "Burn" at bounding box center [433, 411] width 419 height 13
type input "Burn"
type input "3"
type input "0"
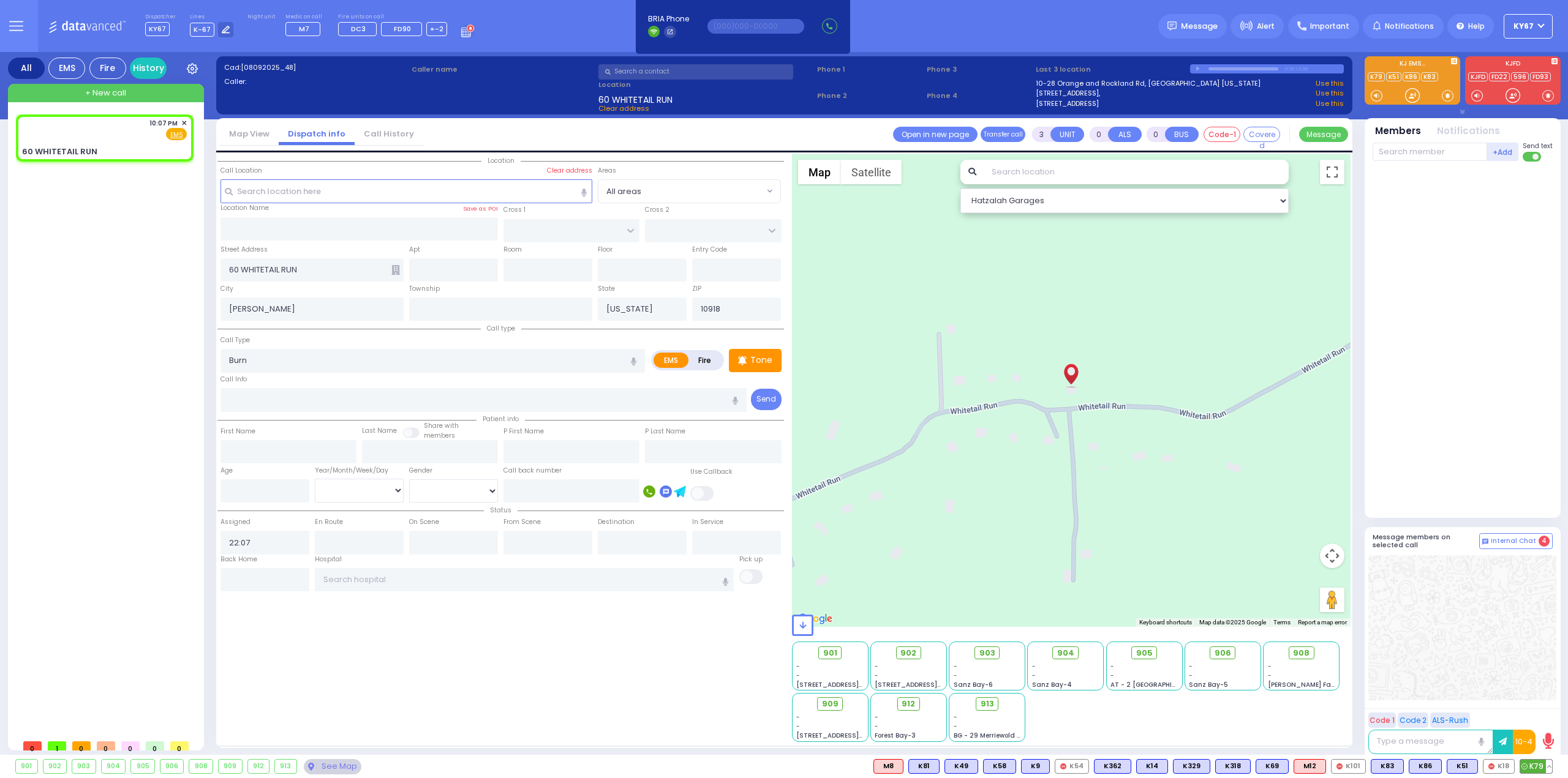
click at [1544, 768] on span "K79" at bounding box center [1536, 767] width 32 height 14
select select
radio input "true"
select select
type input "22:08"
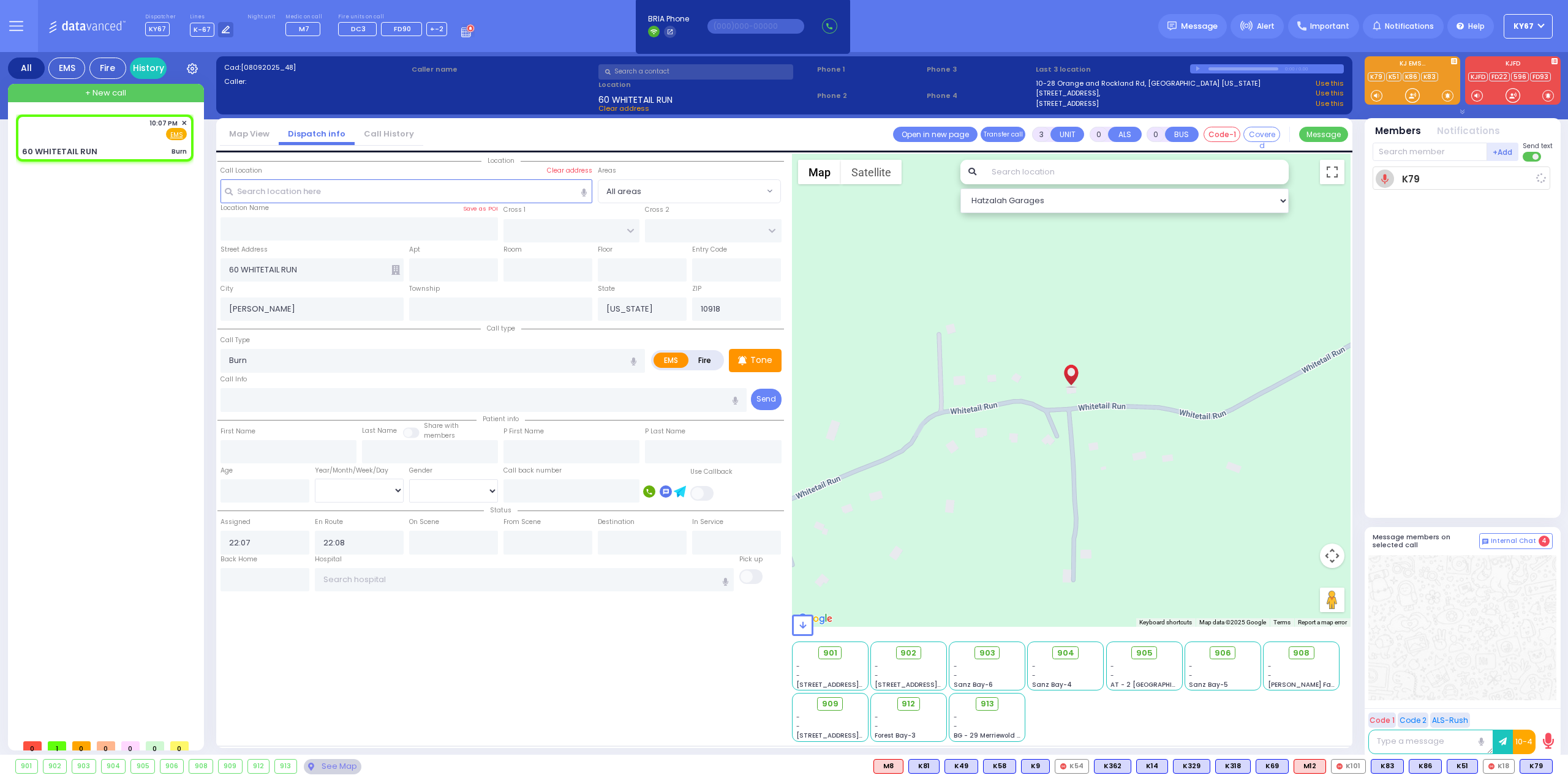
select select "Hatzalah Garages"
select select
radio input "true"
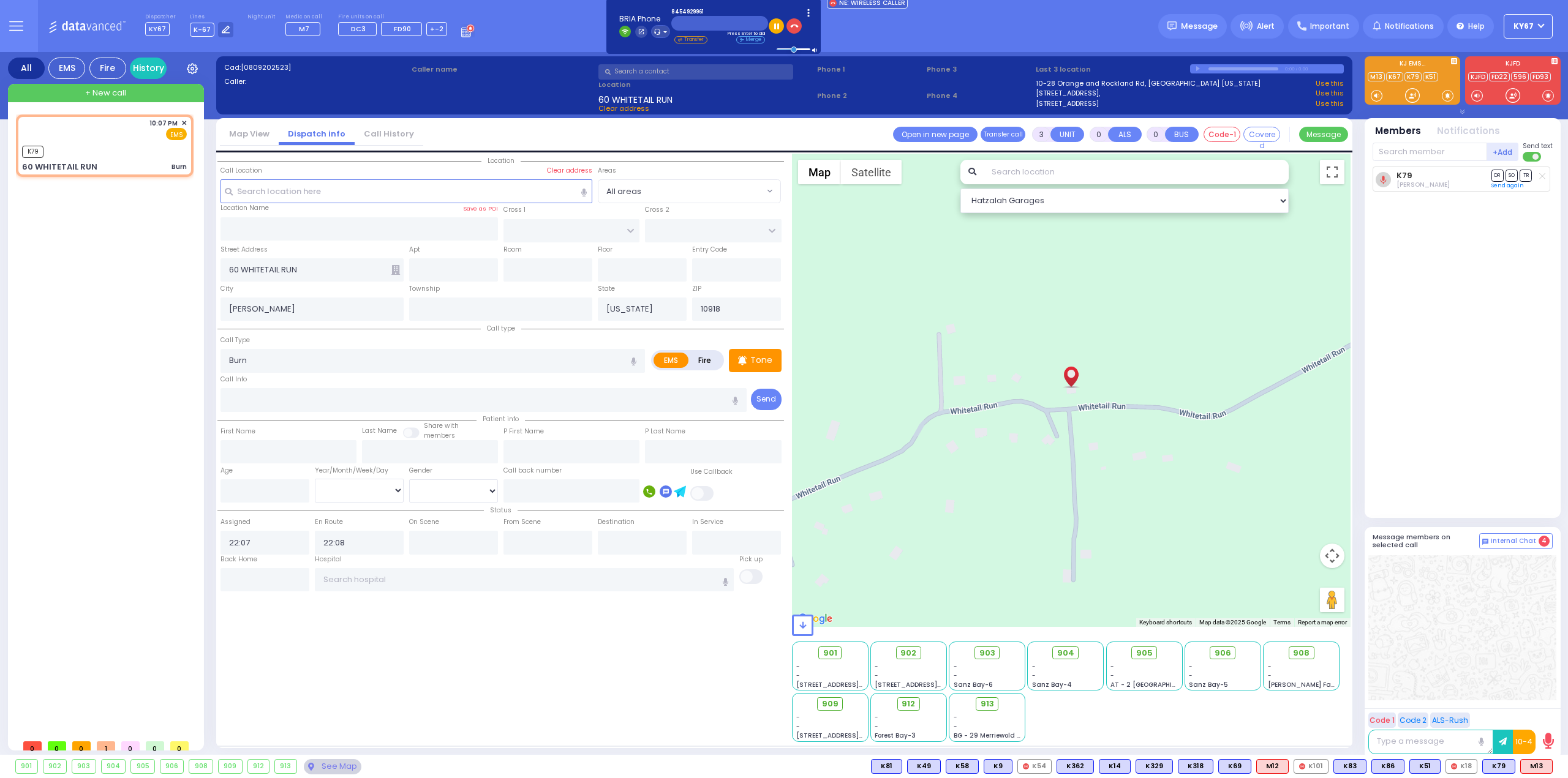
click at [10, 25] on icon at bounding box center [16, 25] width 14 height 14
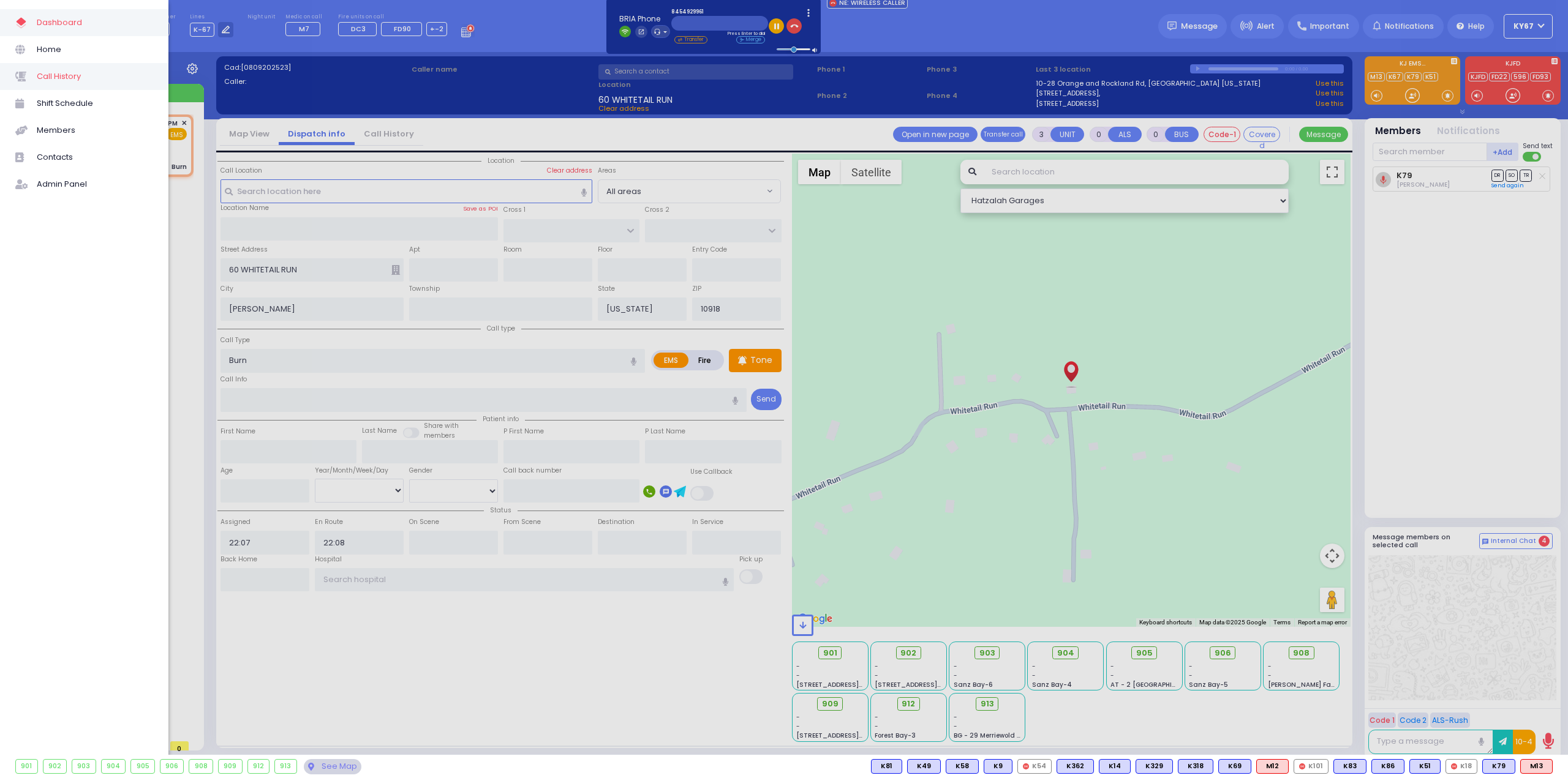
click at [79, 77] on span "Call History" at bounding box center [95, 76] width 117 height 16
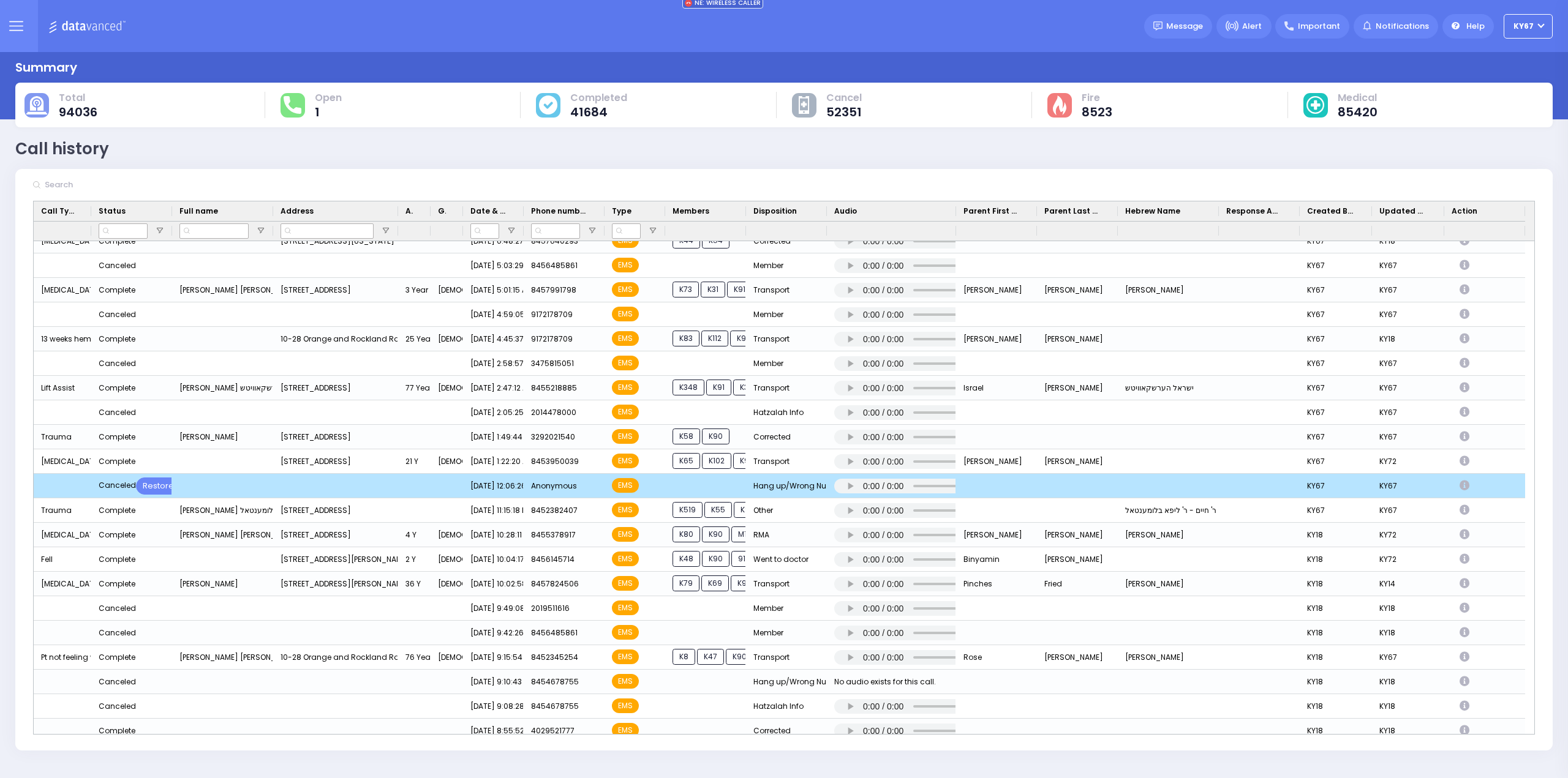
scroll to position [980, 0]
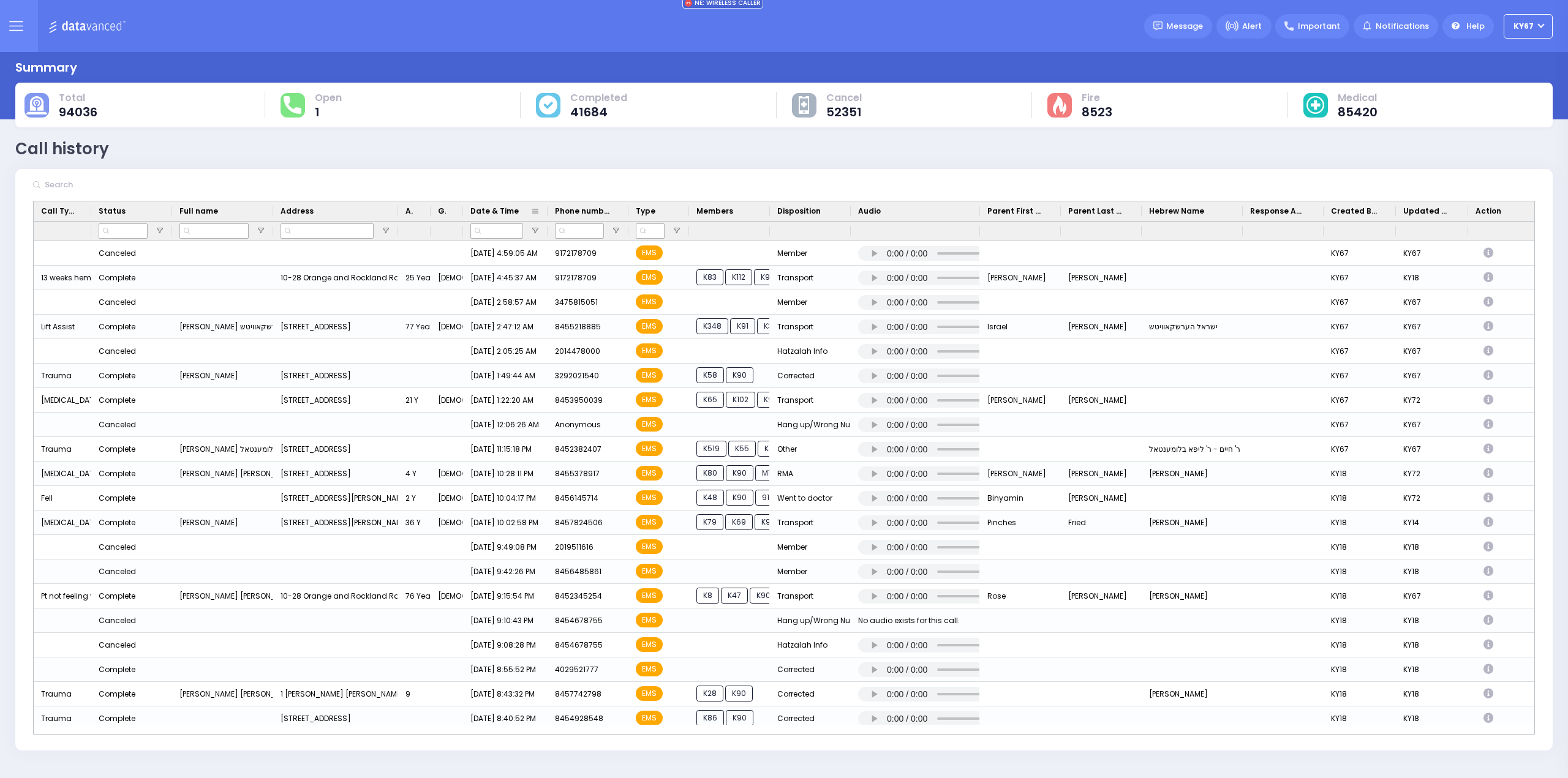
drag, startPoint x: 523, startPoint y: 210, endPoint x: 545, endPoint y: 215, distance: 22.6
click at [546, 210] on div at bounding box center [547, 211] width 5 height 19
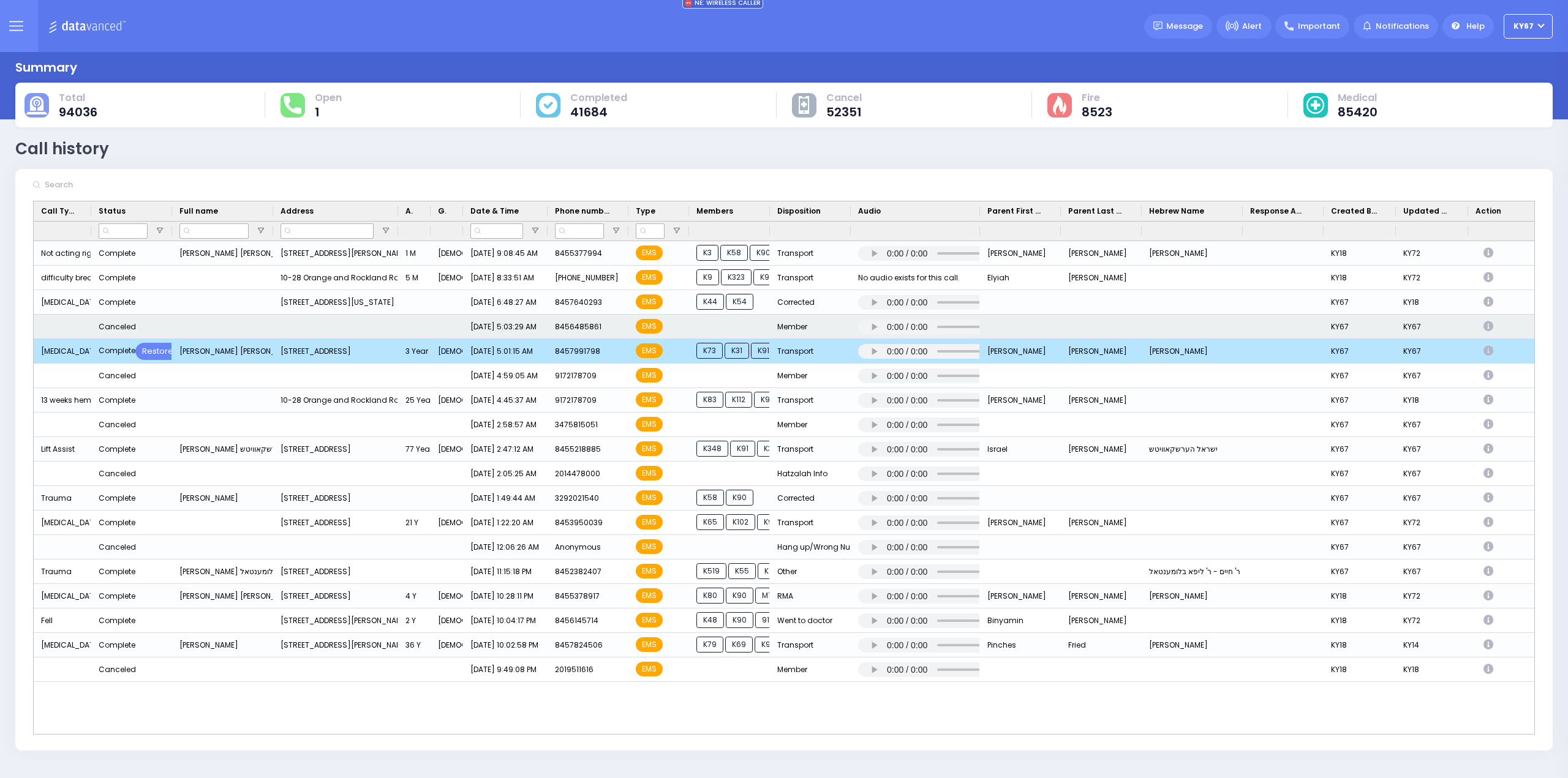
scroll to position [797, 0]
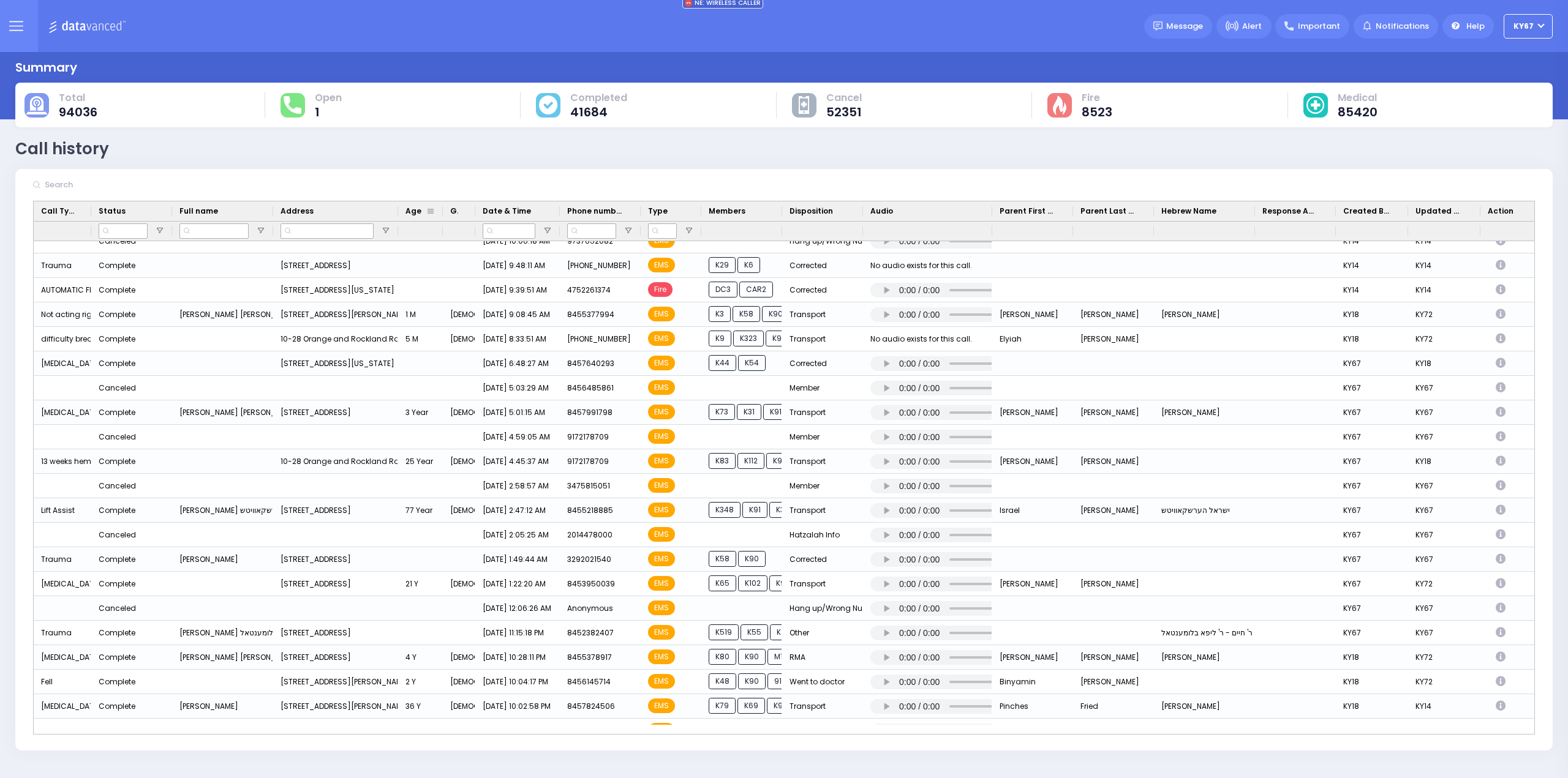
drag, startPoint x: 429, startPoint y: 206, endPoint x: 441, endPoint y: 210, distance: 12.6
click at [441, 210] on div at bounding box center [442, 211] width 5 height 19
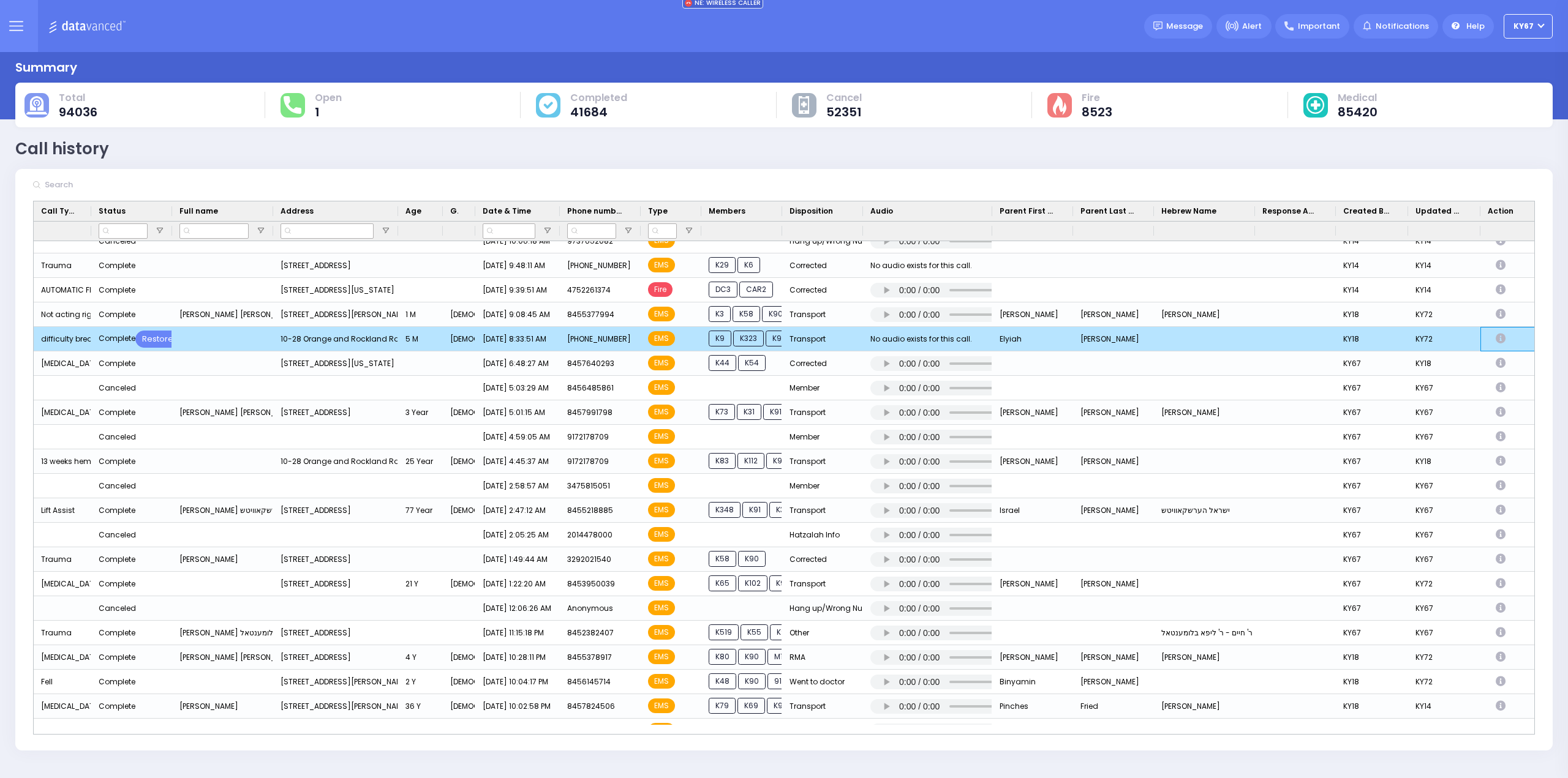
click at [1503, 336] on icon "Press SPACE to deselect this row." at bounding box center [1503, 339] width 14 height 11
select select
select select "Transport"
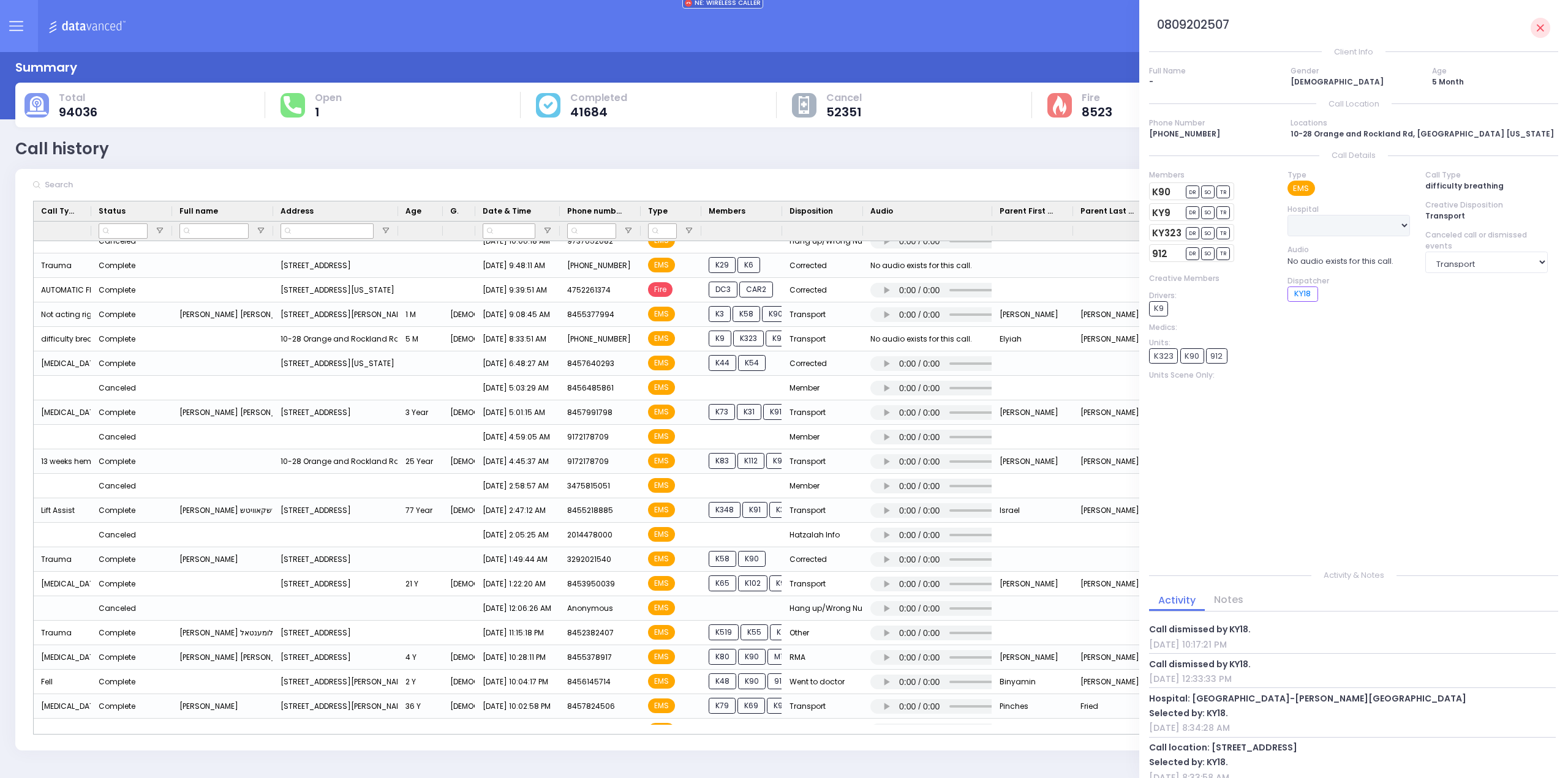
click at [1013, 178] on div at bounding box center [784, 185] width 1538 height 31
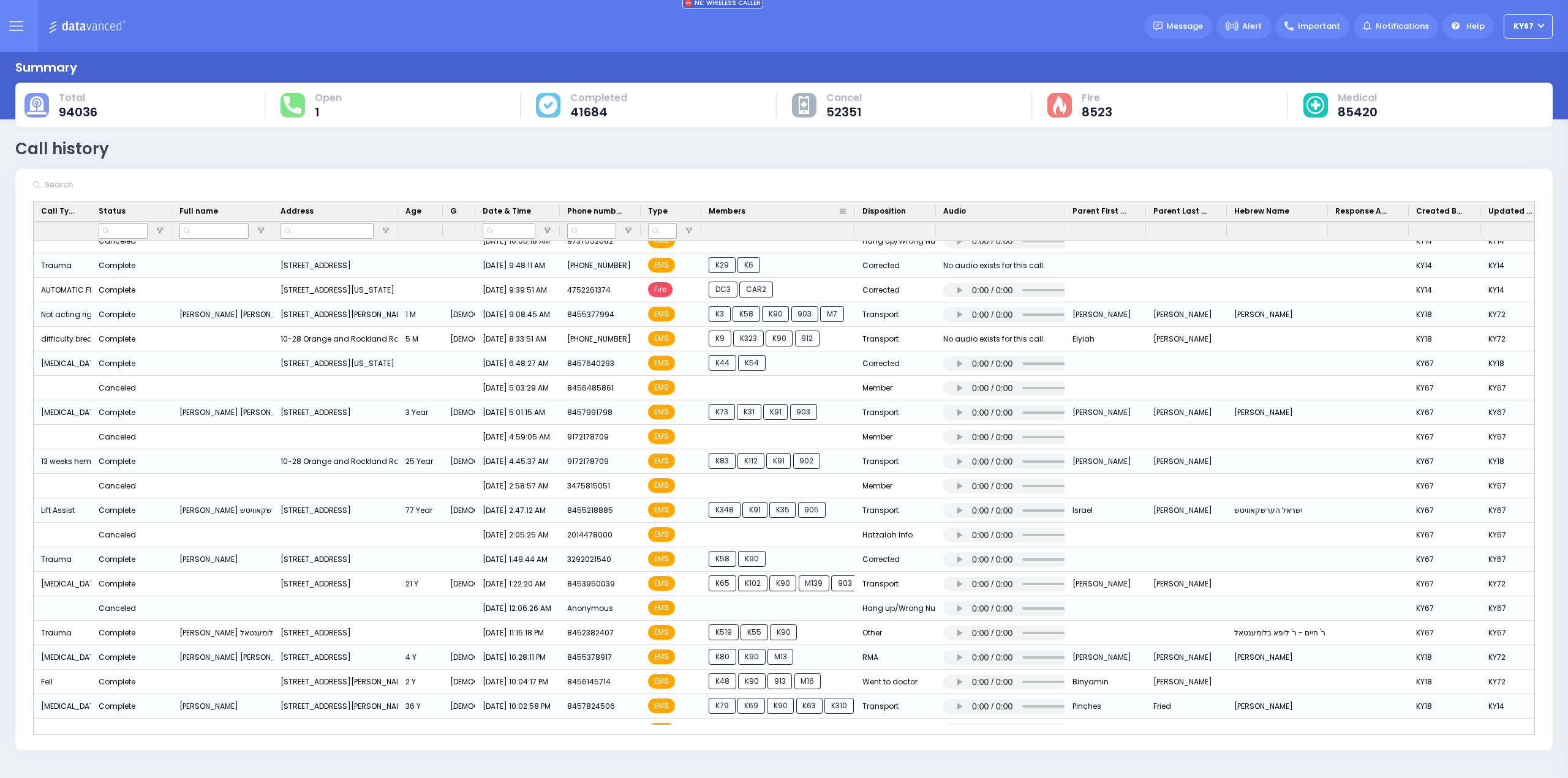
drag, startPoint x: 782, startPoint y: 208, endPoint x: 854, endPoint y: 215, distance: 72.3
click at [854, 215] on div at bounding box center [855, 211] width 5 height 19
click at [17, 24] on icon at bounding box center [16, 25] width 14 height 14
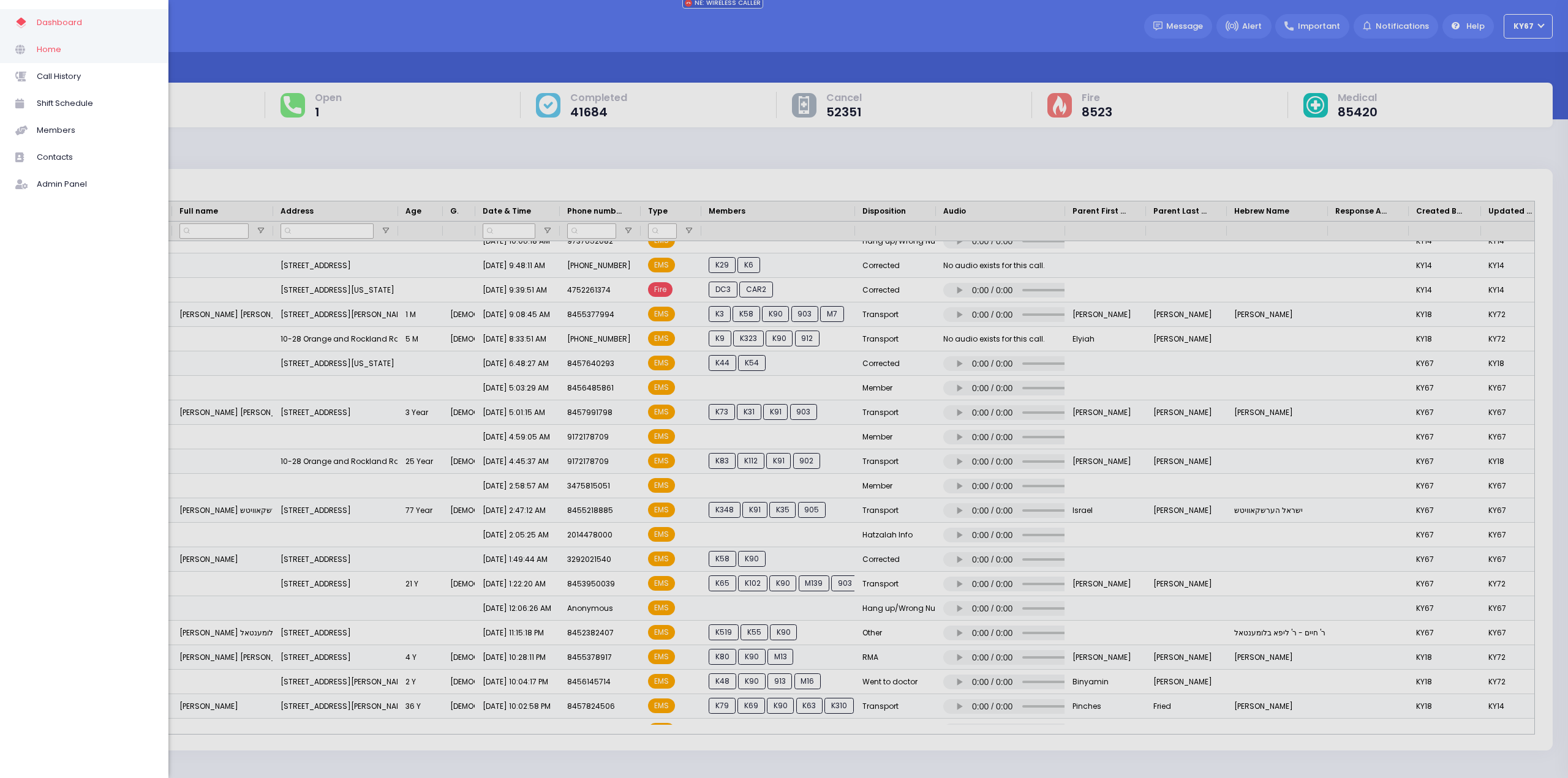
click at [36, 51] on span at bounding box center [26, 50] width 21 height 16
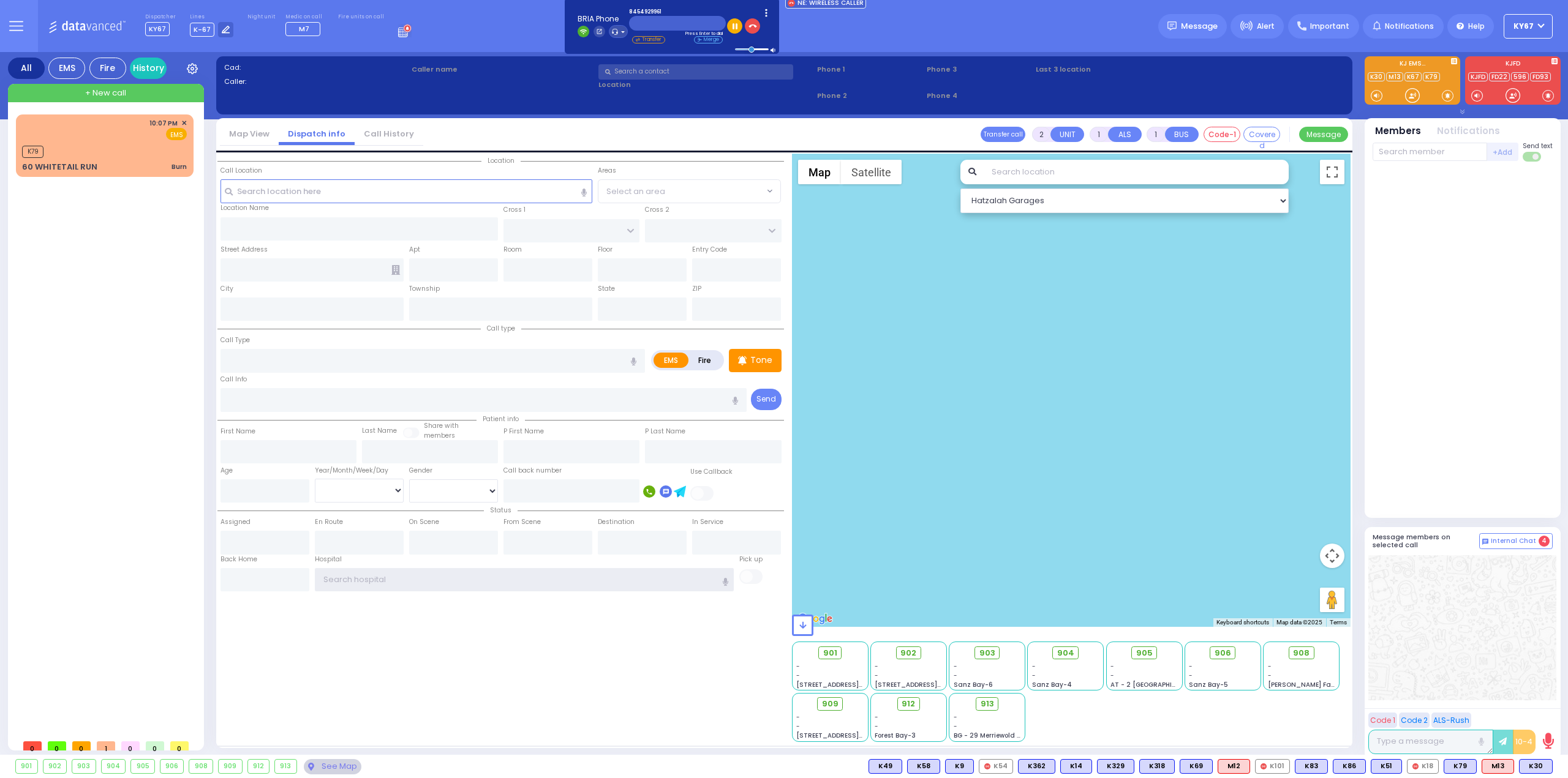
type input "Ky67"
click at [22, 27] on icon at bounding box center [16, 25] width 14 height 14
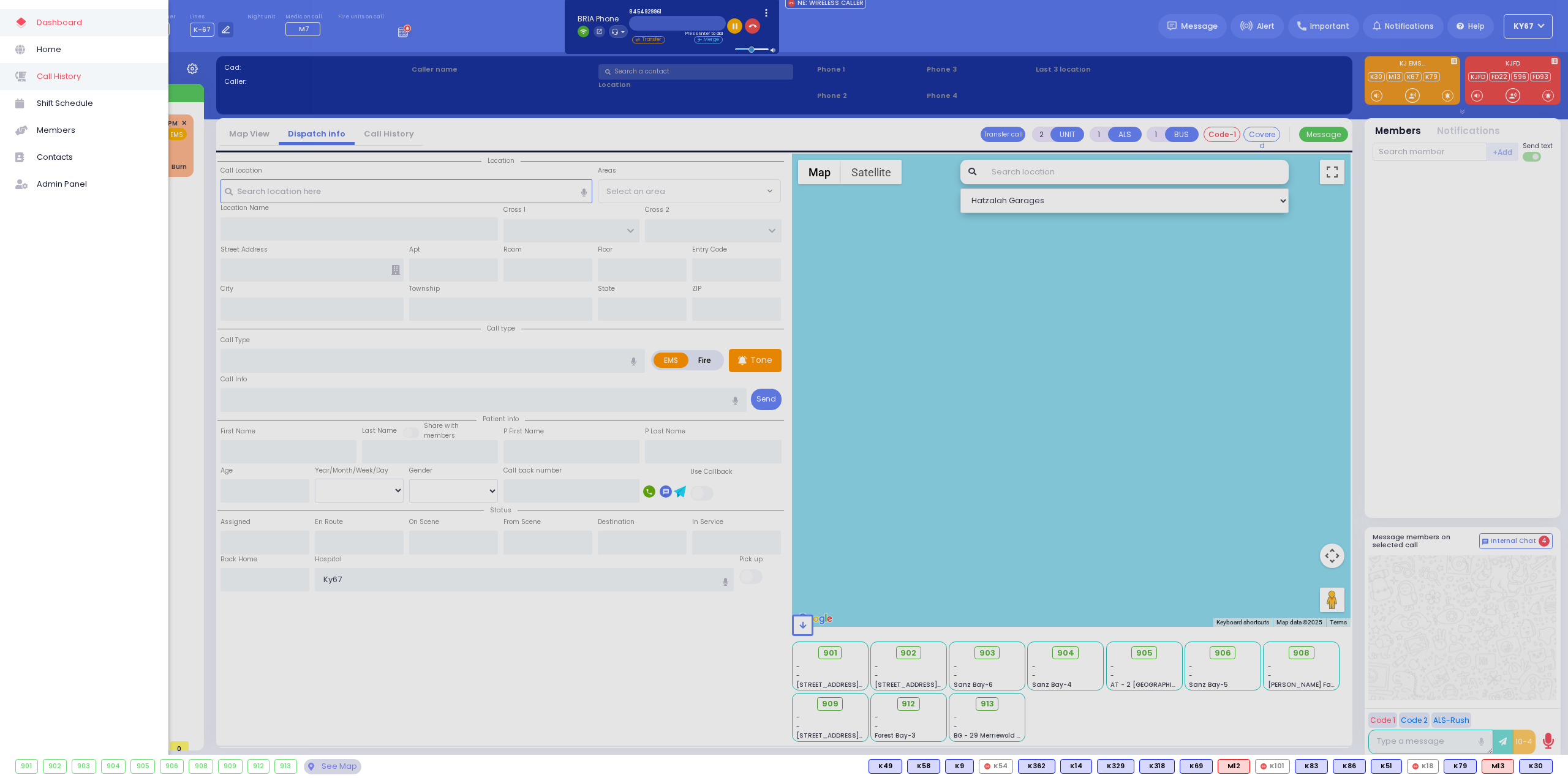
click at [71, 78] on span "Call History" at bounding box center [95, 76] width 117 height 16
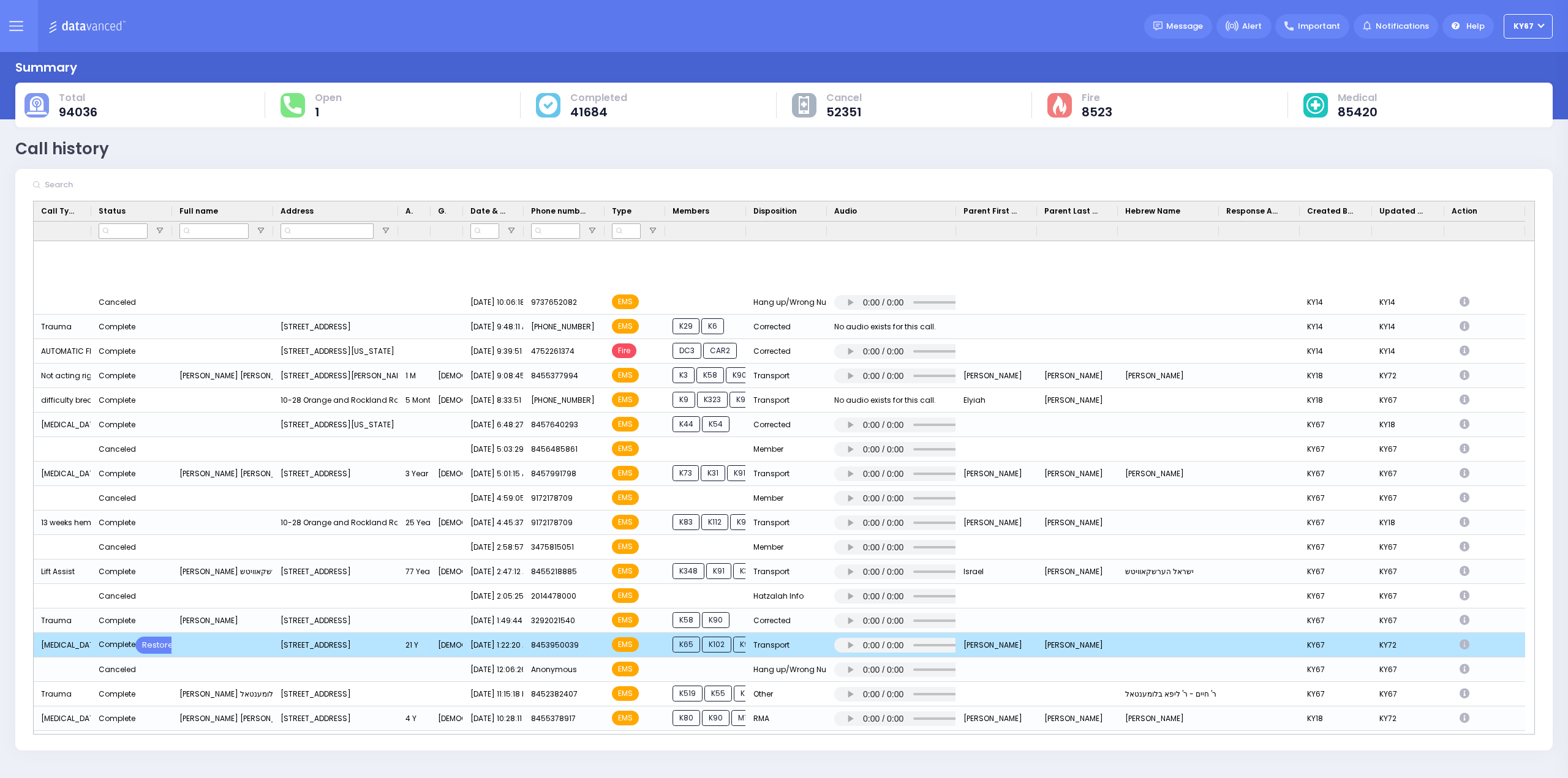
scroll to position [797, 0]
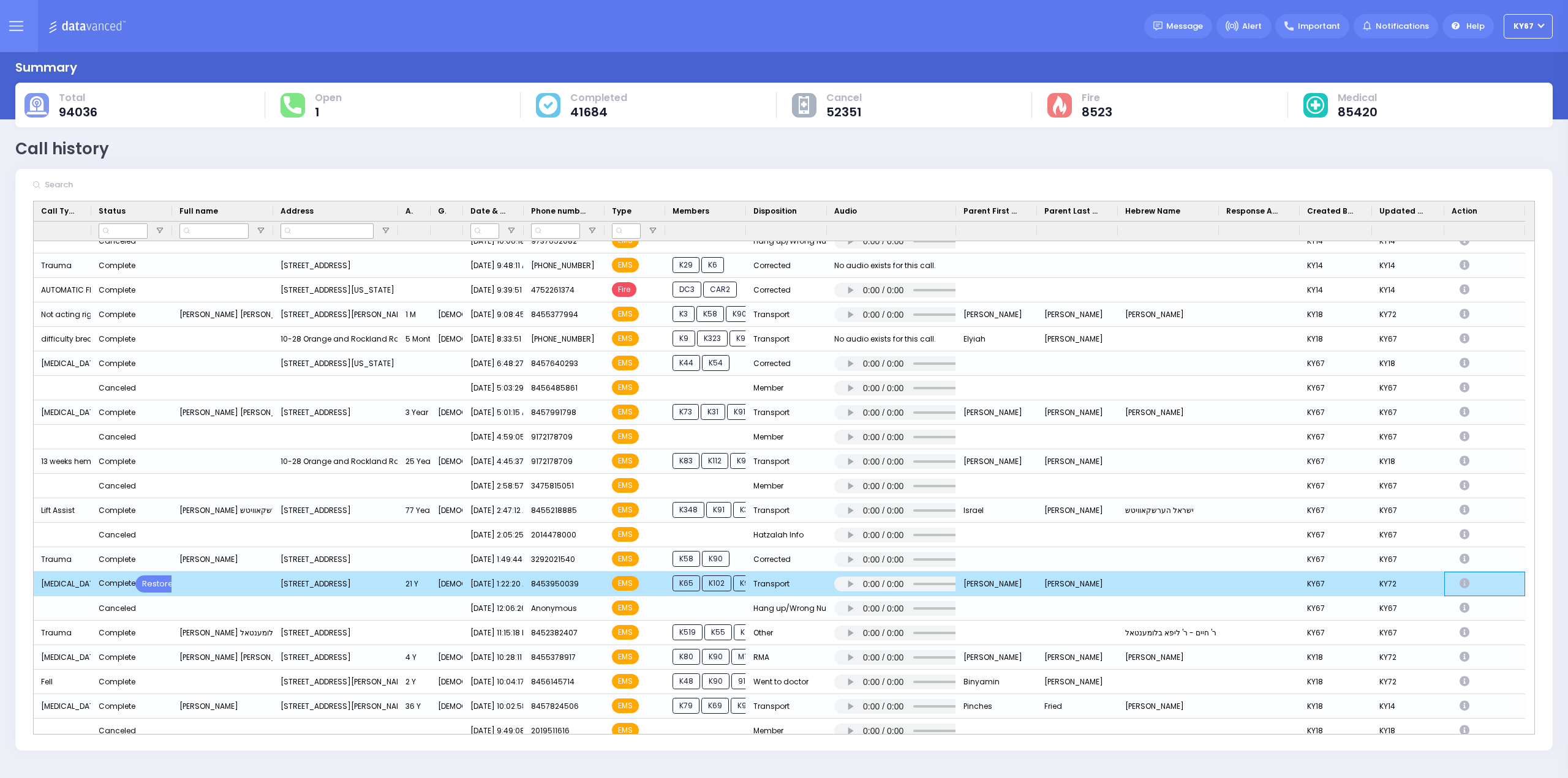
click at [1467, 586] on icon "Press SPACE to deselect this row." at bounding box center [1467, 583] width 14 height 11
select select
select select "Transport"
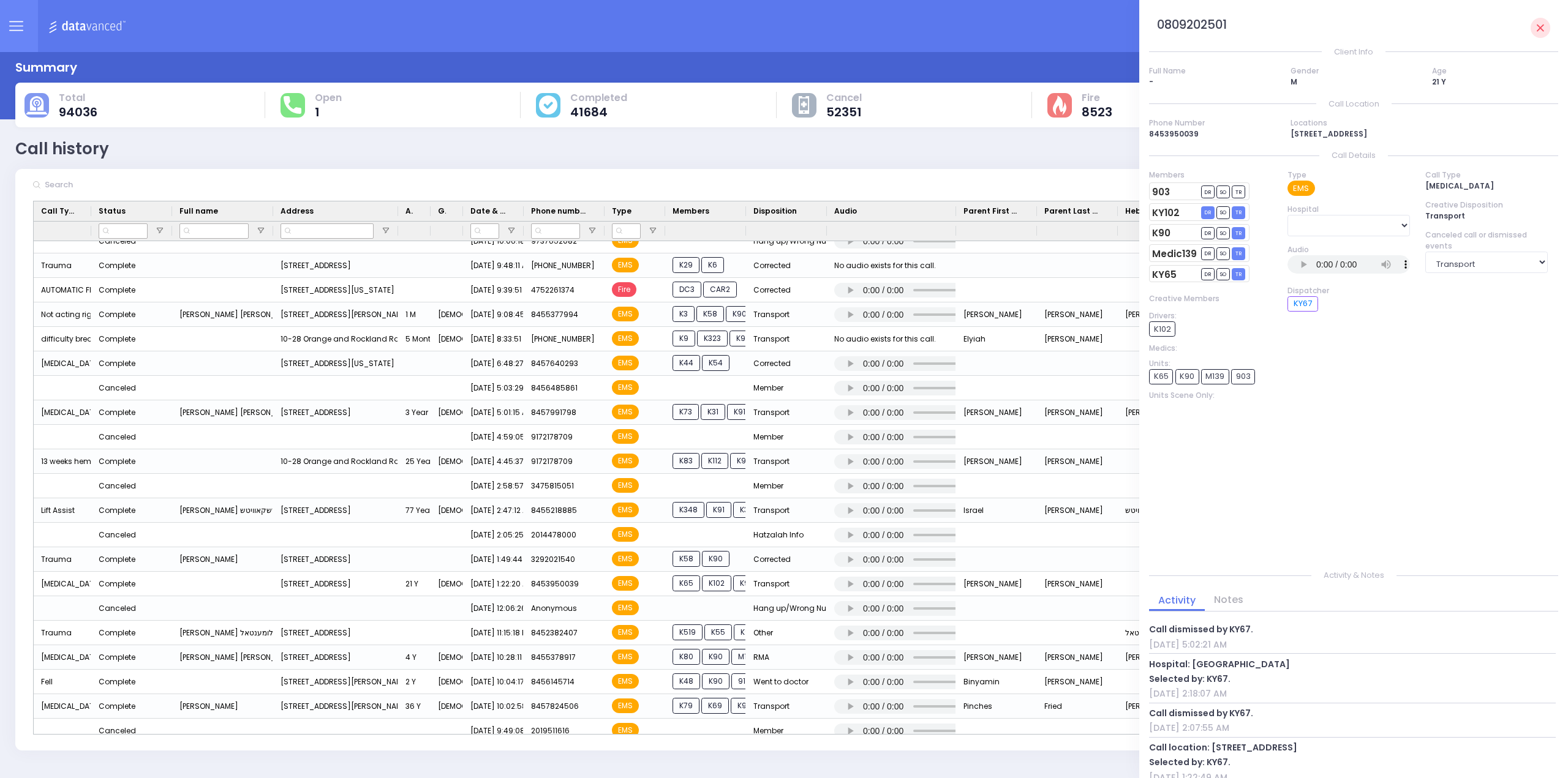
drag, startPoint x: 966, startPoint y: 139, endPoint x: 785, endPoint y: 150, distance: 181.3
click at [955, 144] on div "Call history Refresh Save" at bounding box center [784, 149] width 1538 height 24
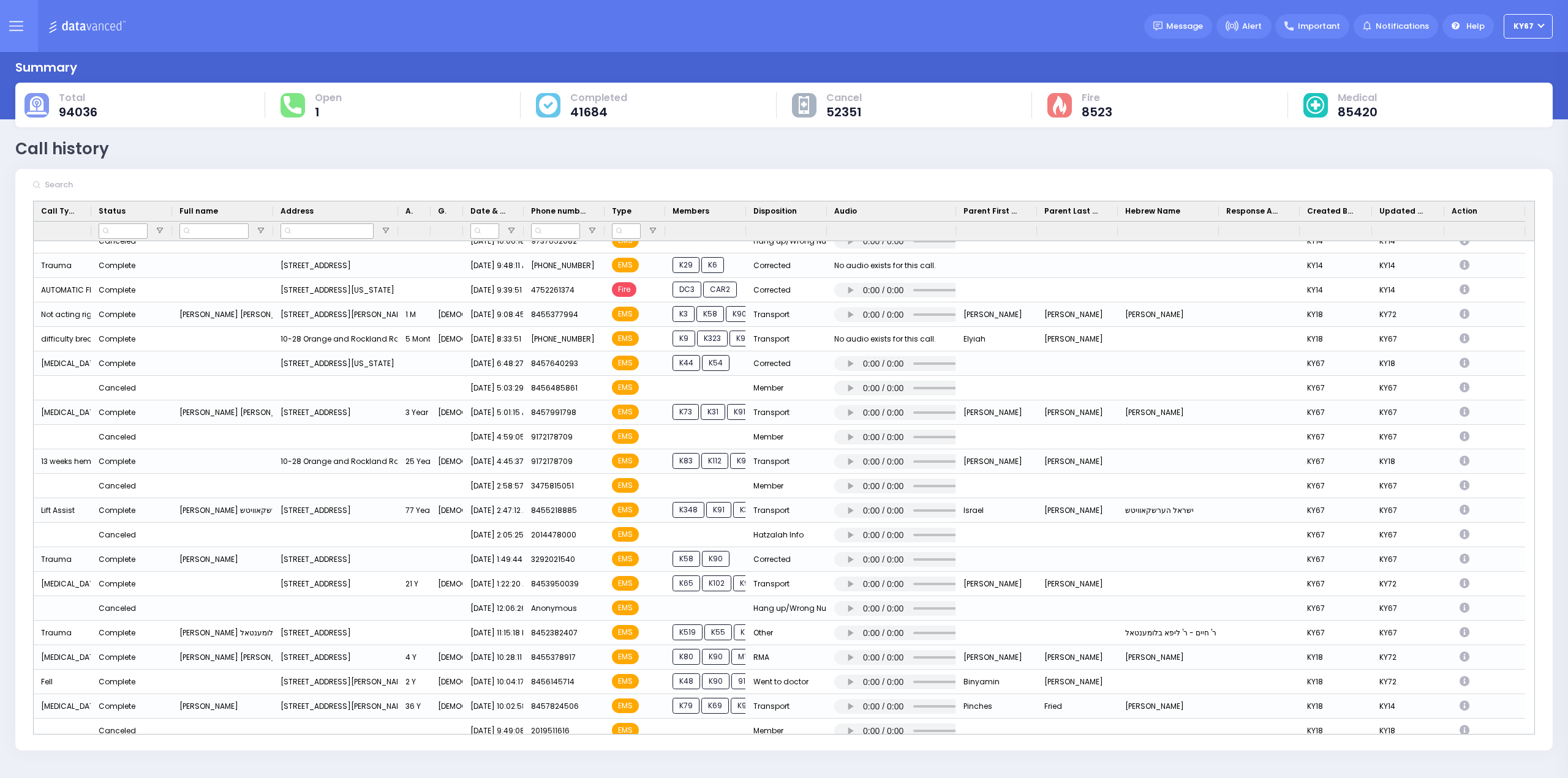
click at [25, 22] on button at bounding box center [16, 25] width 44 height 52
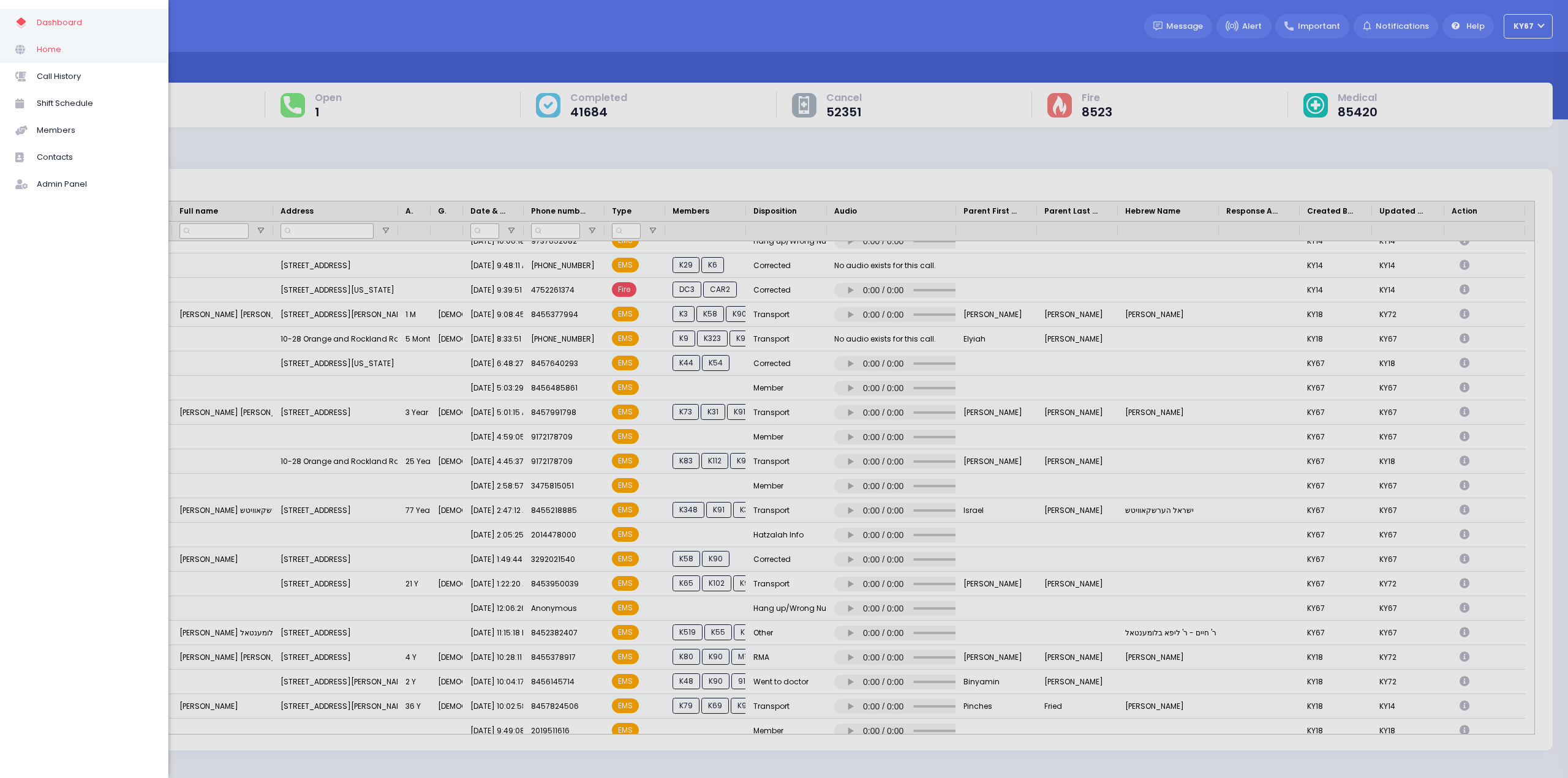
click at [58, 56] on span "Home" at bounding box center [95, 50] width 117 height 16
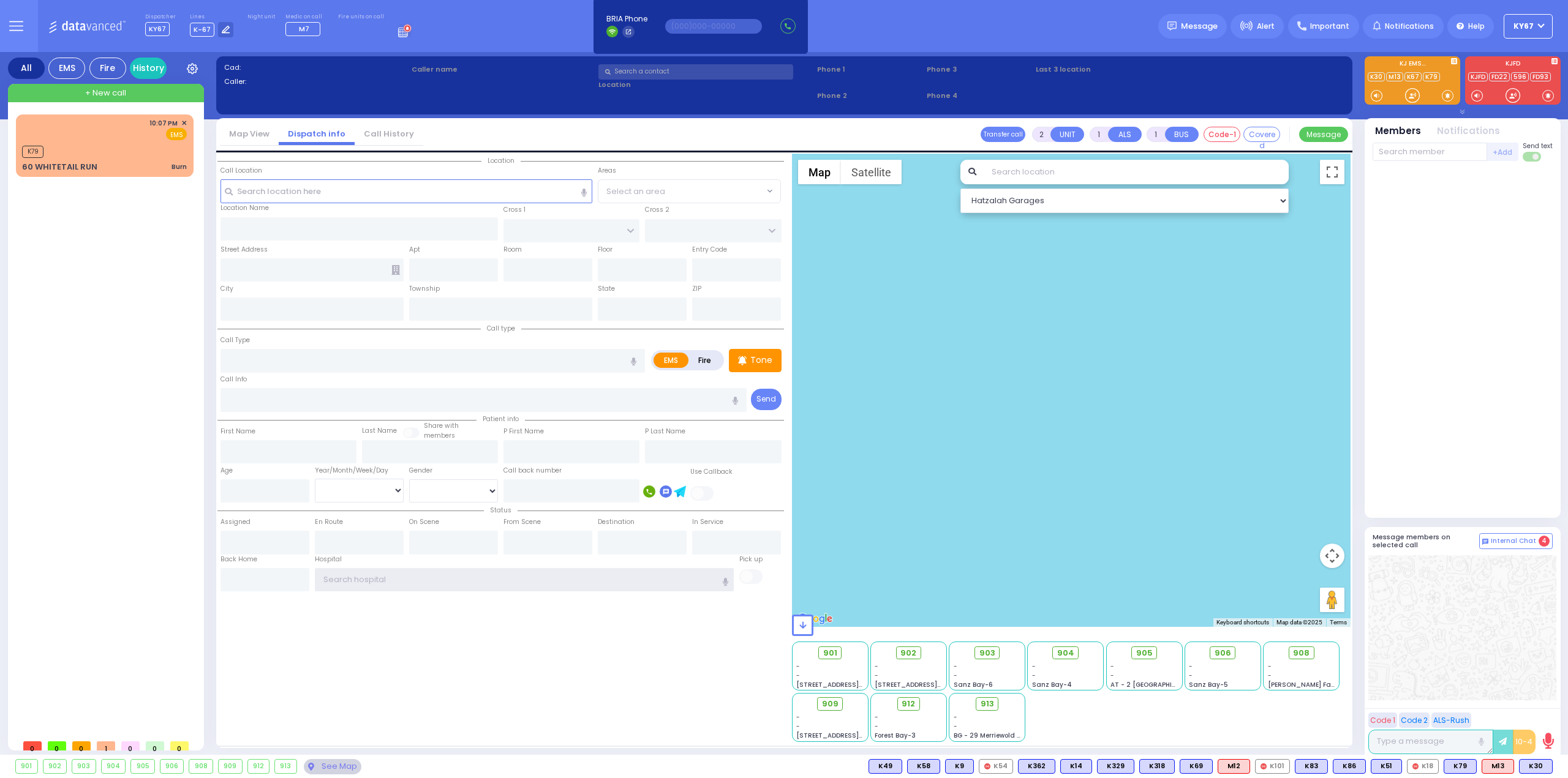
type input "Ky67"
click at [27, 26] on button at bounding box center [16, 25] width 44 height 52
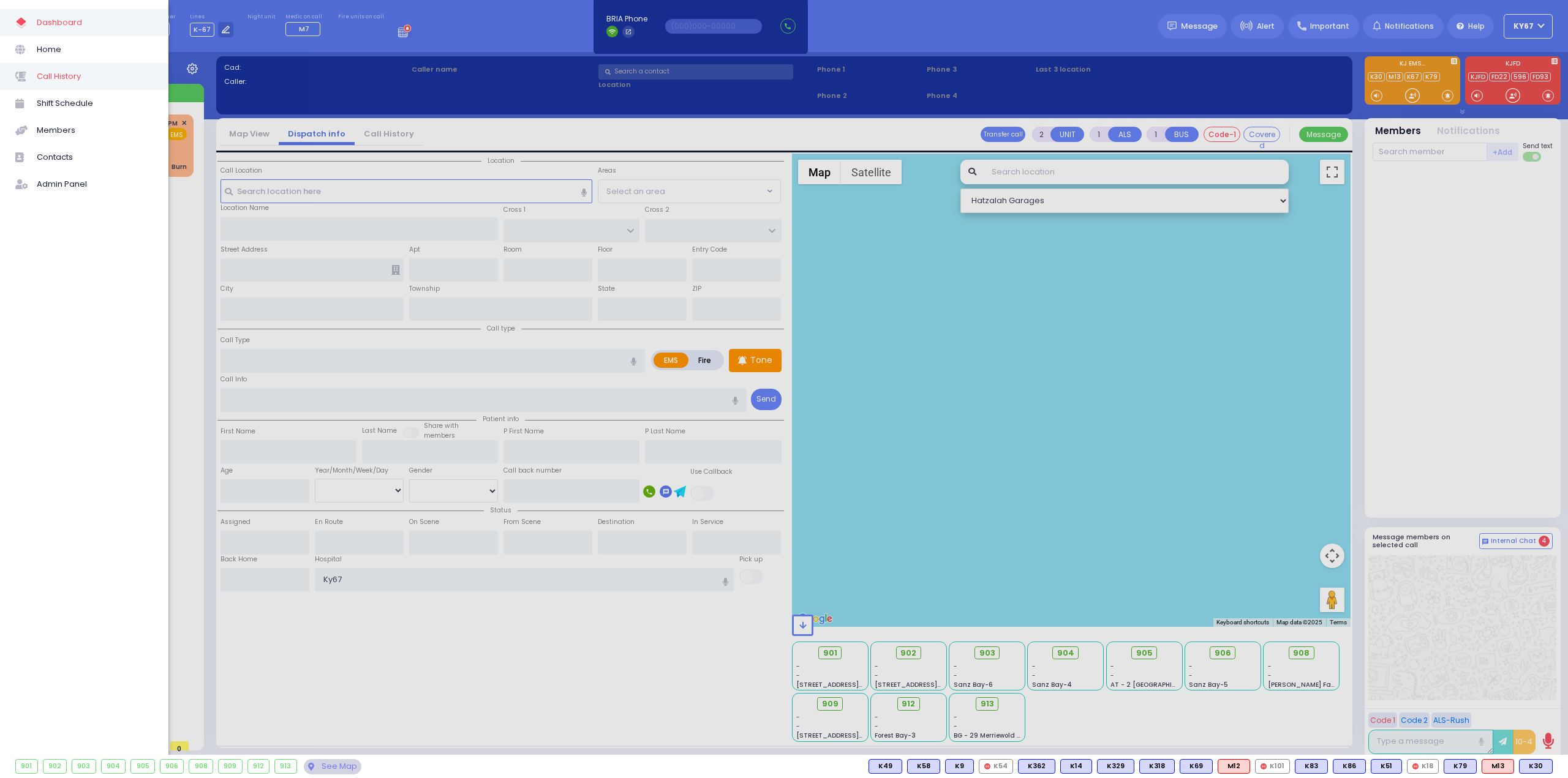
click at [71, 79] on span "Call History" at bounding box center [95, 76] width 117 height 16
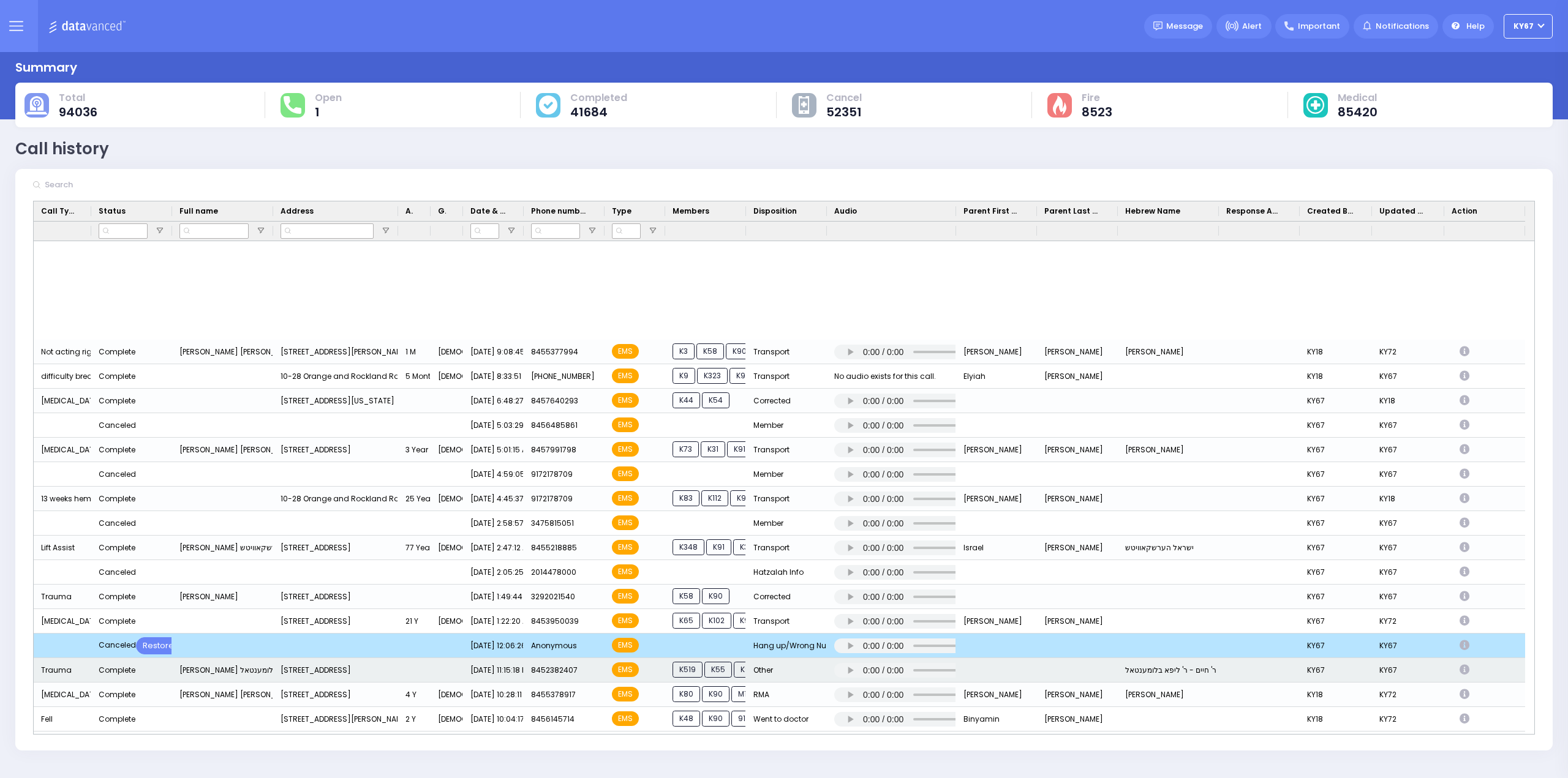
scroll to position [858, 0]
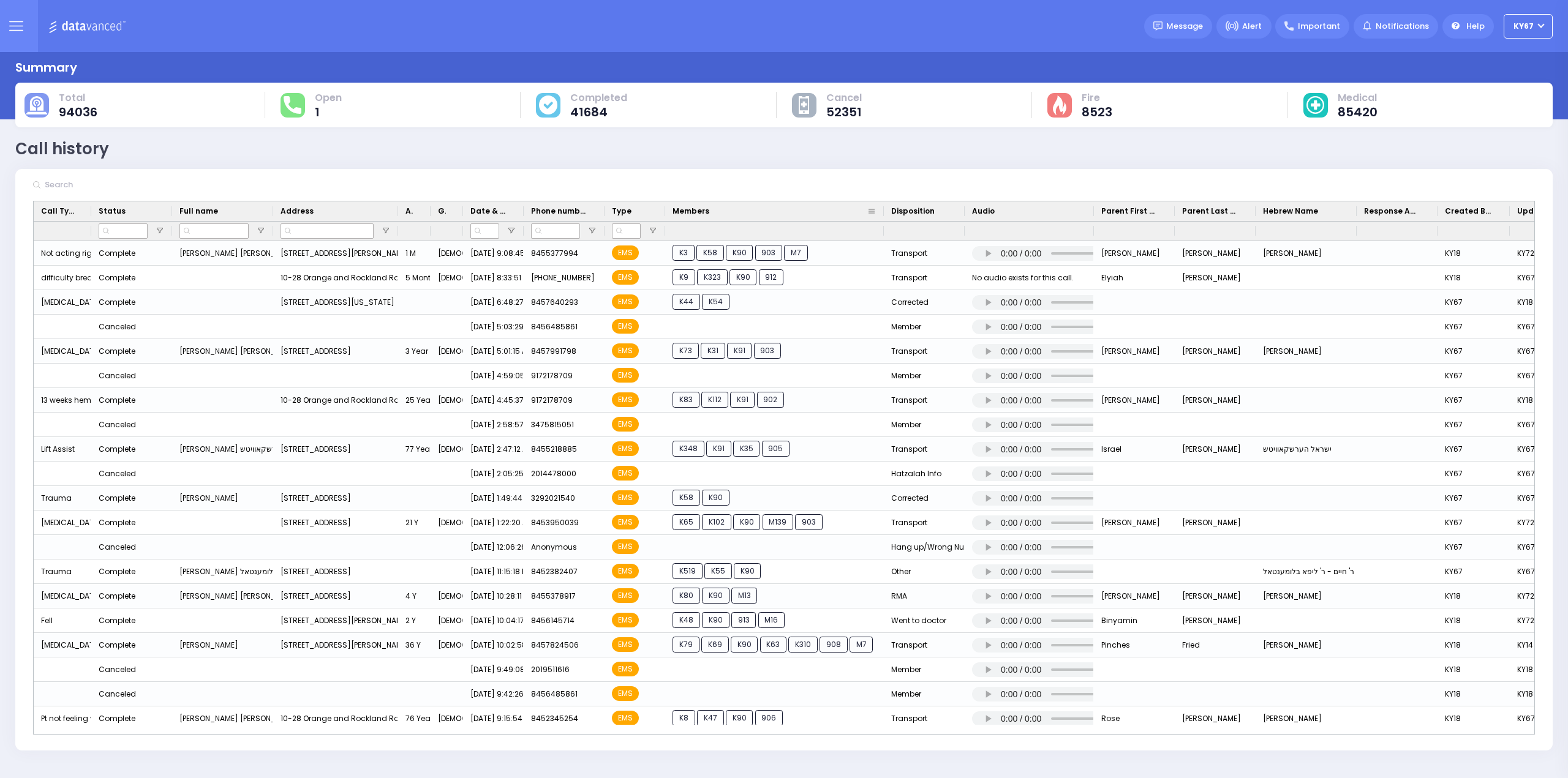
drag, startPoint x: 744, startPoint y: 207, endPoint x: 882, endPoint y: 206, distance: 138.0
click at [882, 206] on div at bounding box center [883, 211] width 5 height 19
drag, startPoint x: 19, startPoint y: 19, endPoint x: 19, endPoint y: 25, distance: 6.0
click at [19, 19] on icon at bounding box center [16, 25] width 14 height 14
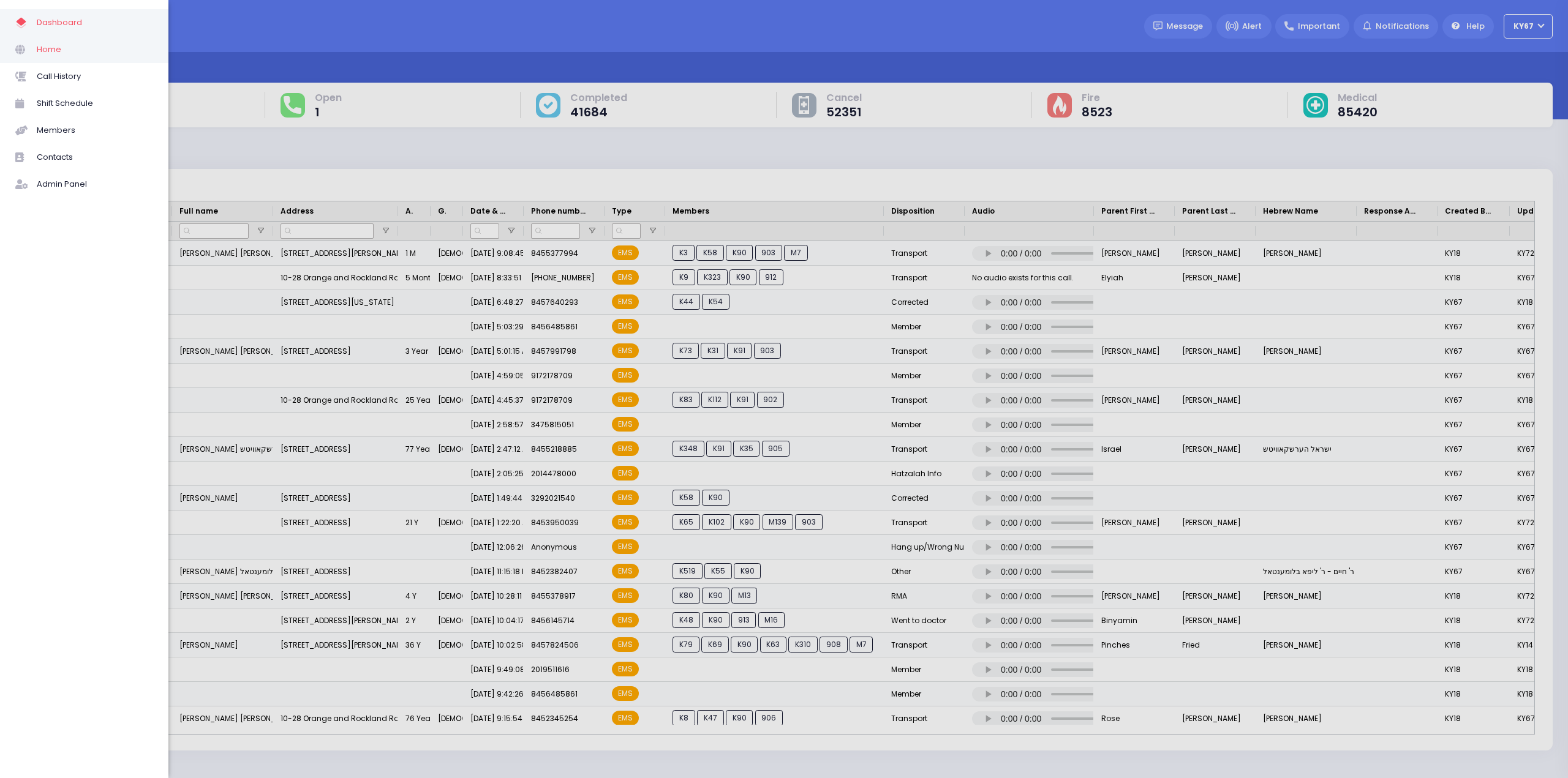
click at [58, 54] on span "Home" at bounding box center [95, 50] width 117 height 16
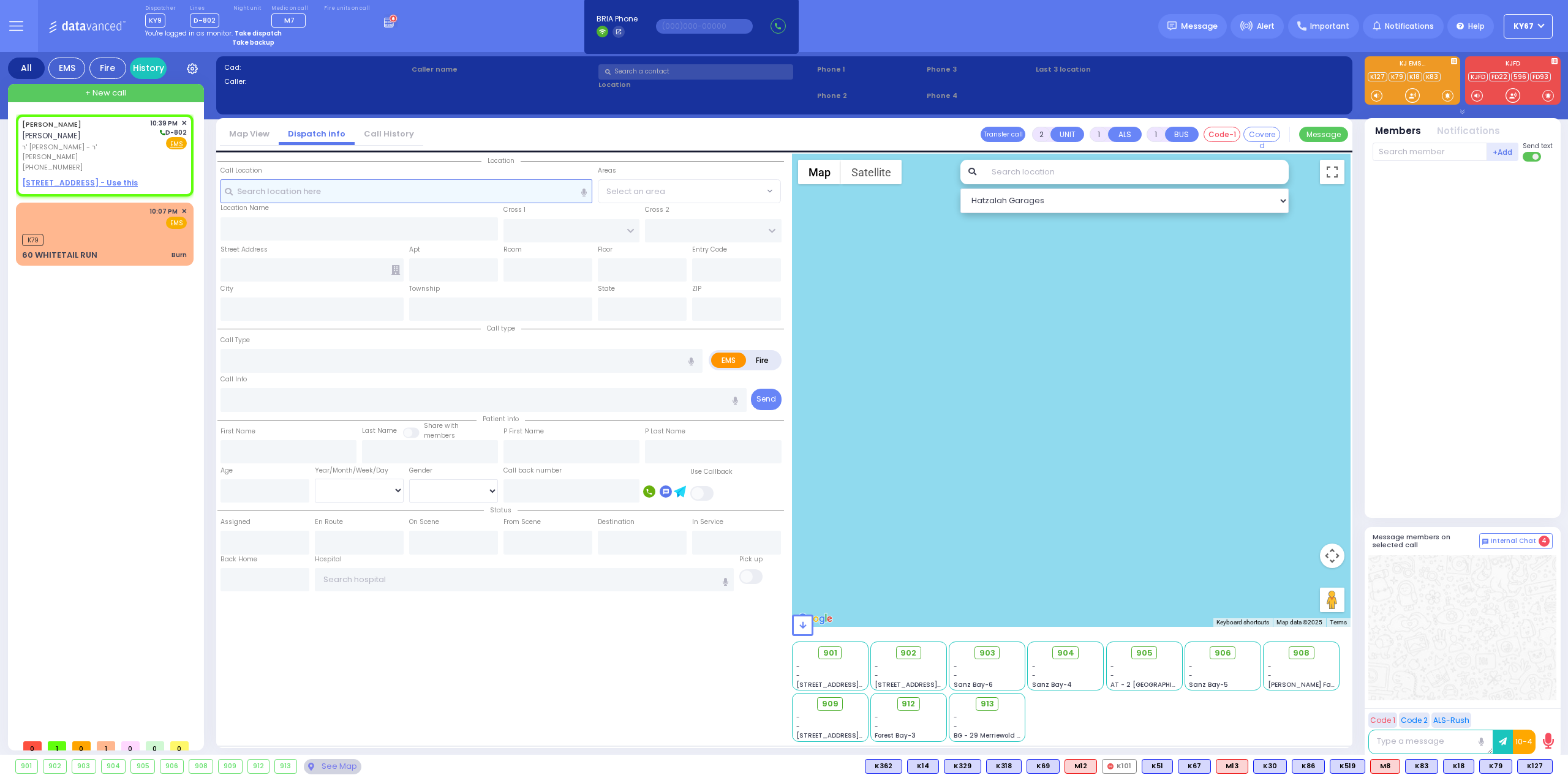
select select
radio input "true"
type input "[PERSON_NAME]"
select select
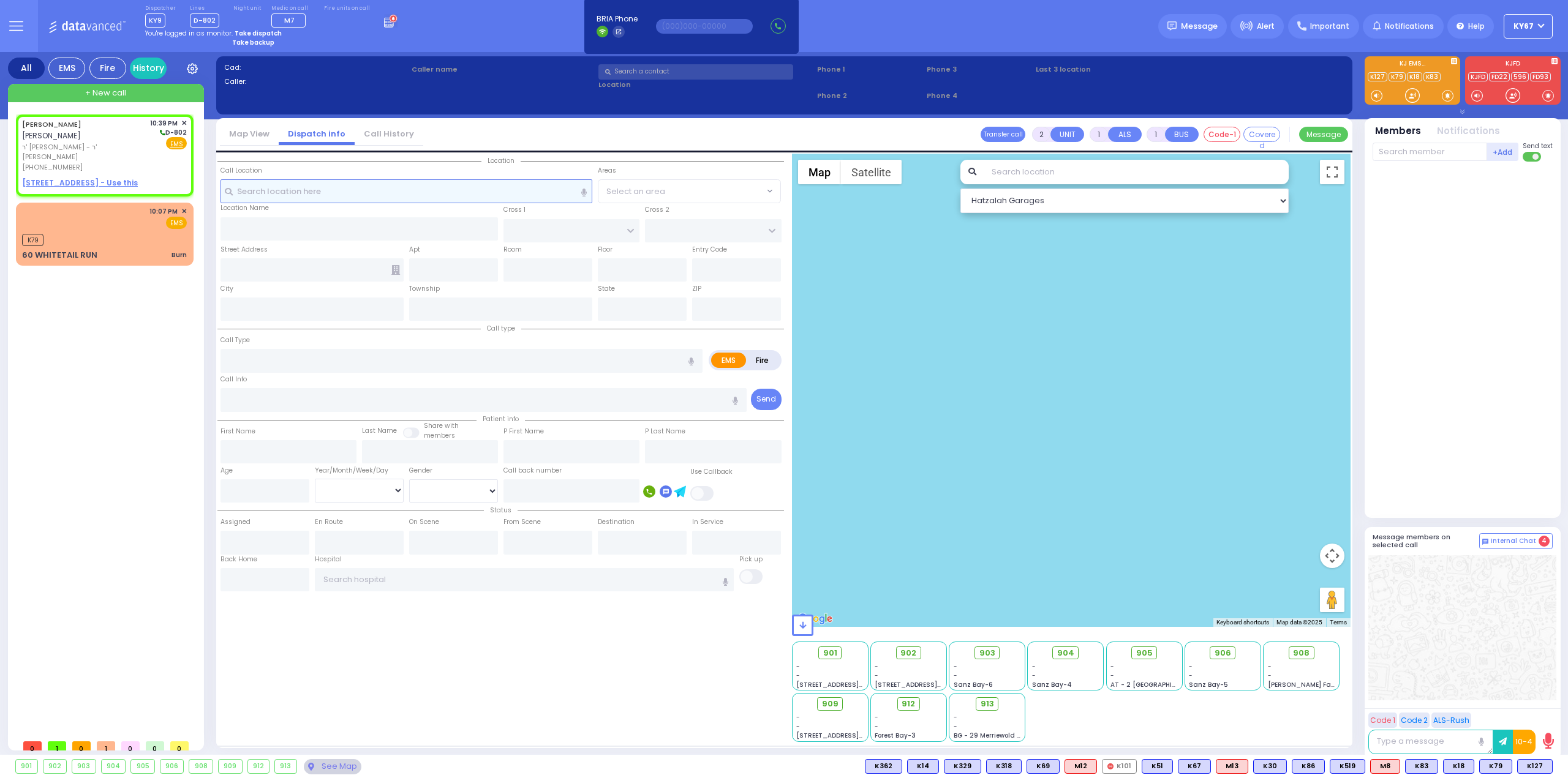
type input "22:39"
select select "Hatzalah Garages"
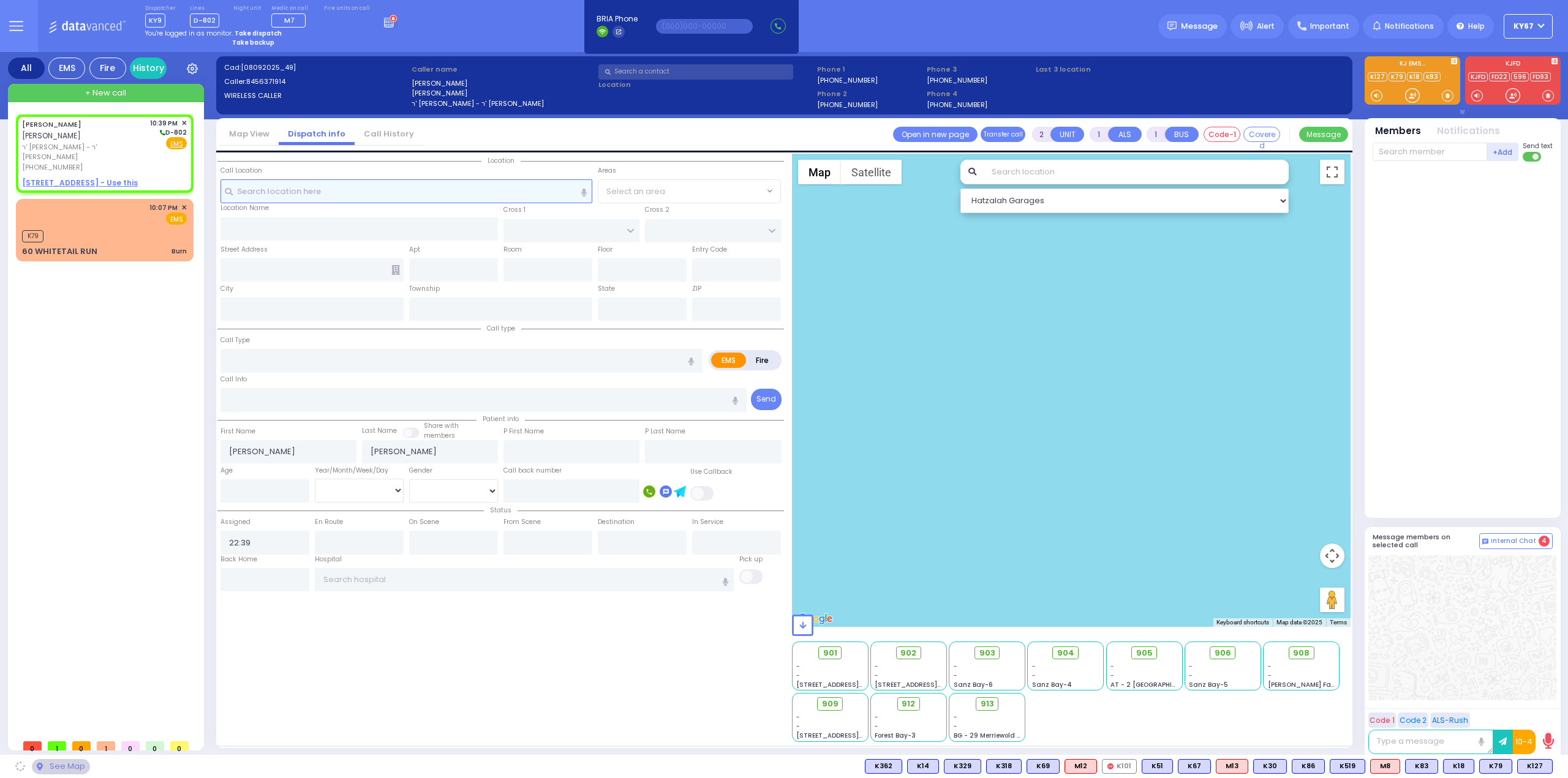
select select
radio input "true"
select select
select select "Hatzalah Garages"
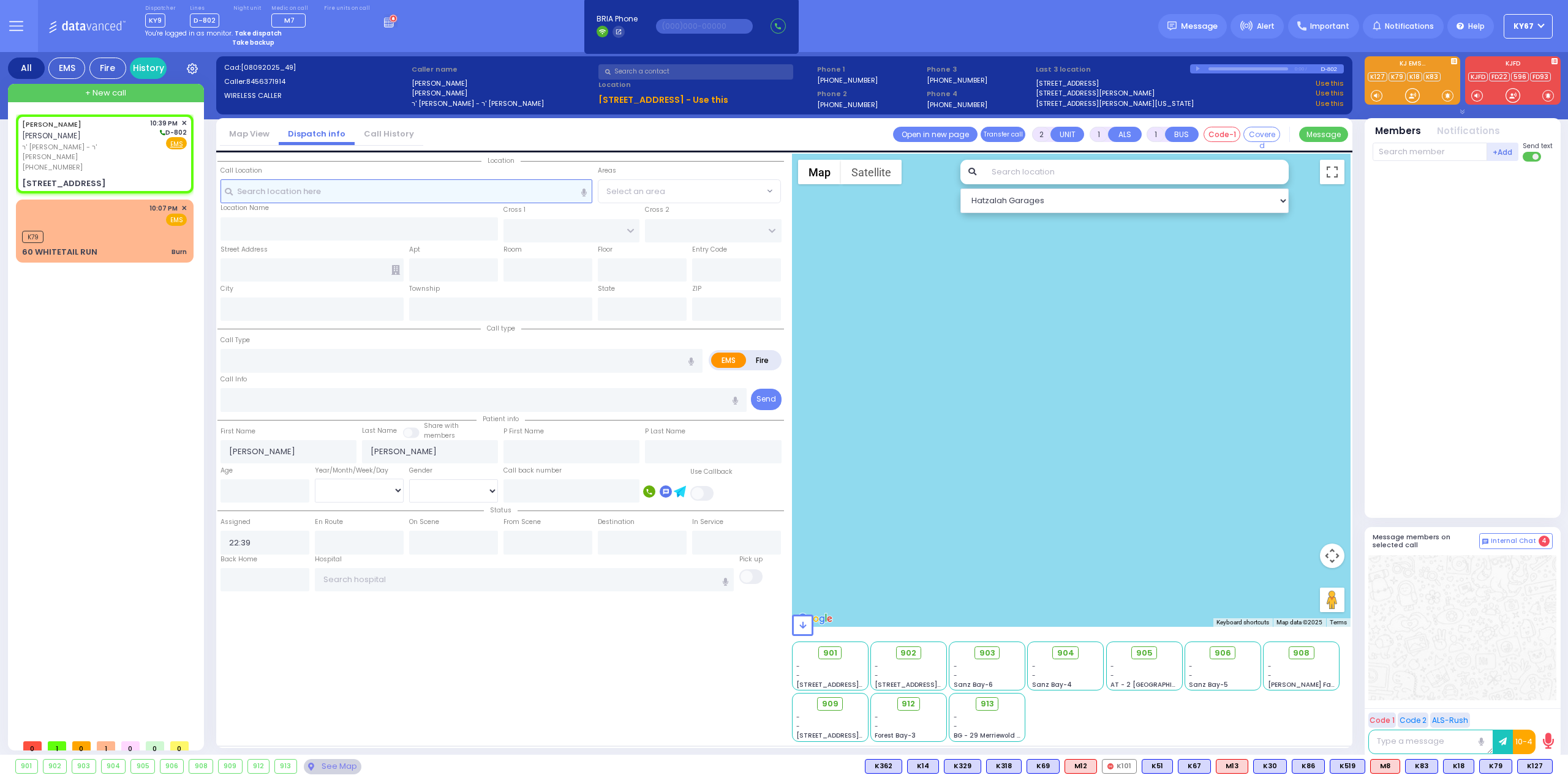
select select
radio input "true"
select select
select select "Hatzalah Garages"
type input "SCHUNNEMUNK RD"
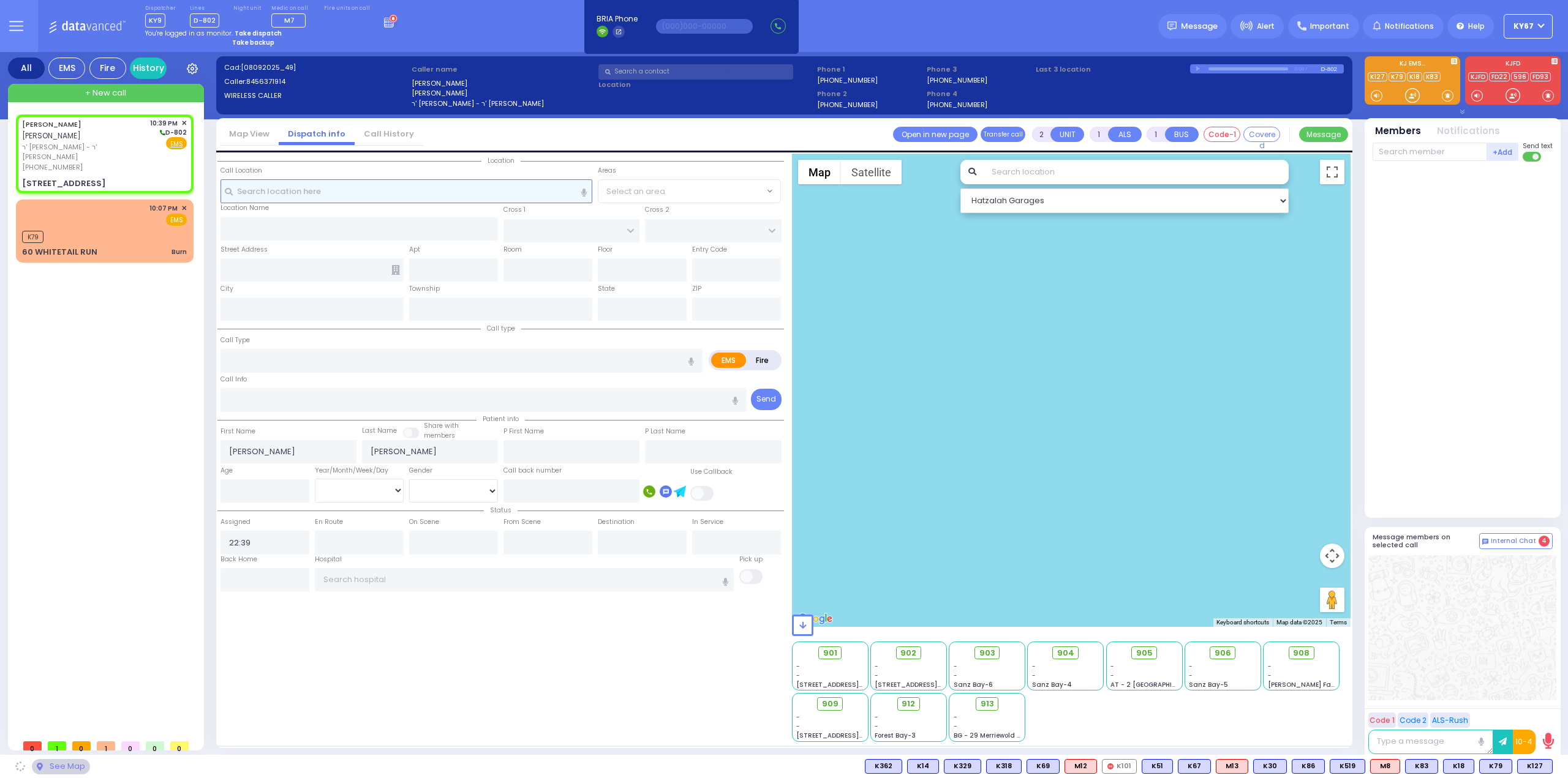
type input "8 LIZENSK BLVD"
type input "302"
type input "[PERSON_NAME]"
type input "[US_STATE]"
type input "10950"
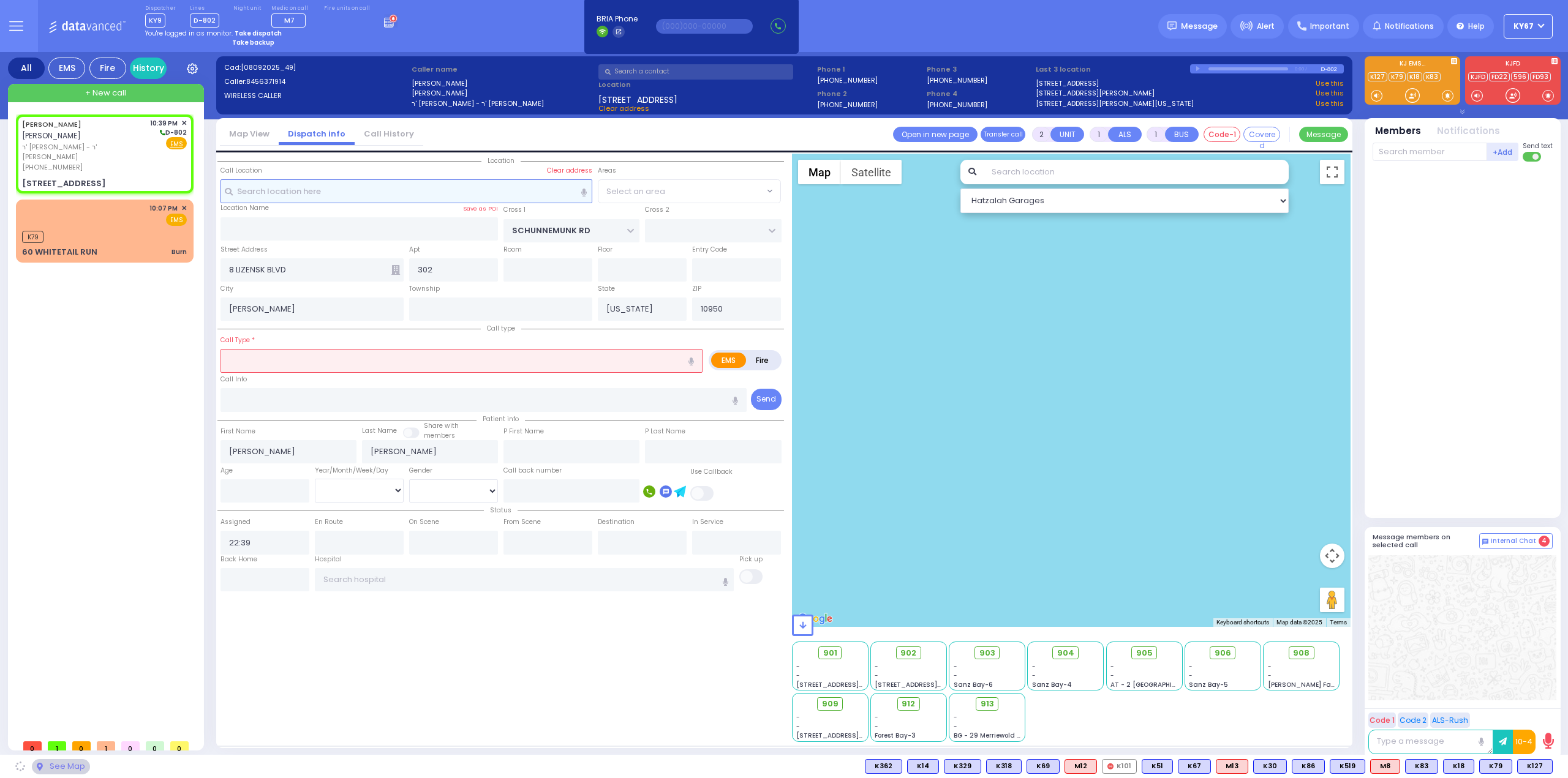
select select "[GEOGRAPHIC_DATA]"
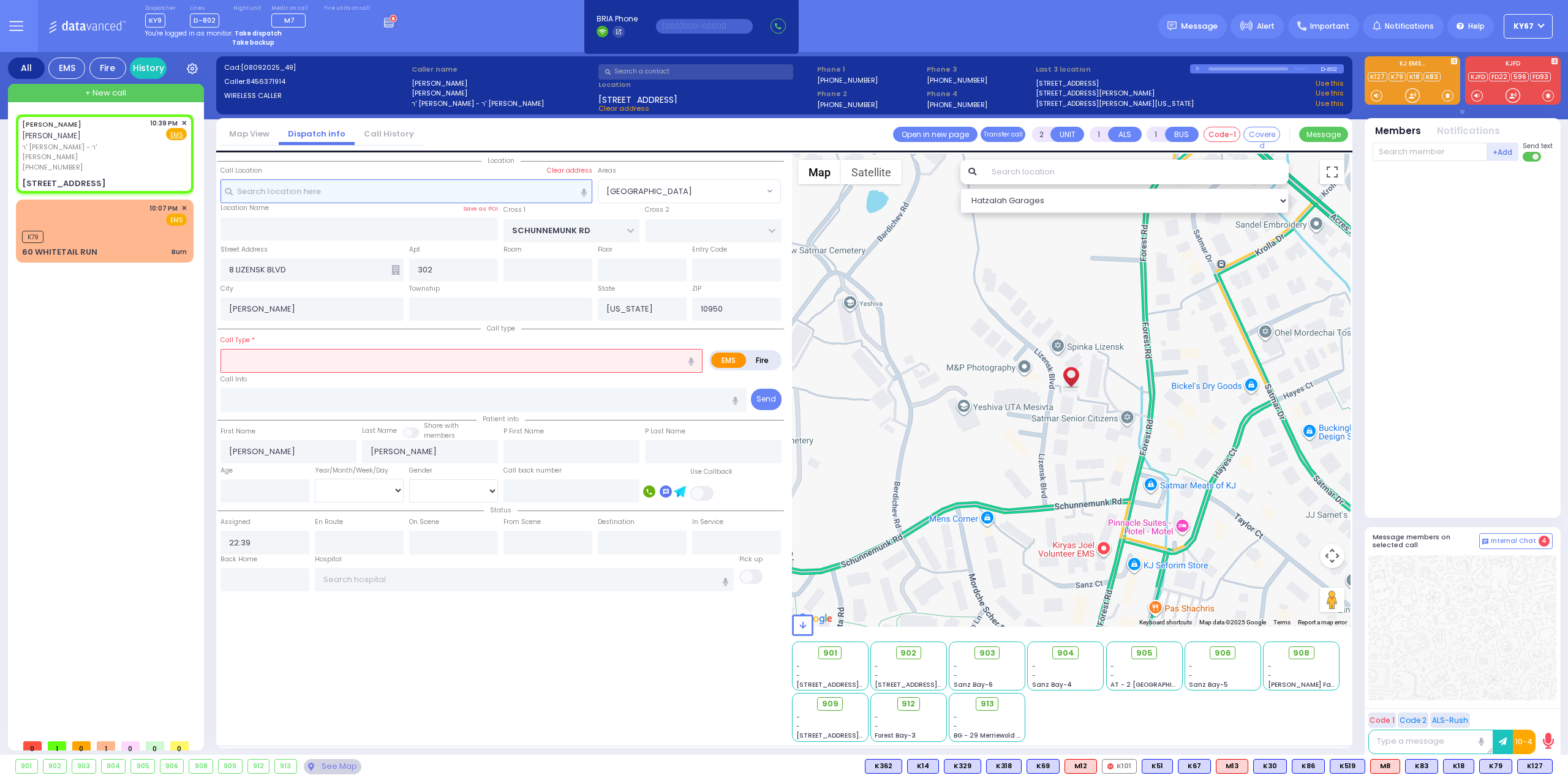
select select
radio input "true"
select select
select select "Hatzalah Garages"
select select "[GEOGRAPHIC_DATA]"
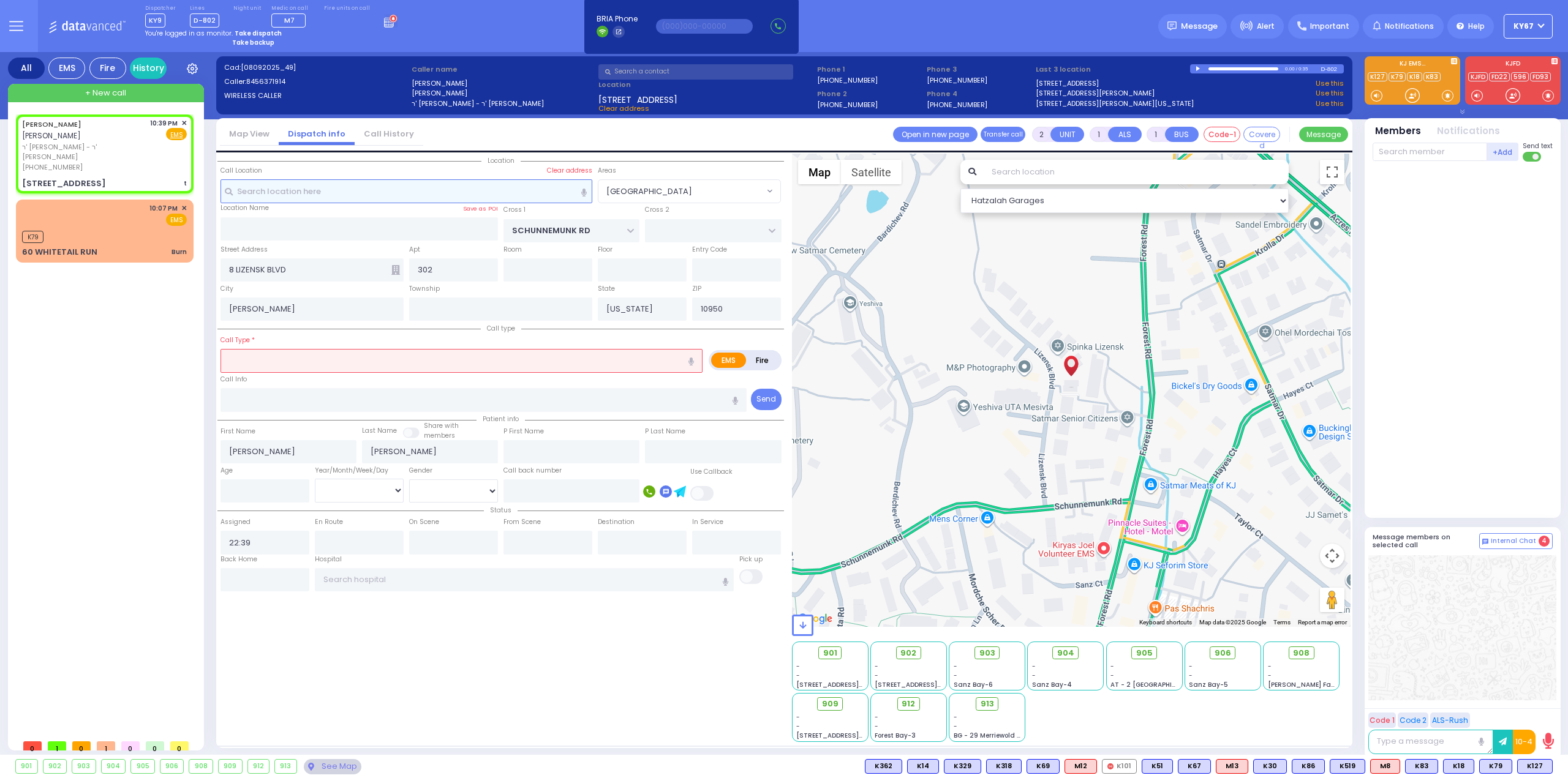
select select
type input "t"
radio input "true"
select select
select select "Hatzalah Garages"
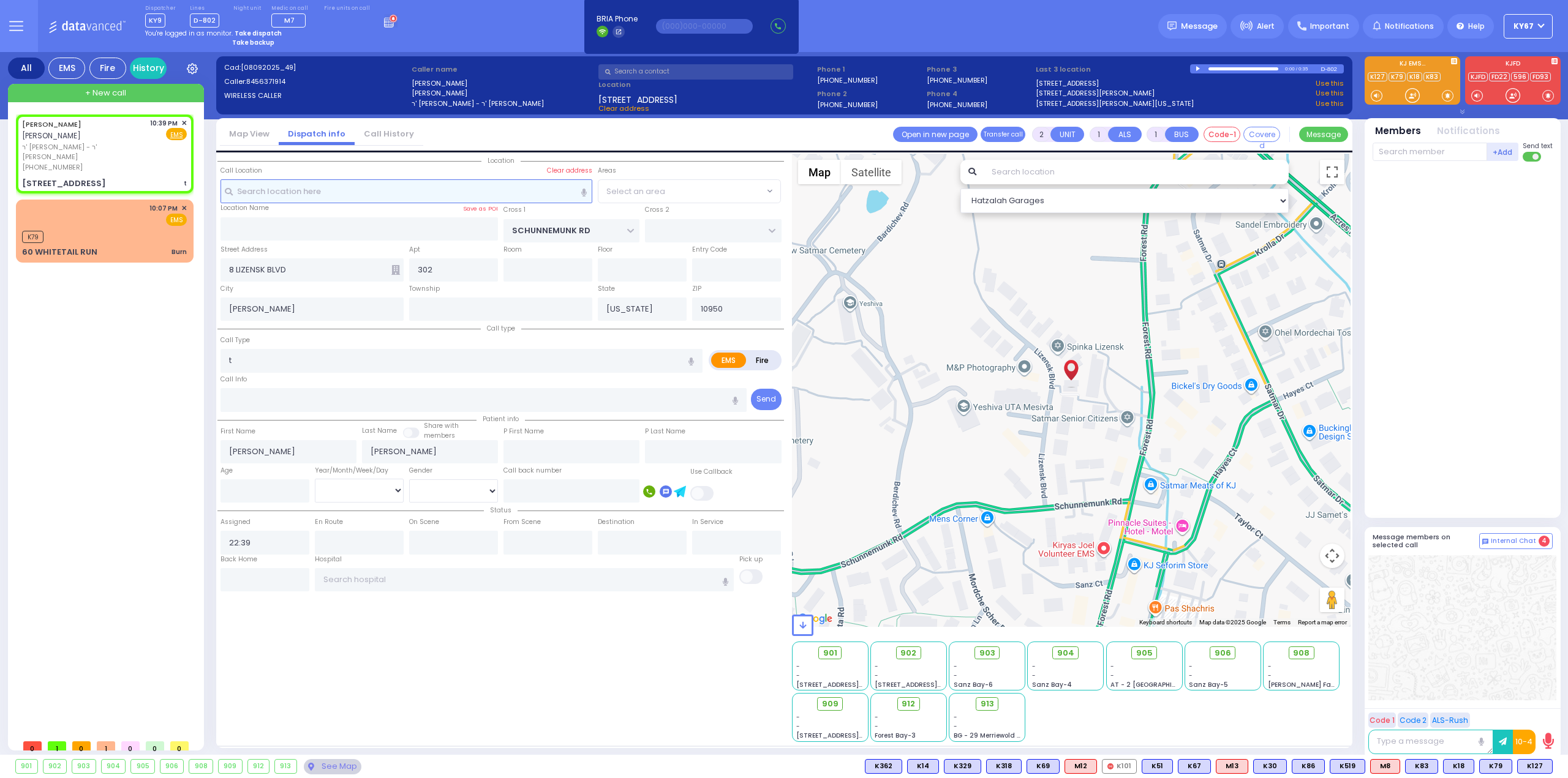
select select "[GEOGRAPHIC_DATA]"
type input "0"
select select
type input "Trauma"
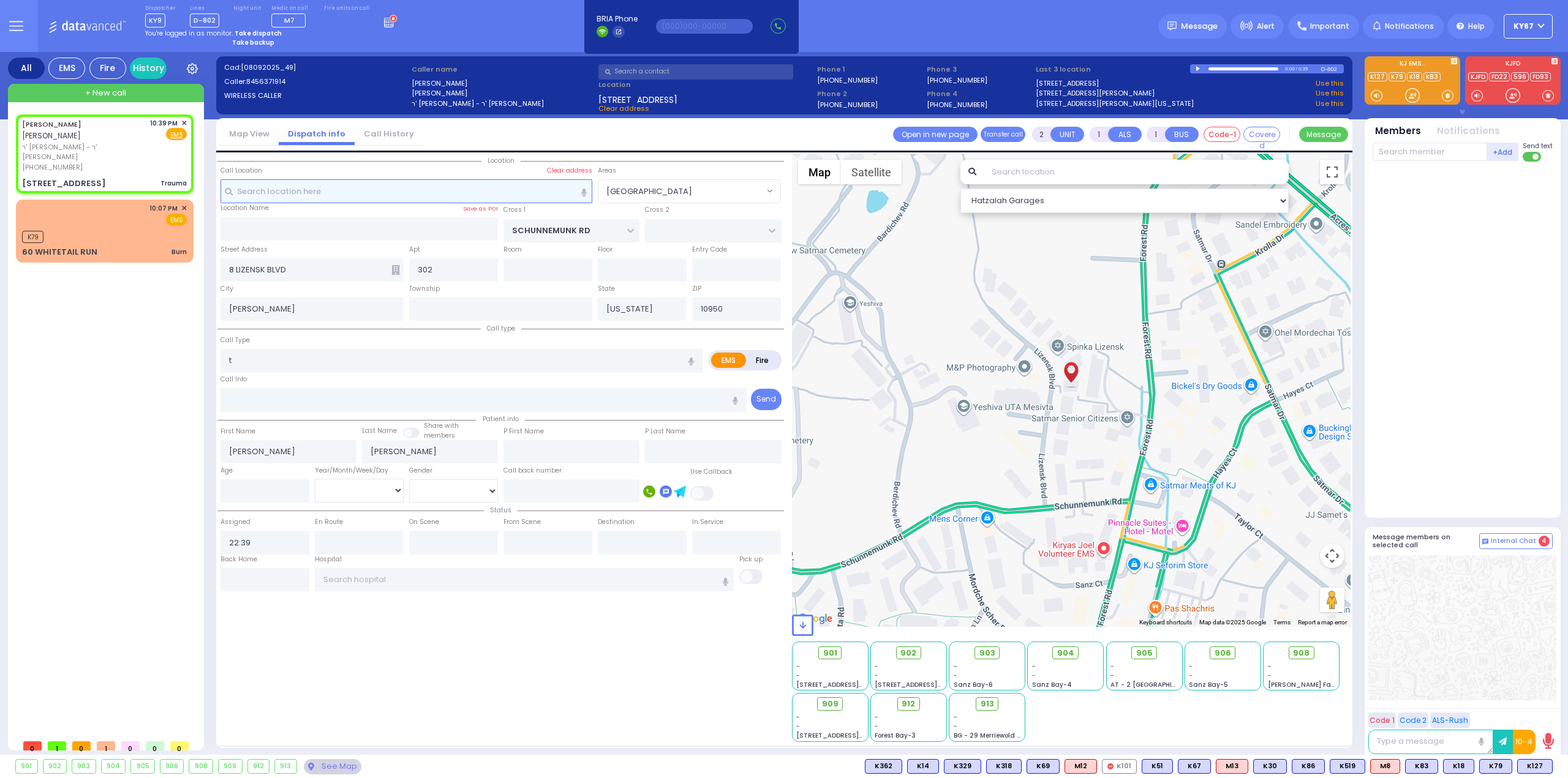
radio input "true"
select select
select select "Hatzalah Garages"
select select "[GEOGRAPHIC_DATA]"
select select
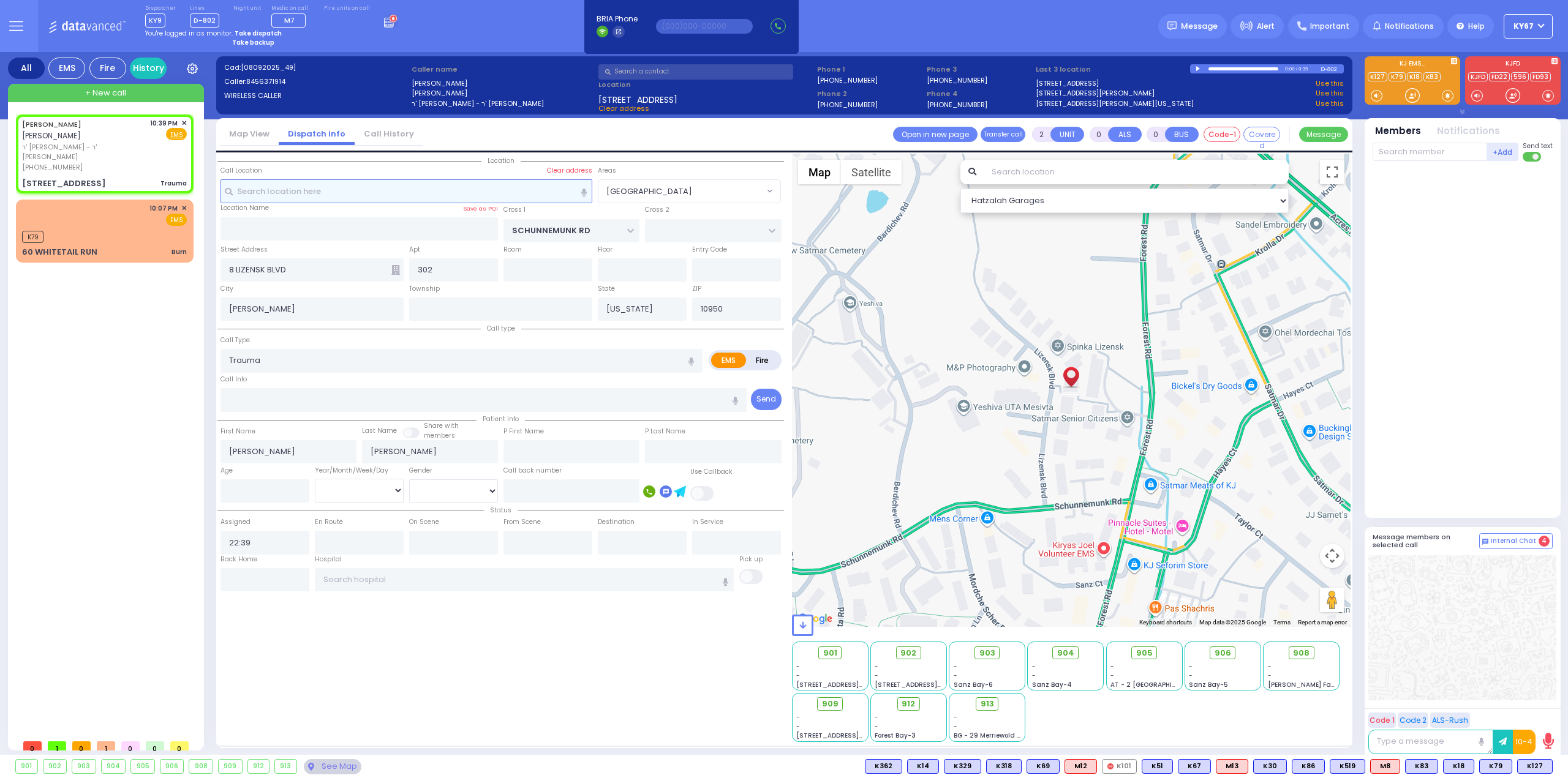
radio input "true"
select select
select select "Hatzalah Garages"
select select "[GEOGRAPHIC_DATA]"
select select
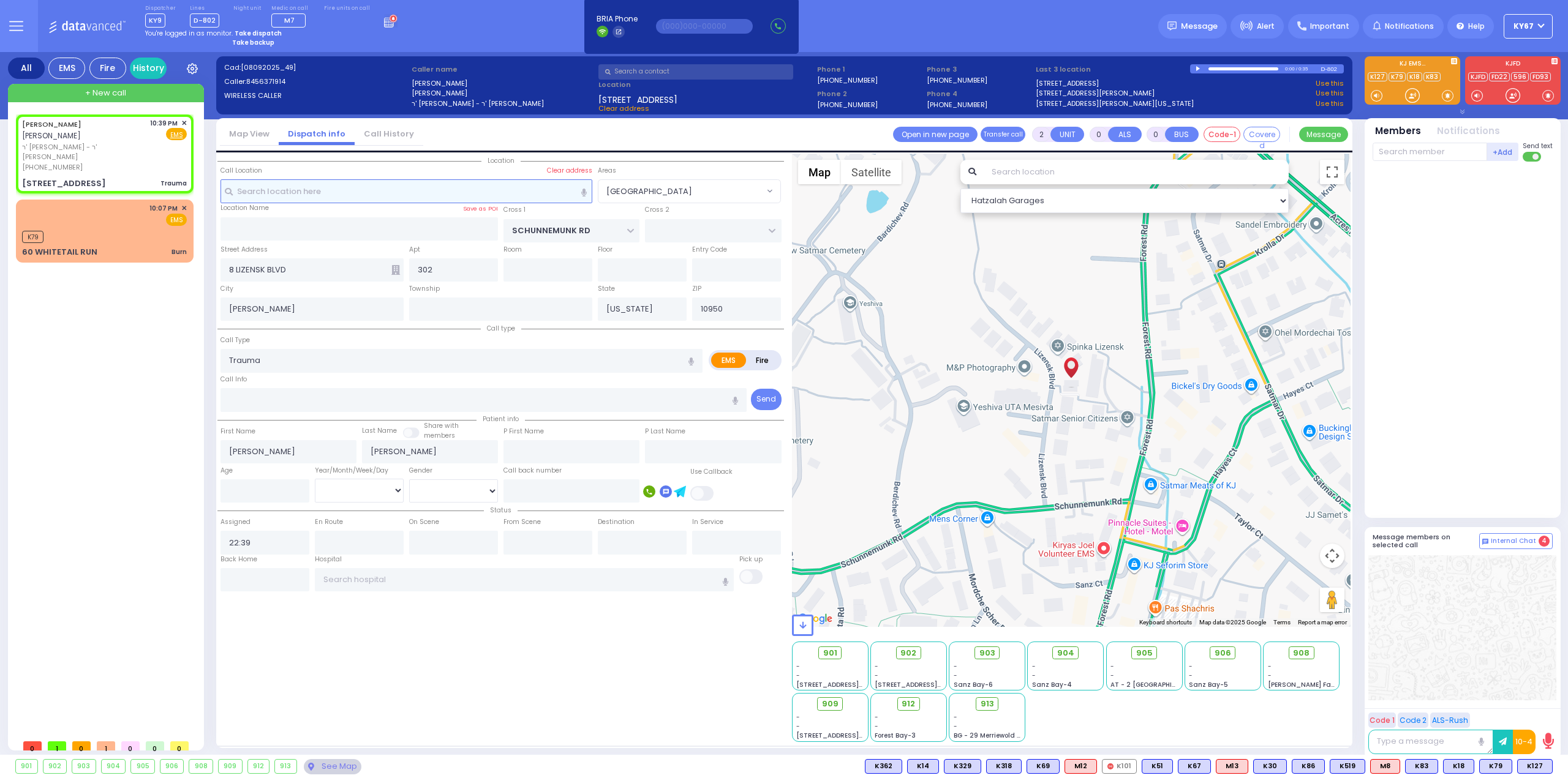
radio input "true"
type input "4"
select select
select select "Hatzalah Garages"
select select
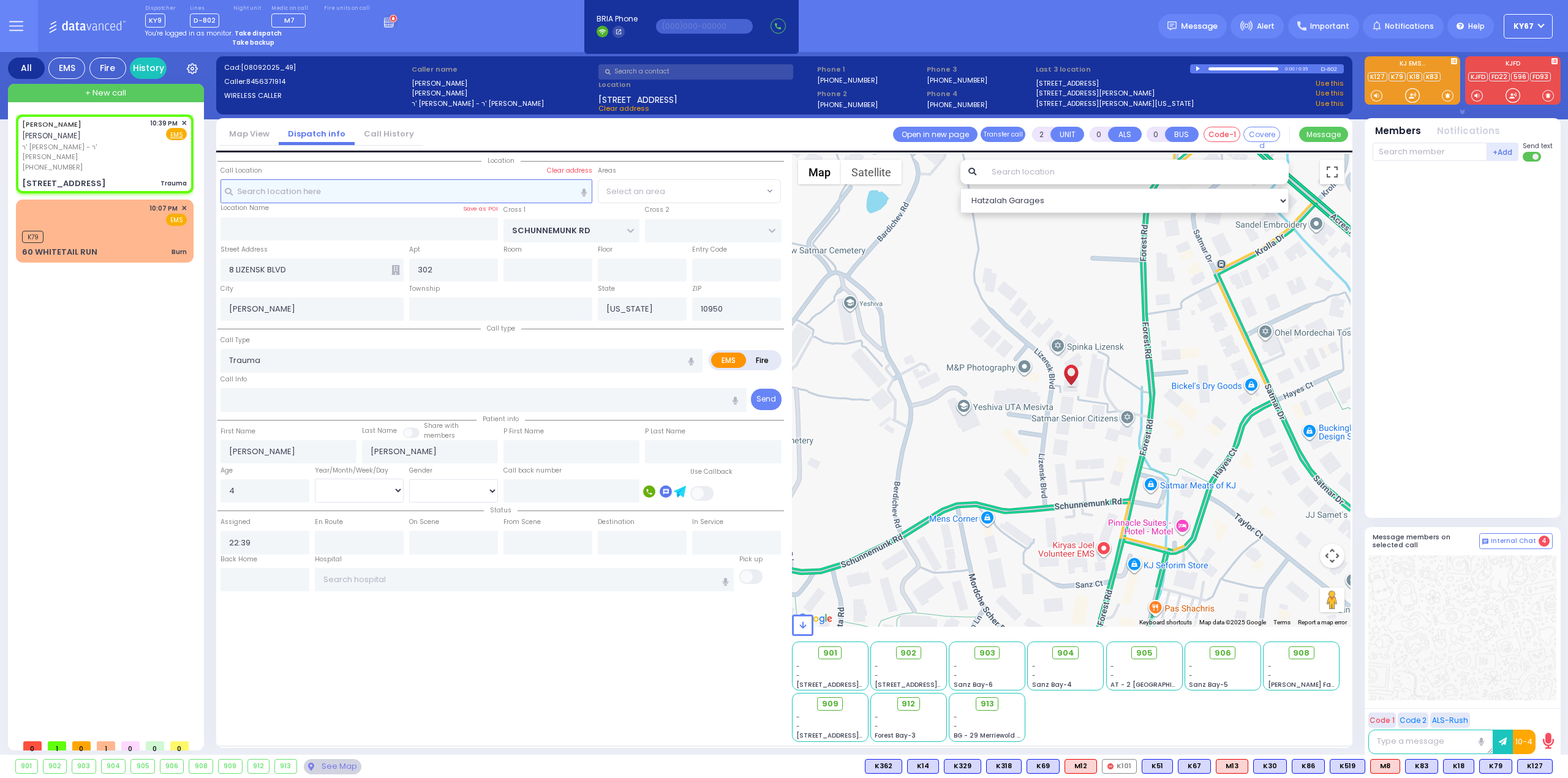
radio input "true"
select select "Year"
select select "Hatzalah Garages"
select select "[GEOGRAPHIC_DATA]"
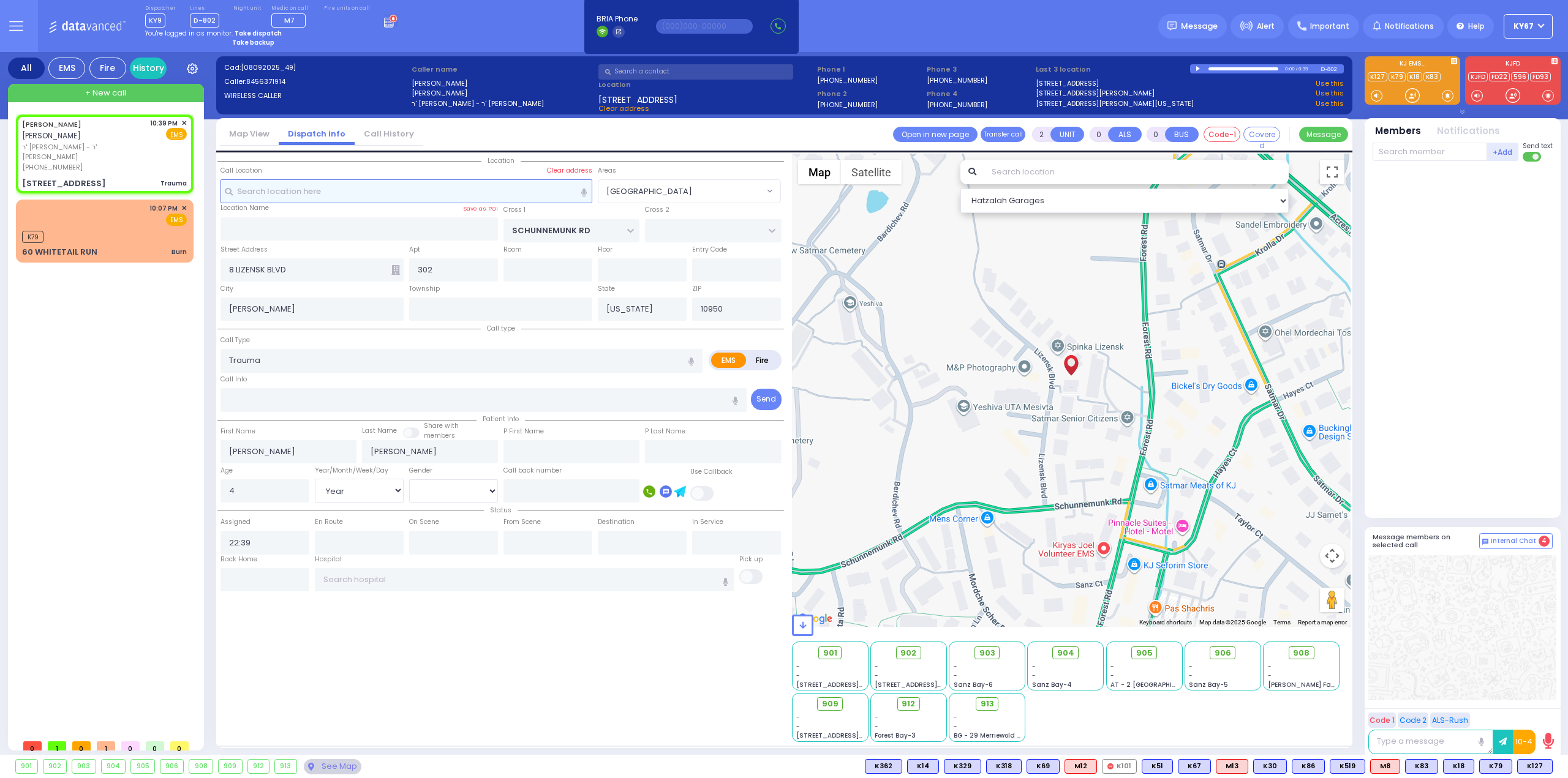
select select
radio input "true"
select select "Year"
select select "[DEMOGRAPHIC_DATA]"
select select "Hatzalah Garages"
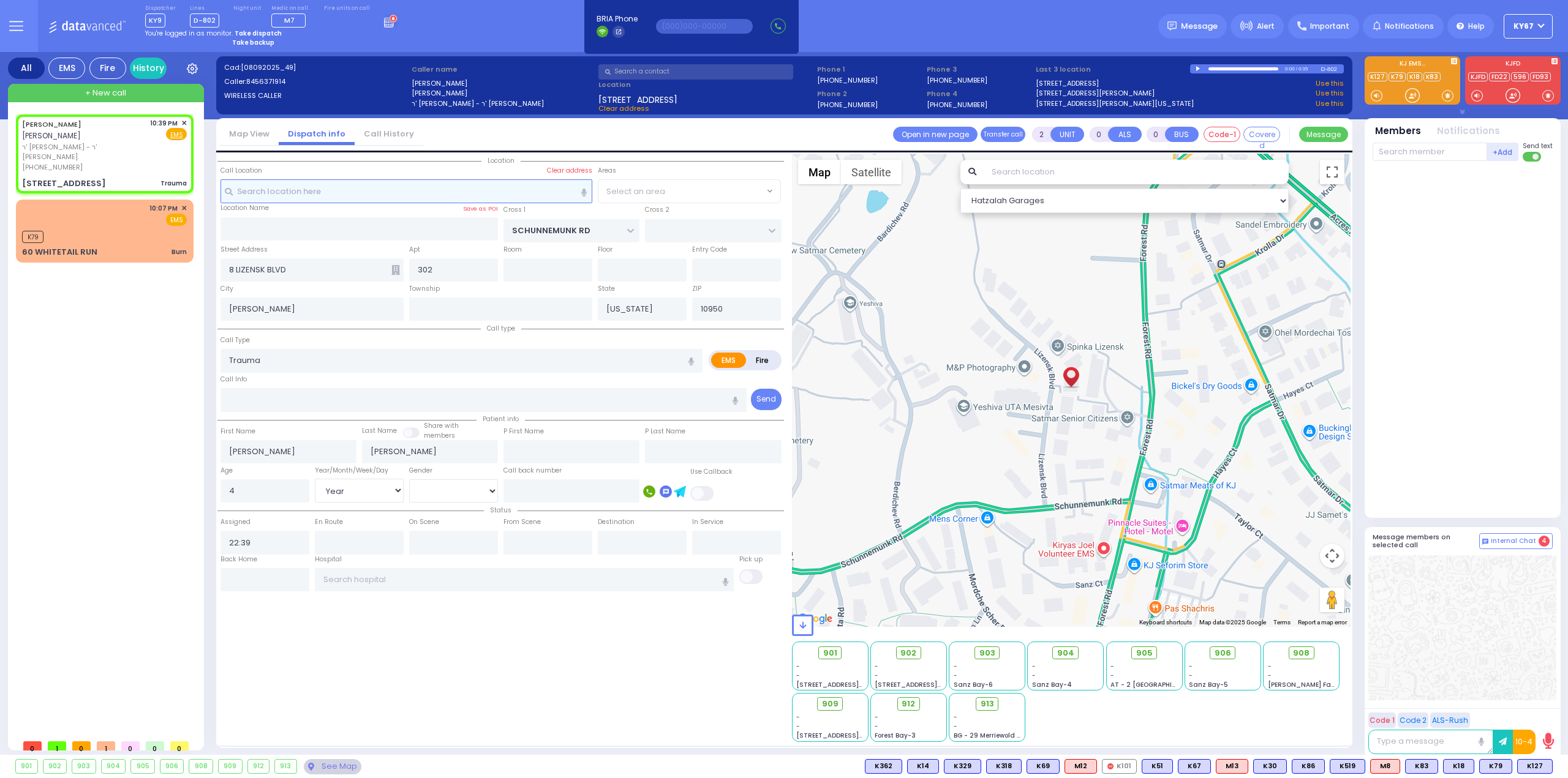
select select "[GEOGRAPHIC_DATA]"
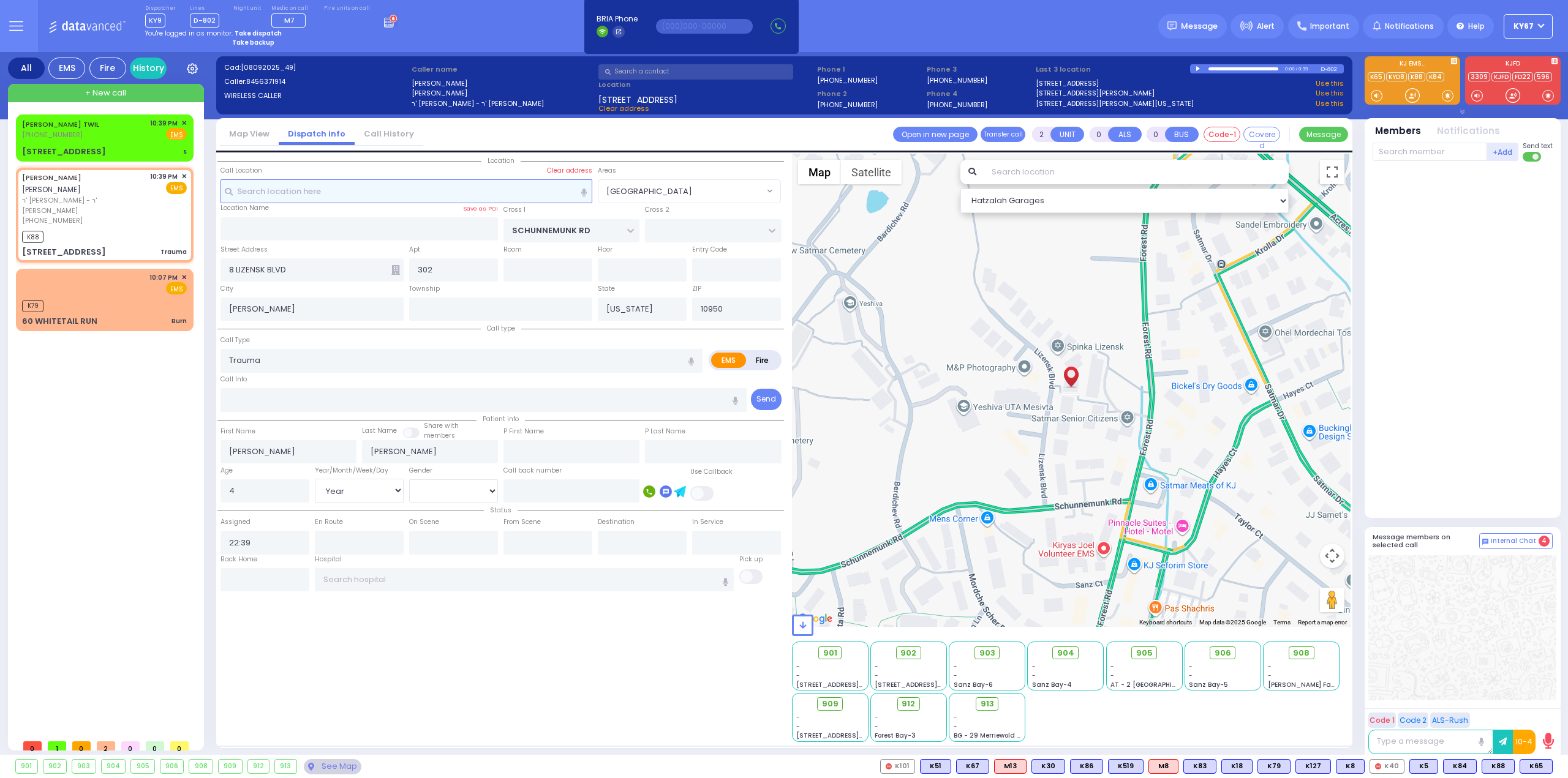
select select
radio input "true"
select select "Year"
select select "[DEMOGRAPHIC_DATA]"
type input "22:41"
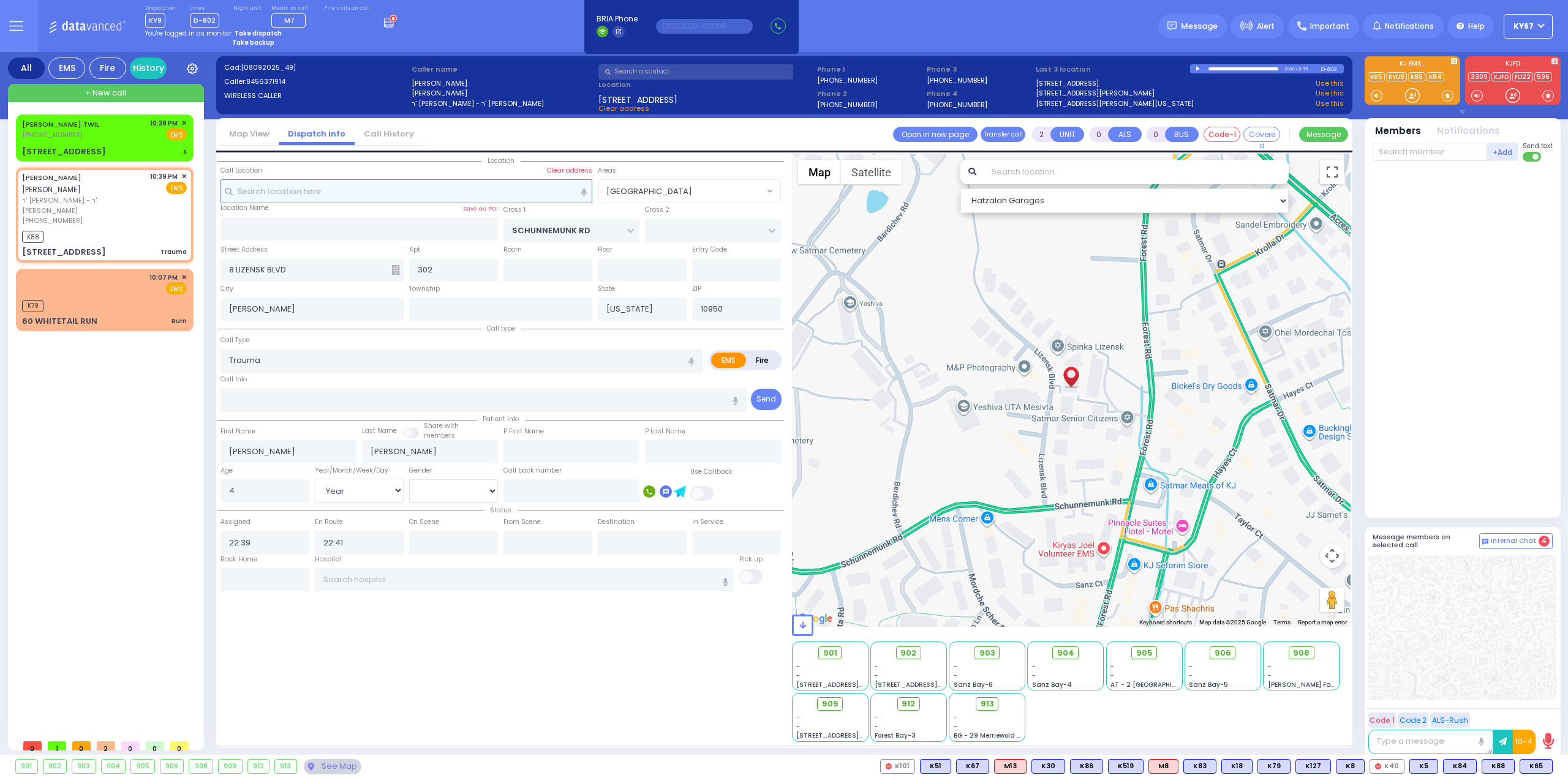
select select "Hatzalah Garages"
select select "[GEOGRAPHIC_DATA]"
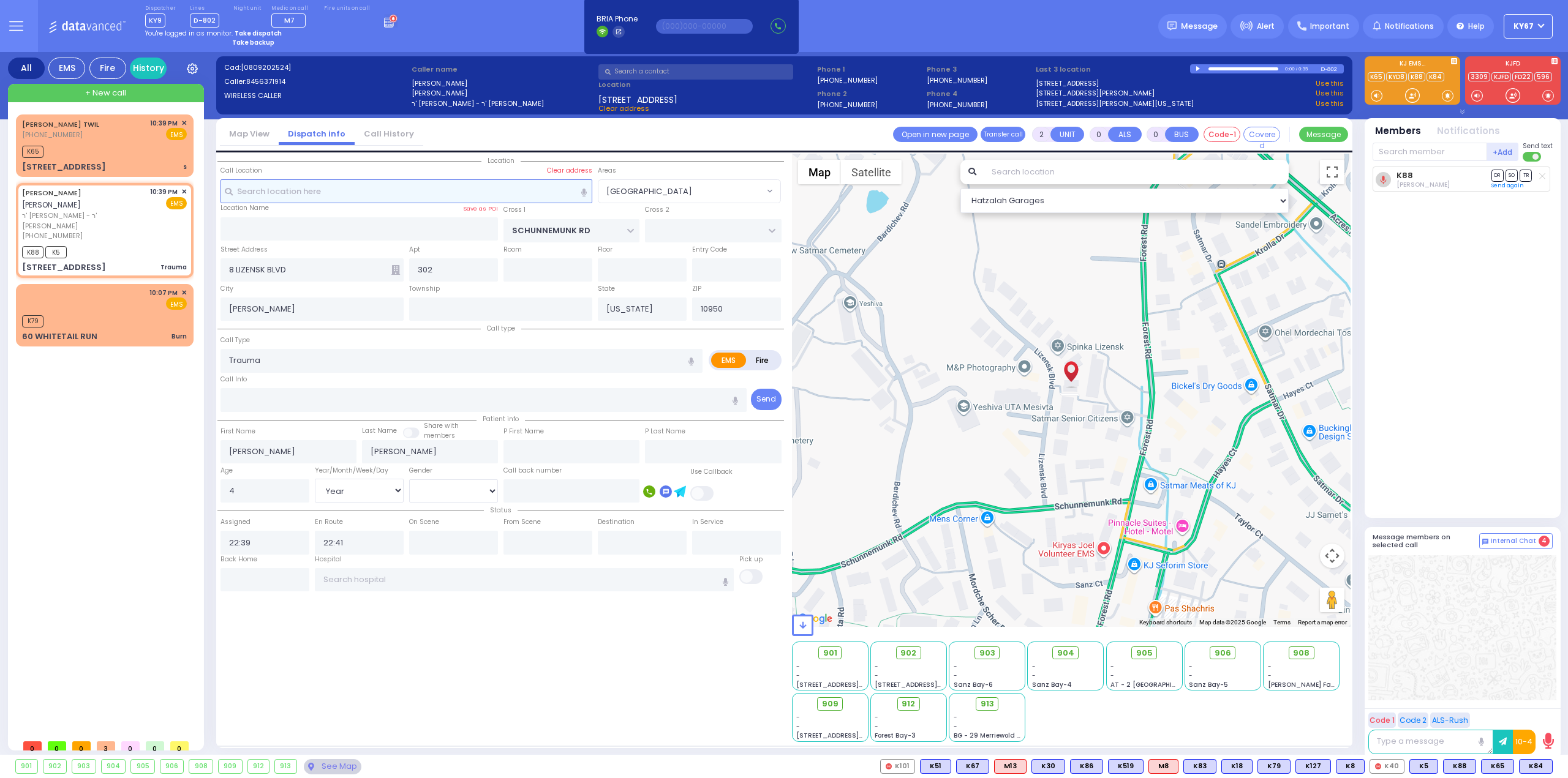
select select
radio input "true"
select select "Year"
select select "[DEMOGRAPHIC_DATA]"
select select "Hatzalah Garages"
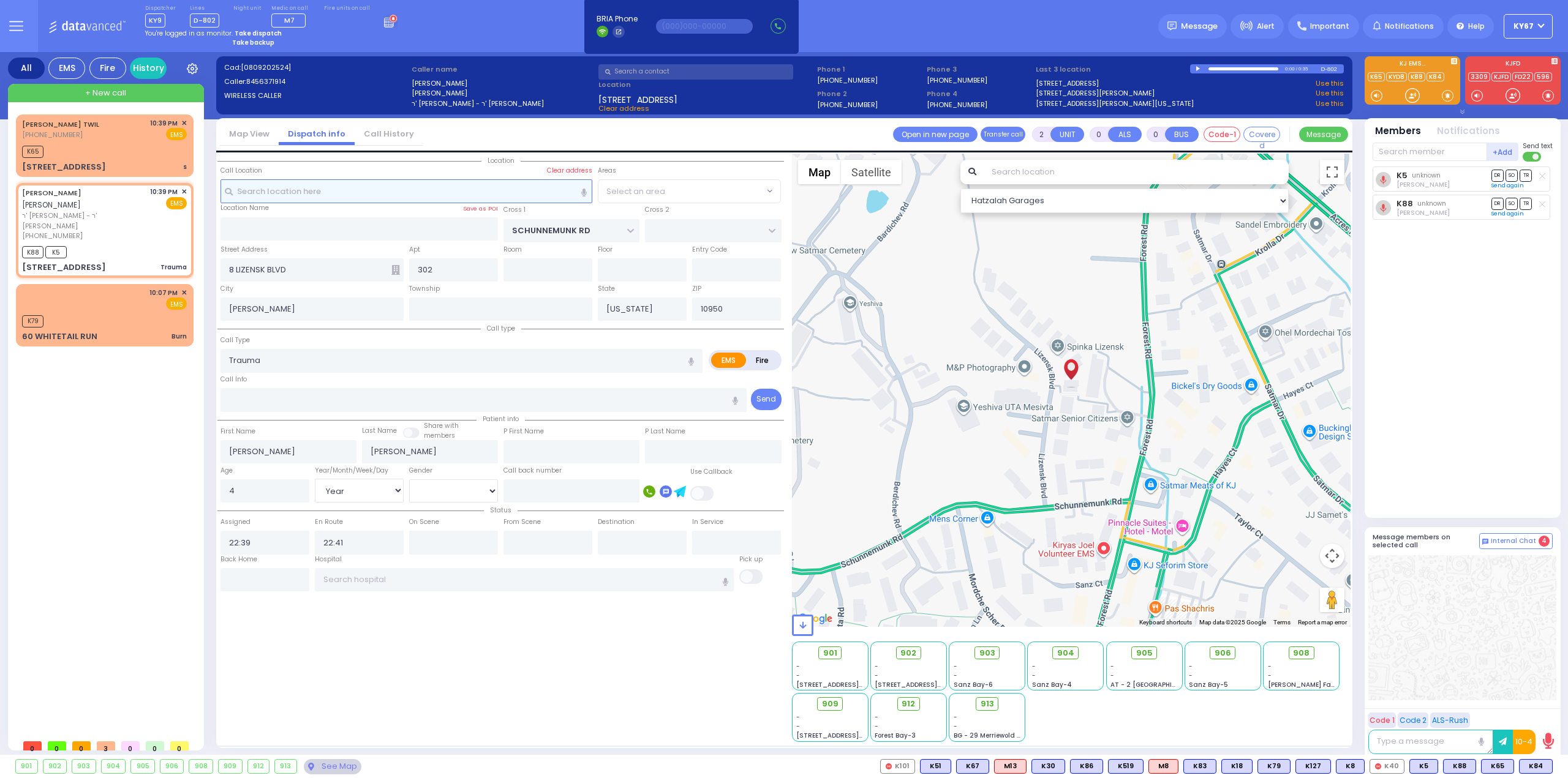
select select "[GEOGRAPHIC_DATA]"
